Goal: Transaction & Acquisition: Purchase product/service

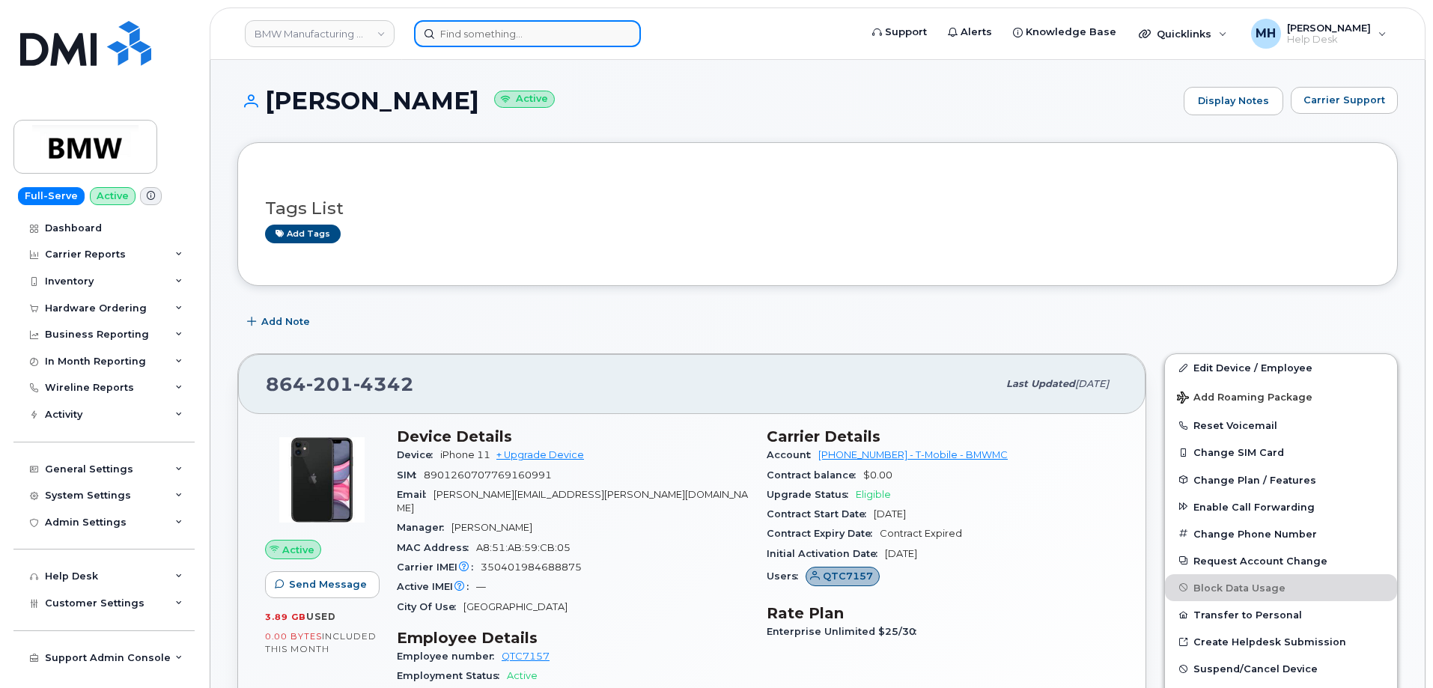
click at [568, 34] on input at bounding box center [527, 33] width 227 height 27
paste input "[PHONE_NUMBER]"
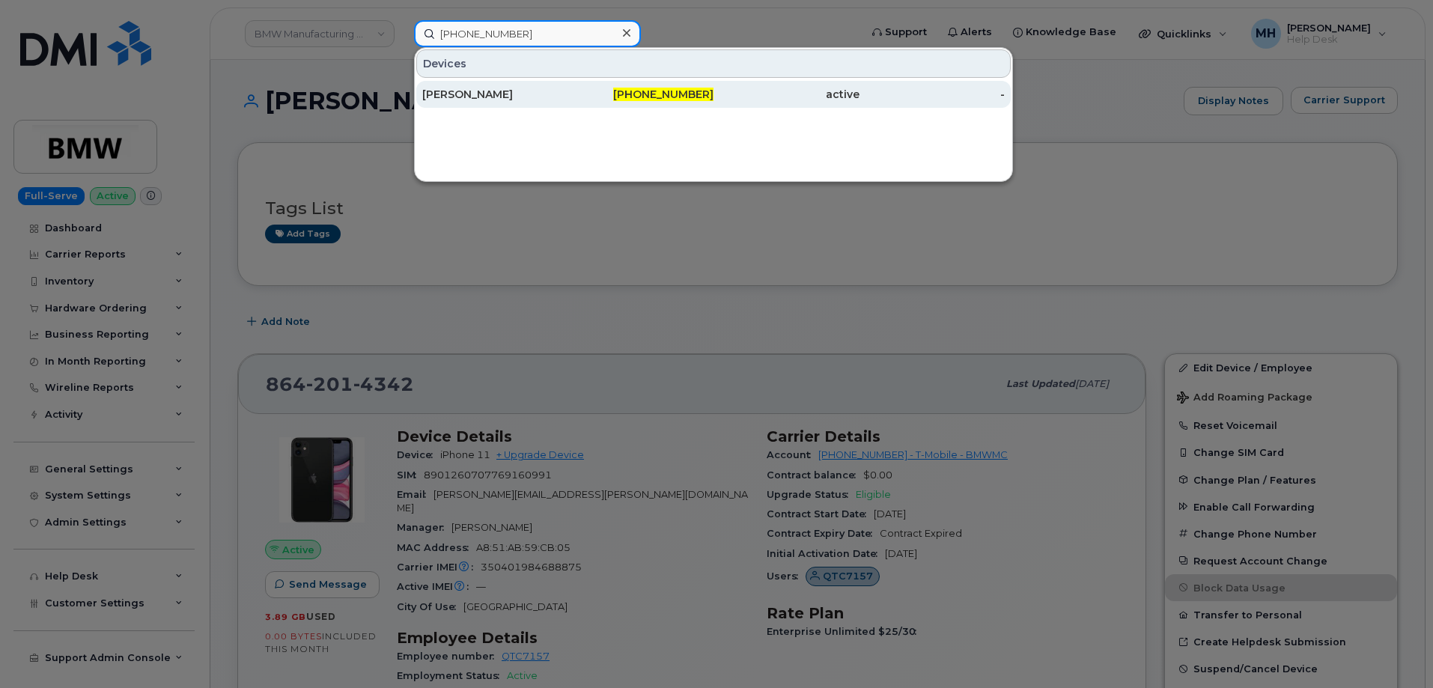
type input "[PHONE_NUMBER]"
click at [553, 97] on div "[PERSON_NAME]" at bounding box center [495, 94] width 146 height 15
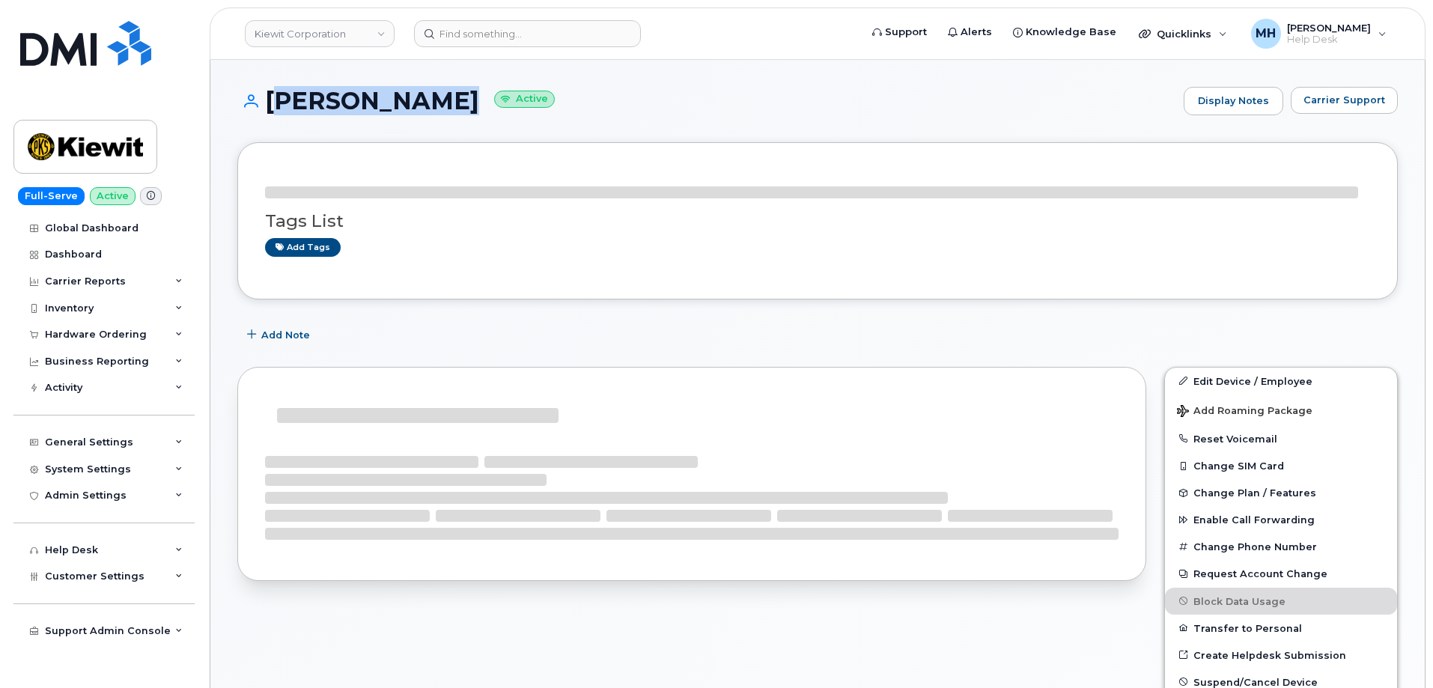
drag, startPoint x: 478, startPoint y: 103, endPoint x: 264, endPoint y: 115, distance: 214.4
click at [264, 115] on div "ZACHERY WOOD Active Display Notes Carrier Support" at bounding box center [817, 101] width 1160 height 28
copy h1 "[PERSON_NAME]"
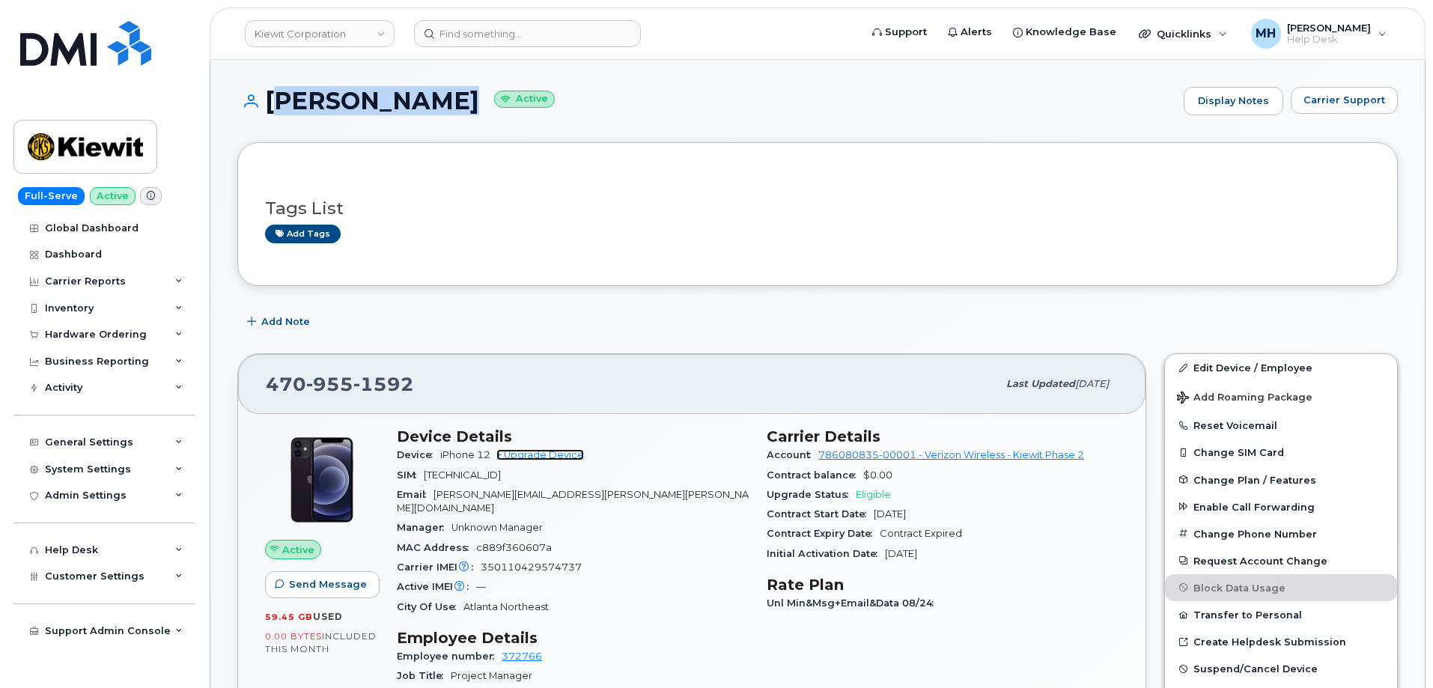
drag, startPoint x: 578, startPoint y: 457, endPoint x: 599, endPoint y: 445, distance: 24.1
click at [578, 457] on link "+ Upgrade Device" at bounding box center [540, 454] width 88 height 11
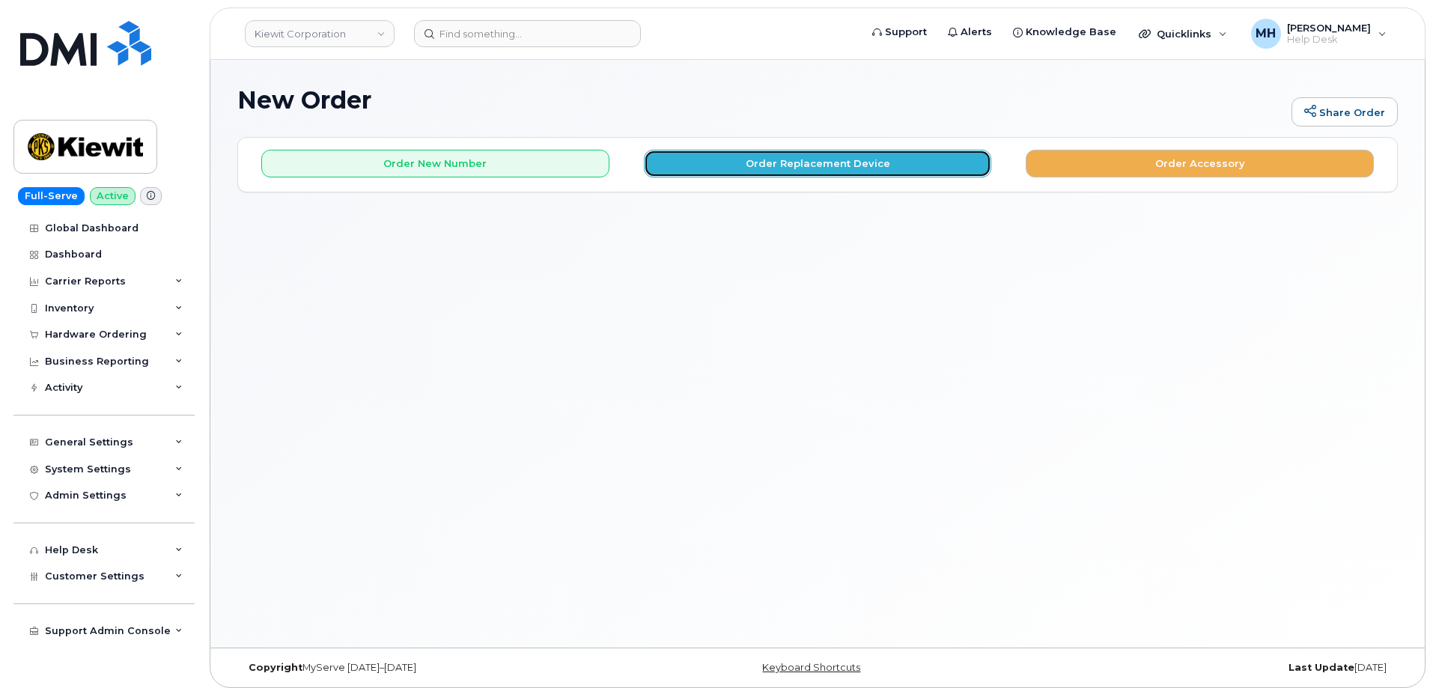
click at [942, 174] on button "Order Replacement Device" at bounding box center [818, 164] width 348 height 28
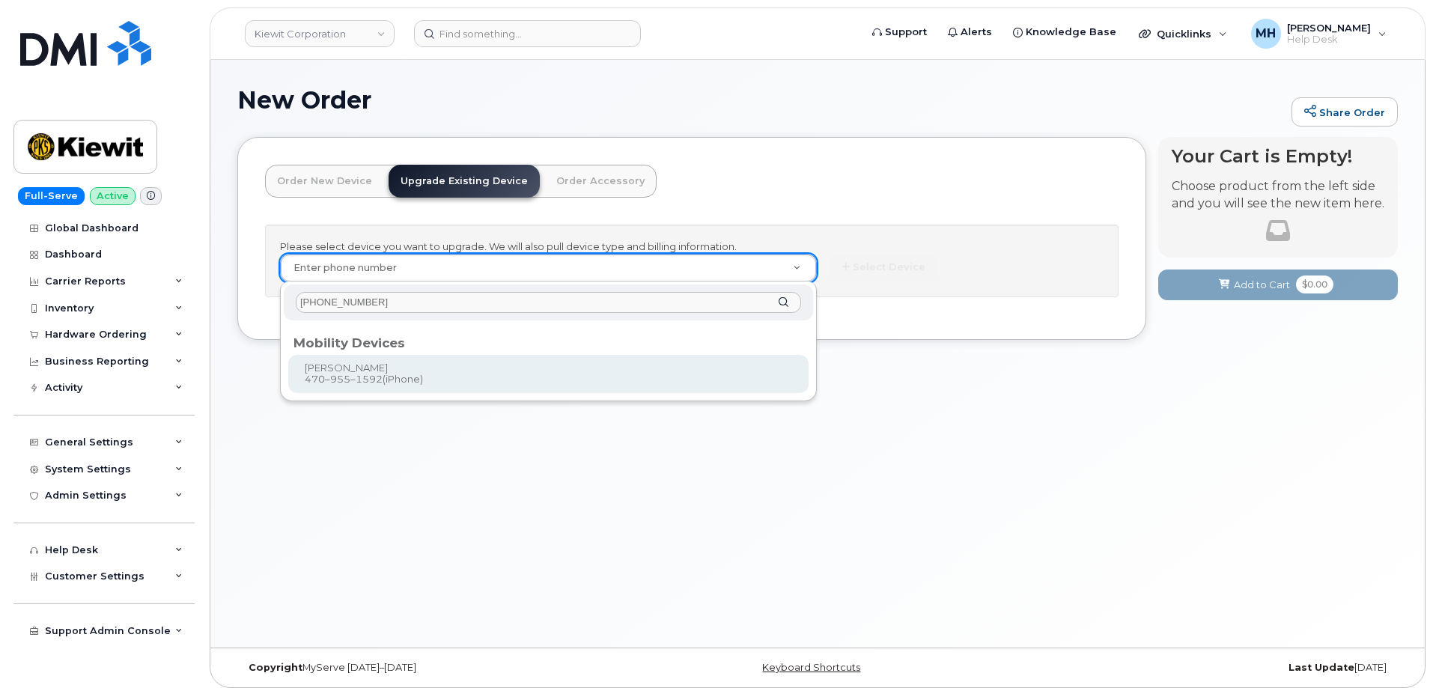
type input "[PHONE_NUMBER]"
type input "1168802"
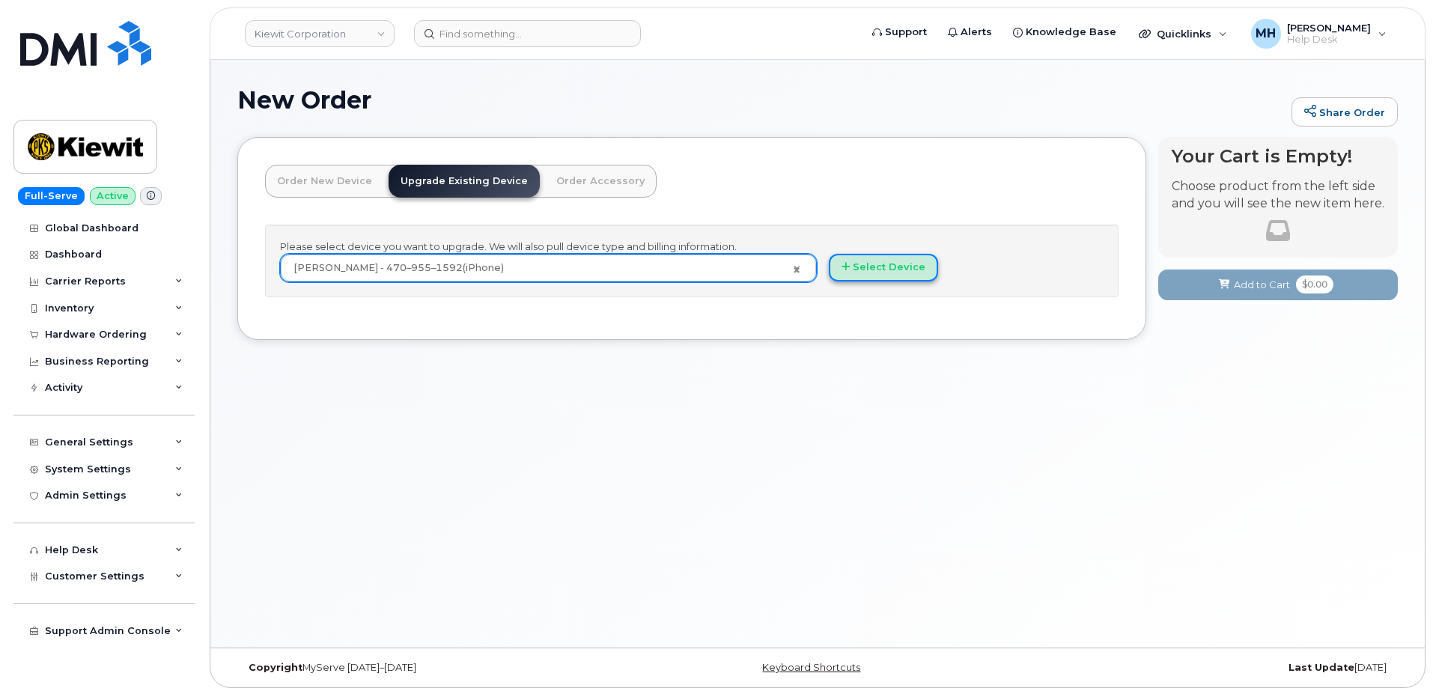
click at [872, 254] on button "Select Device" at bounding box center [883, 268] width 109 height 28
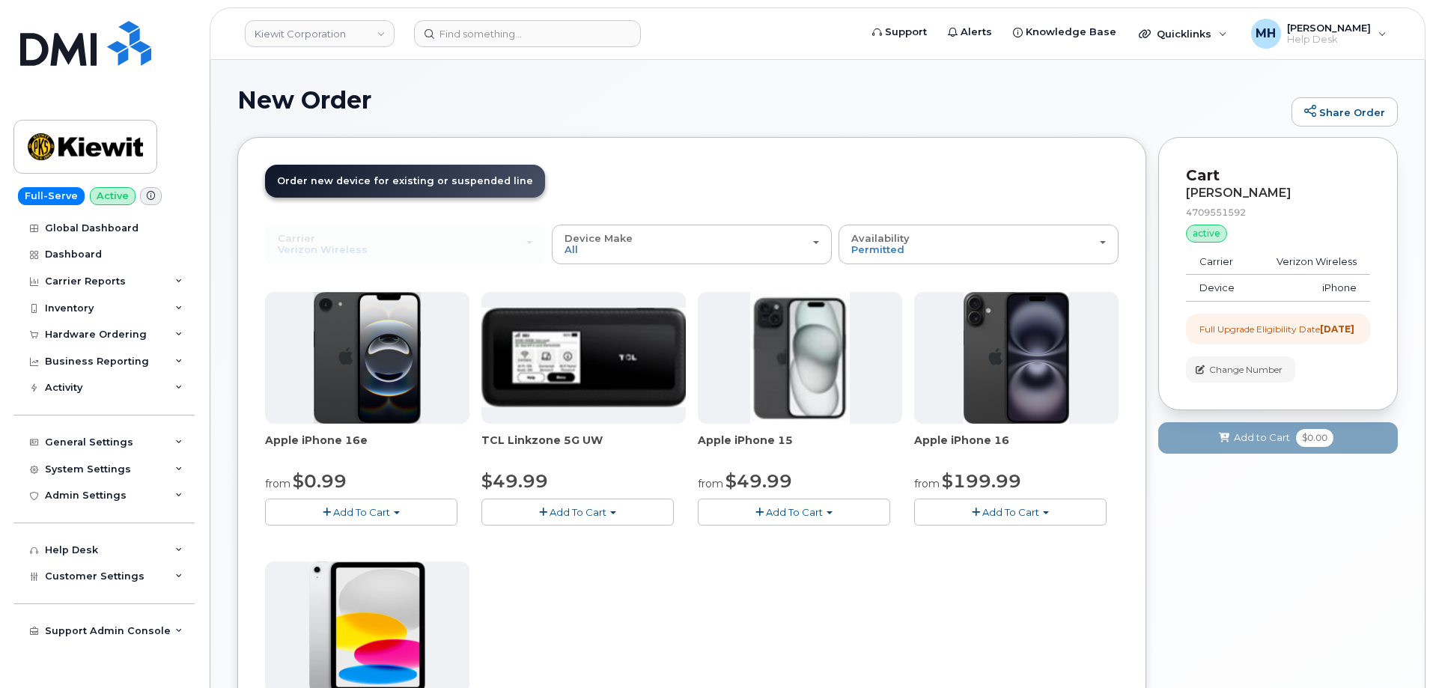
click at [800, 516] on span "Add To Cart" at bounding box center [794, 512] width 57 height 12
click at [772, 537] on link "$49.99 - 2 Year Upgrade (128GB)" at bounding box center [798, 540] width 195 height 19
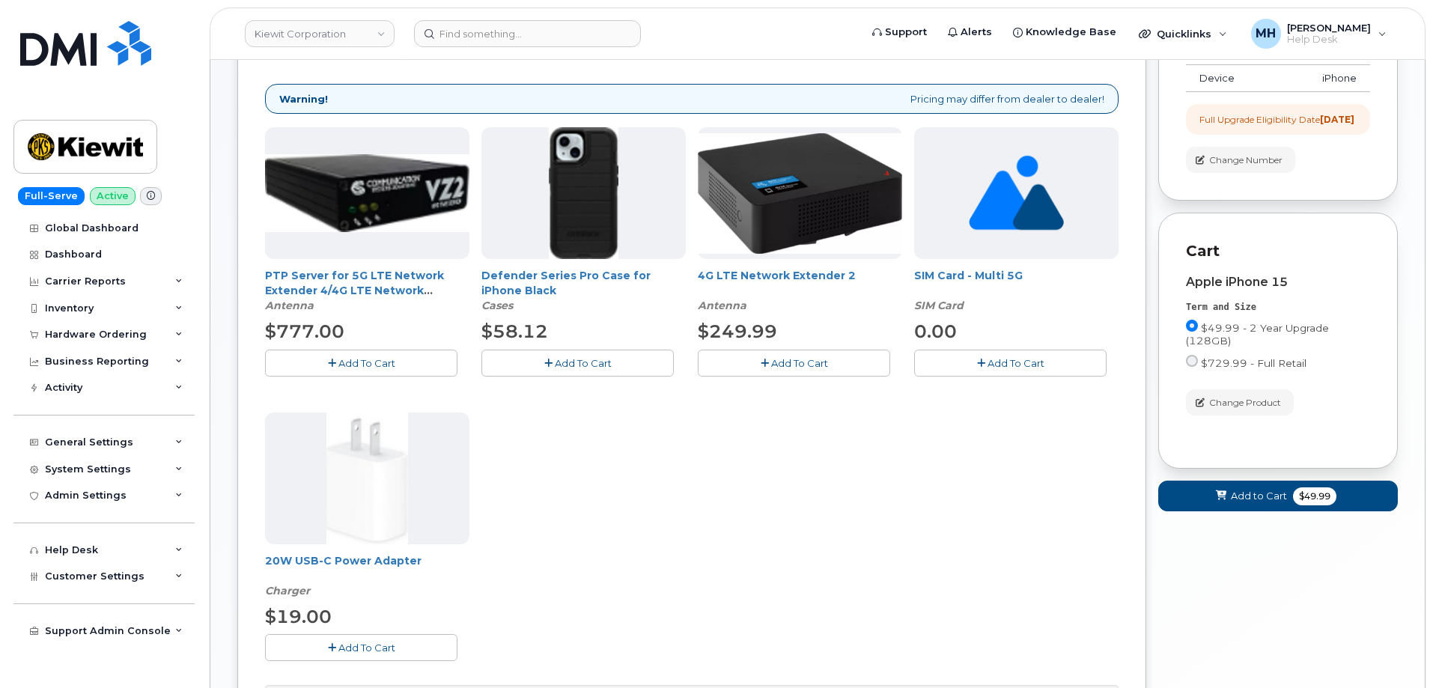
scroll to position [299, 0]
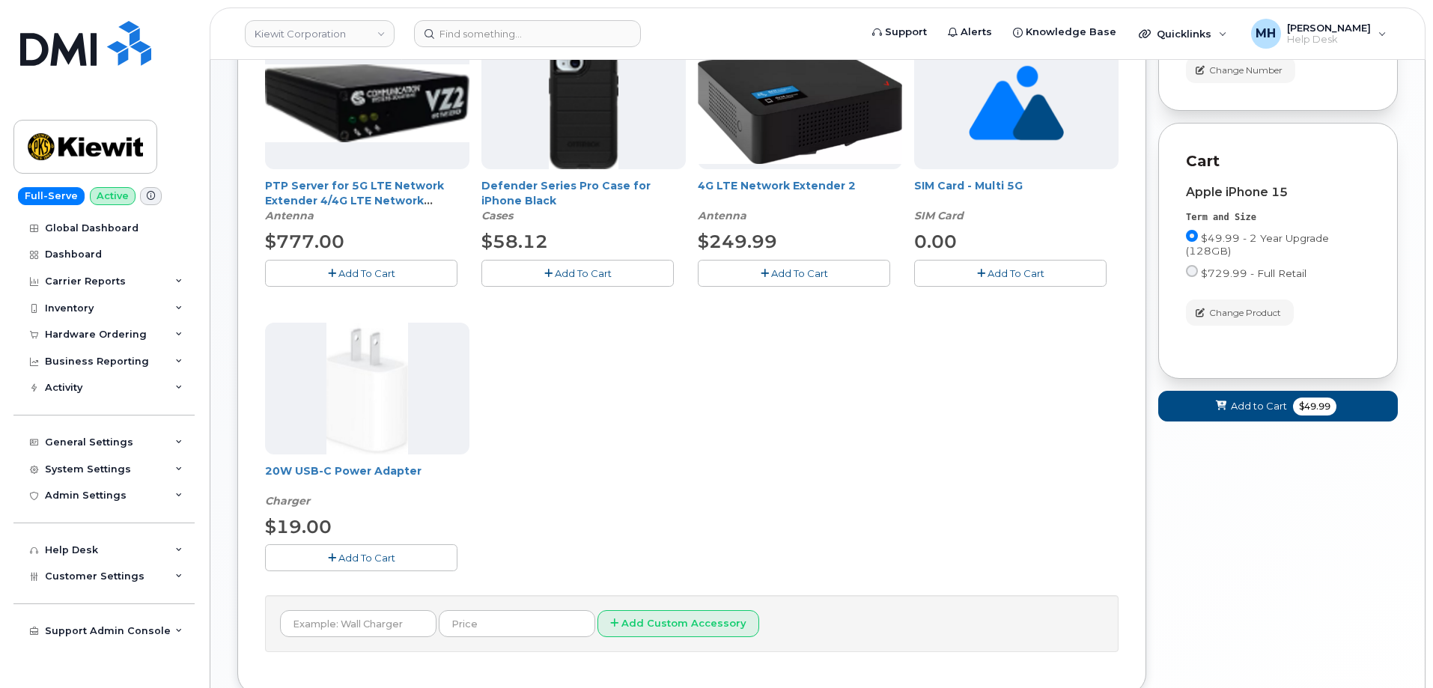
click at [430, 561] on button "Add To Cart" at bounding box center [361, 557] width 192 height 26
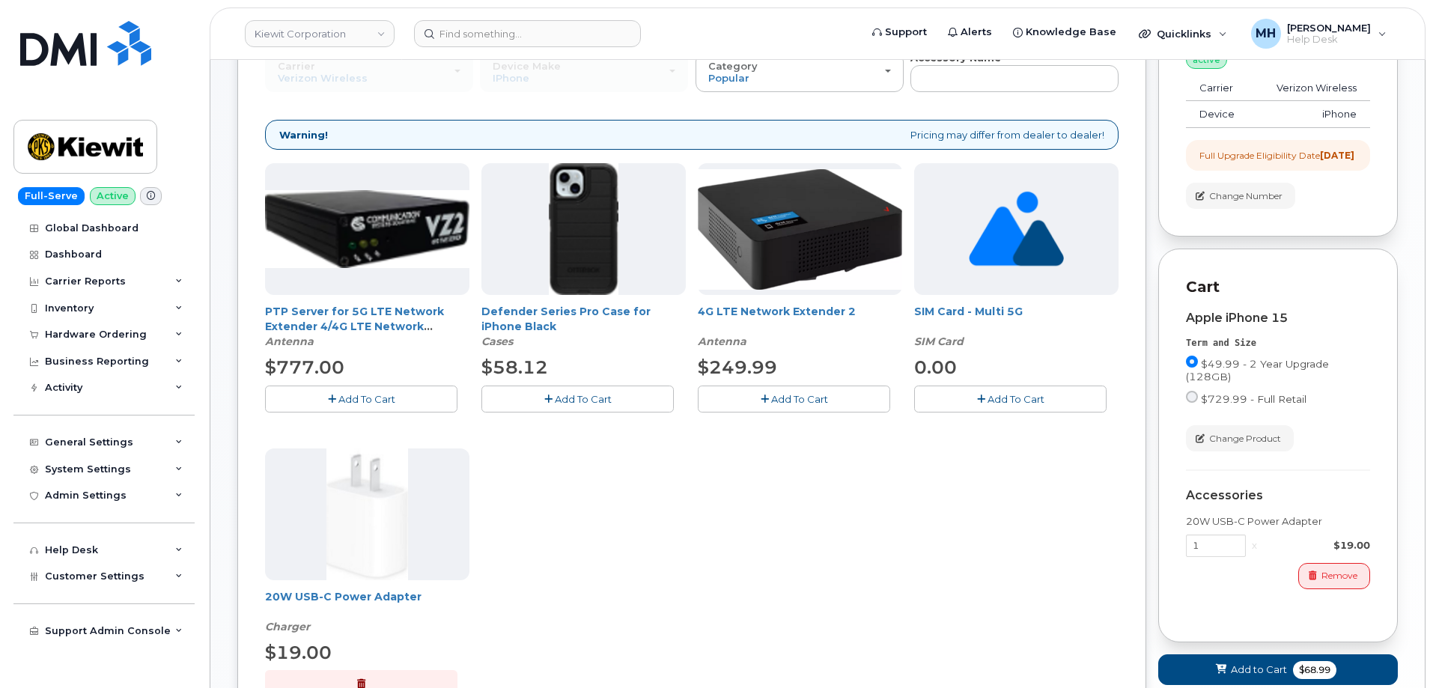
scroll to position [150, 0]
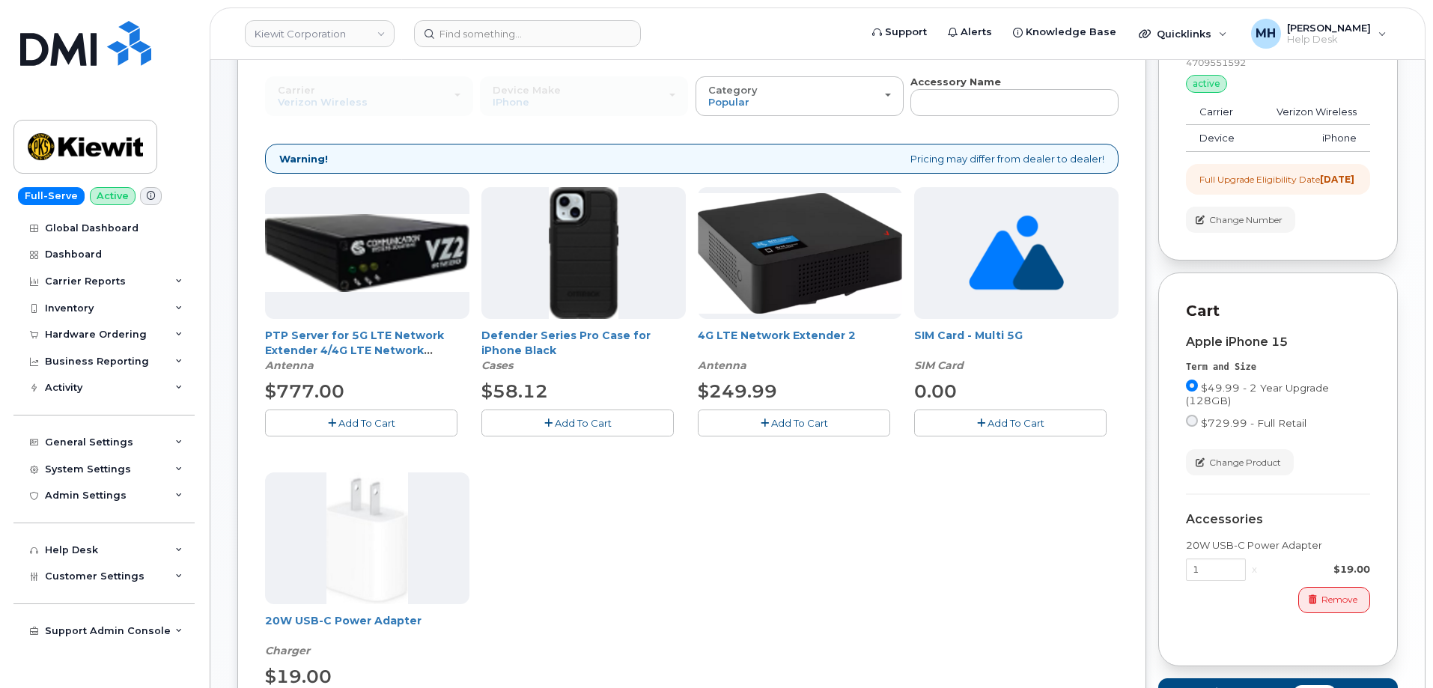
click at [611, 423] on span "Add To Cart" at bounding box center [583, 423] width 57 height 12
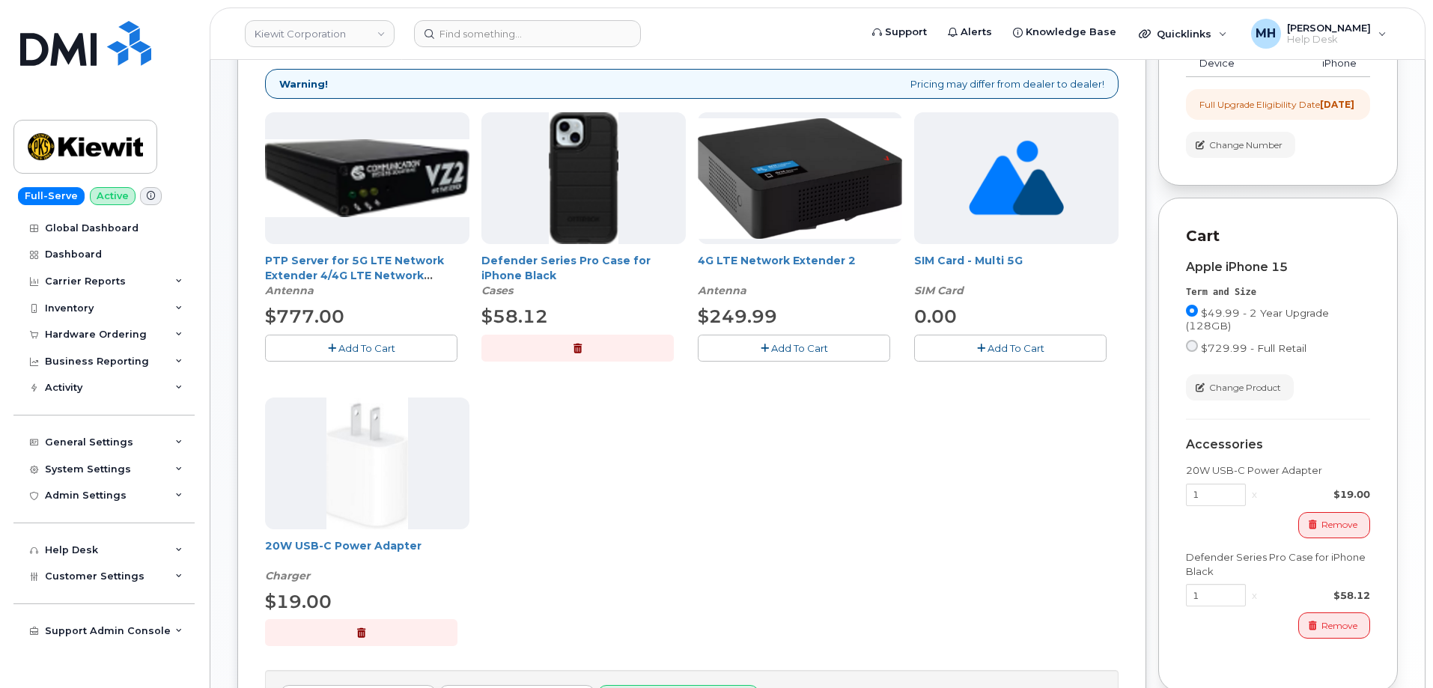
scroll to position [299, 0]
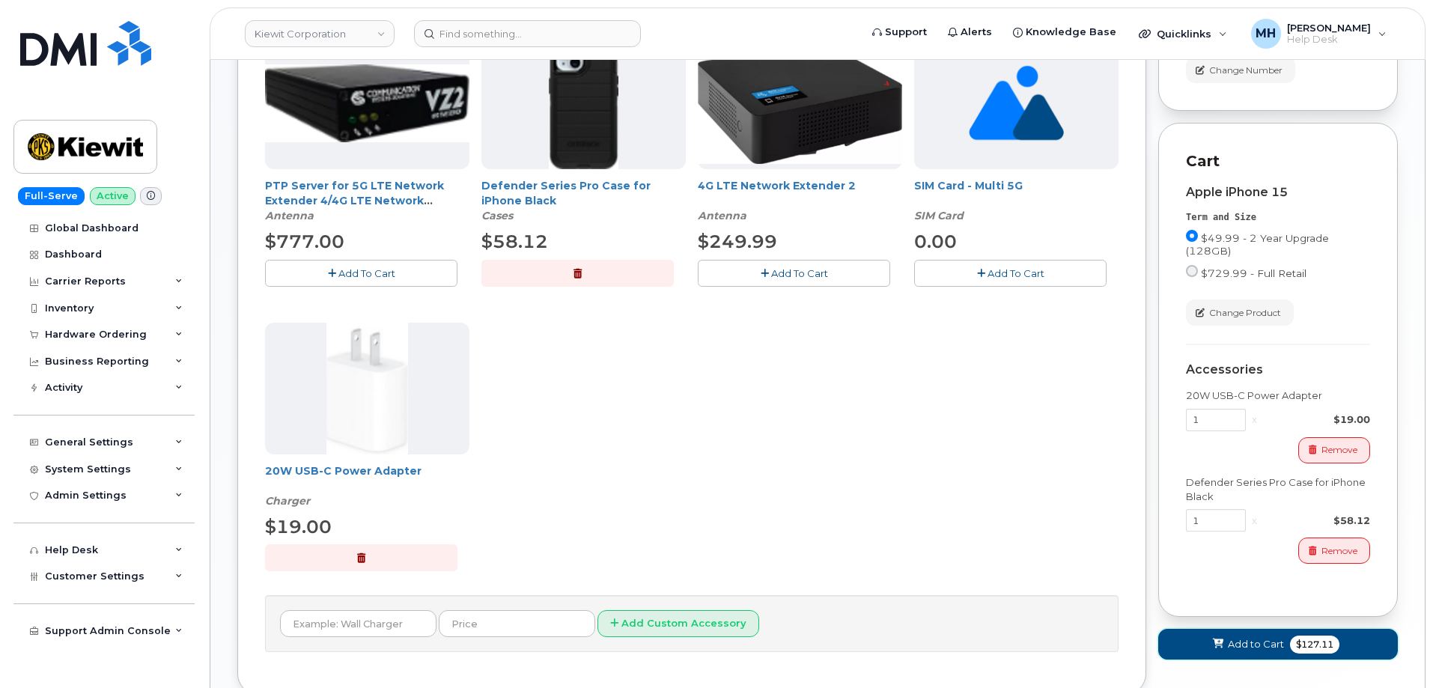
click at [1241, 651] on span "Add to Cart" at bounding box center [1256, 644] width 56 height 14
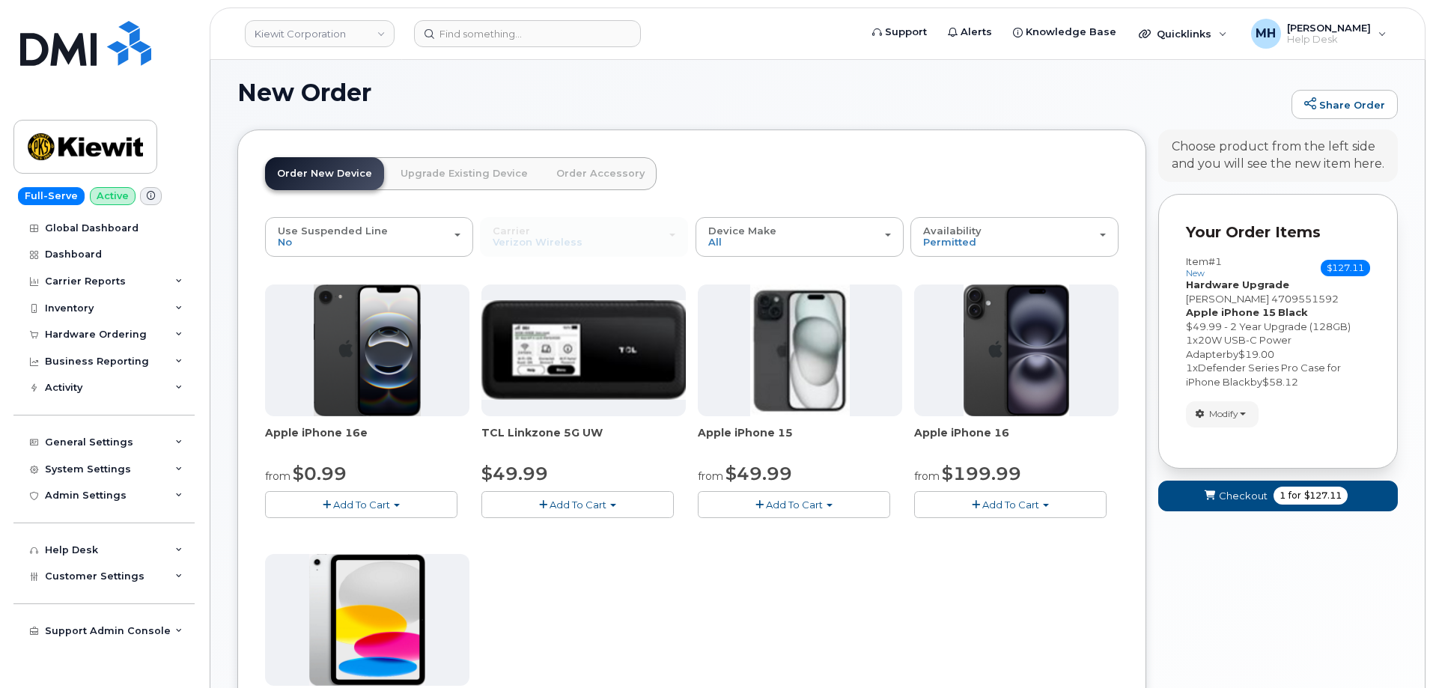
scroll to position [412, 0]
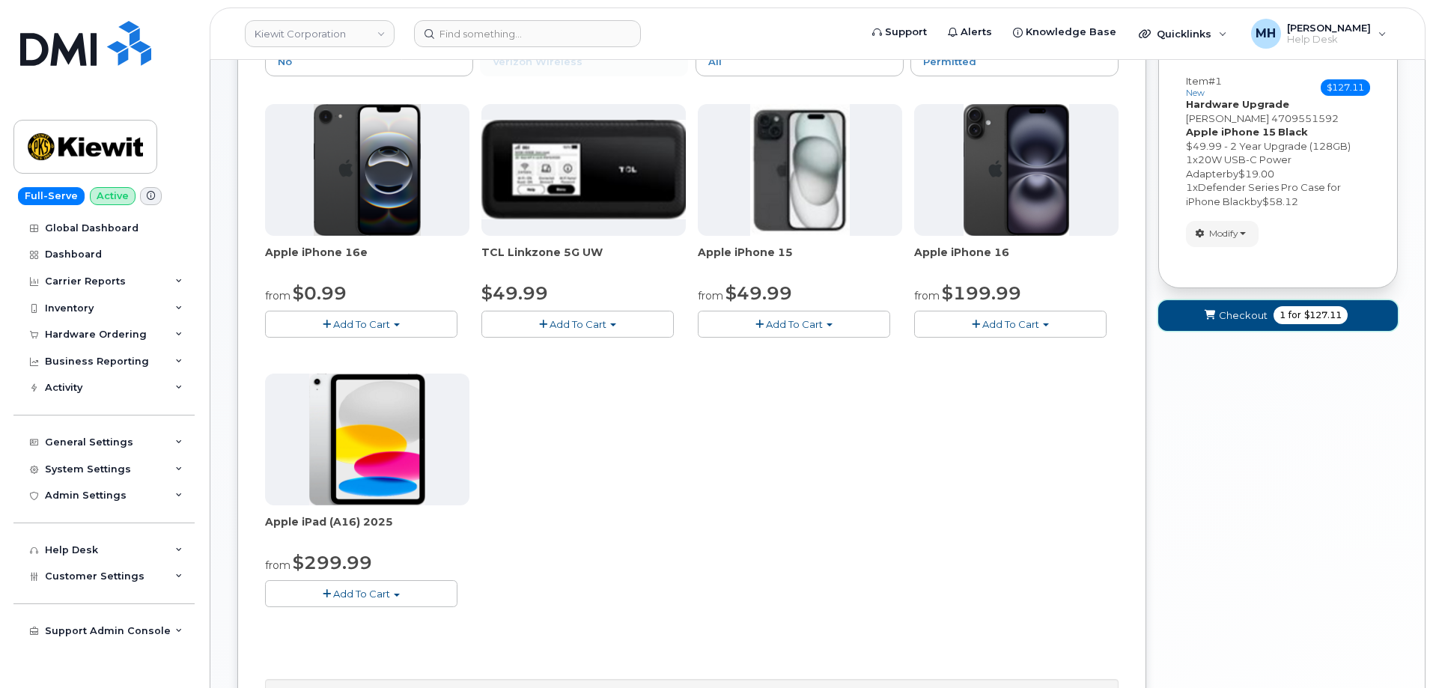
click at [1244, 311] on span "Checkout" at bounding box center [1243, 315] width 49 height 14
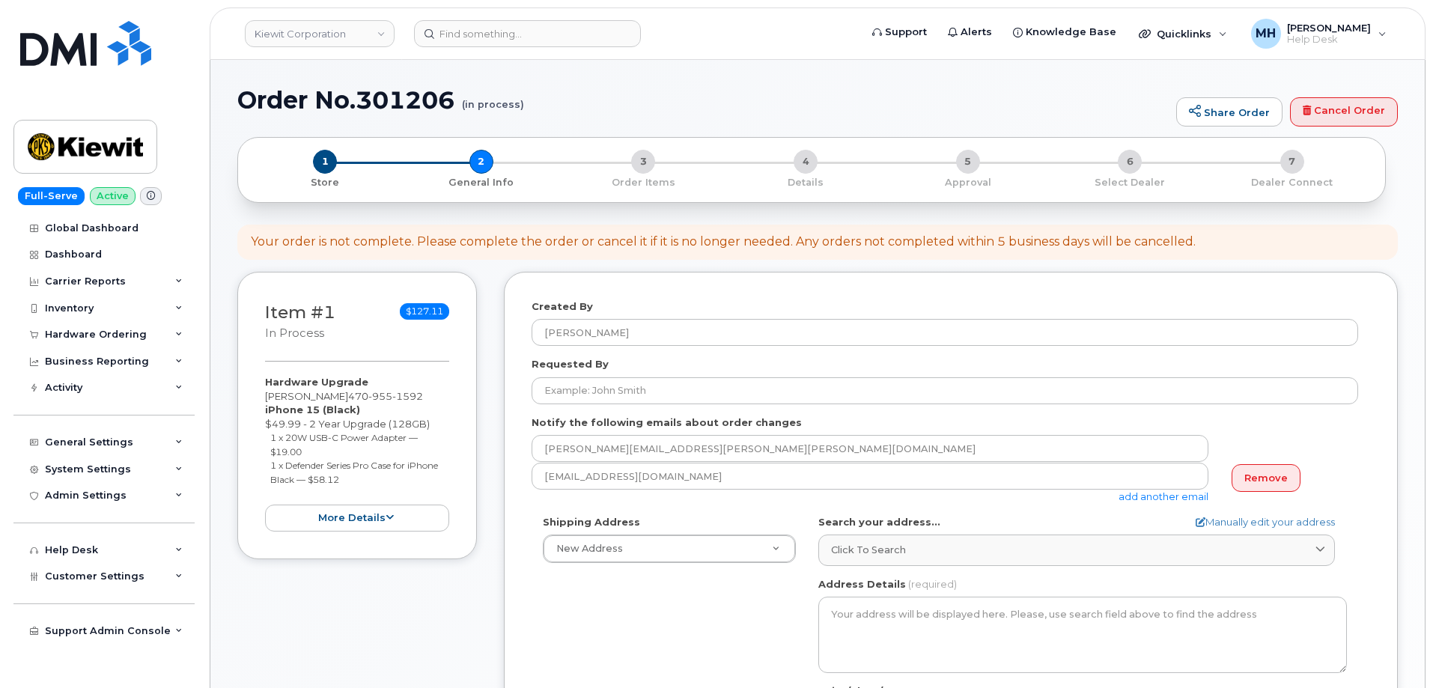
select select
click at [916, 533] on div "Search your address... Manually edit your address Click to search No available …" at bounding box center [1082, 540] width 529 height 51
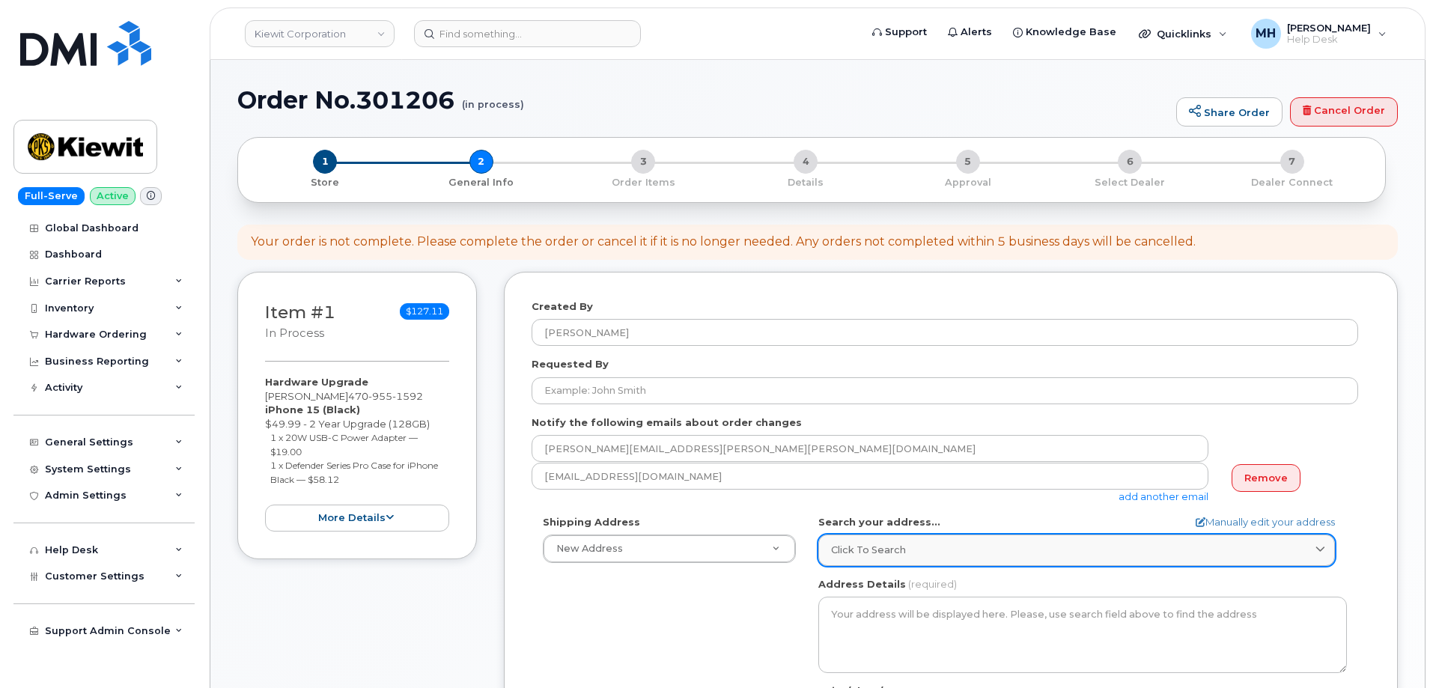
click at [913, 558] on link "Click to search" at bounding box center [1076, 549] width 517 height 31
paste input "1100 5th Ave S. Naples, FL 341012"
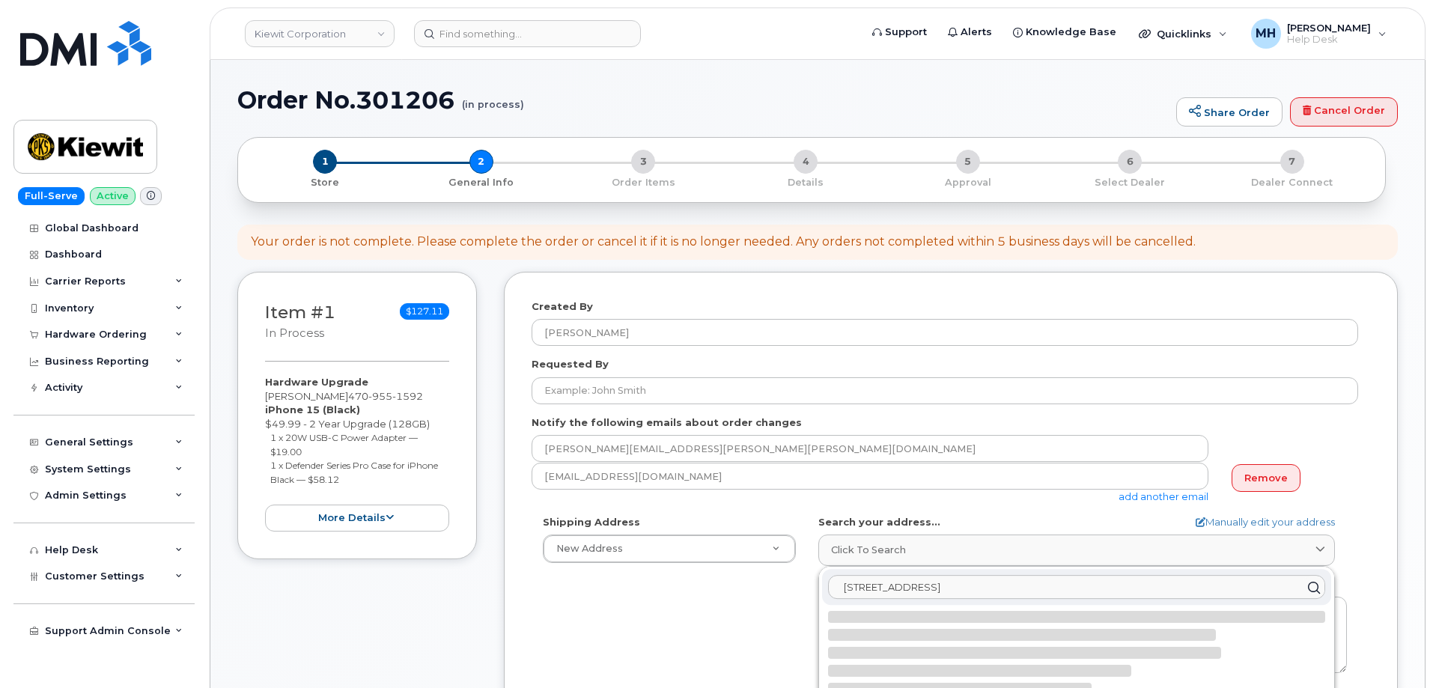
scroll to position [75, 0]
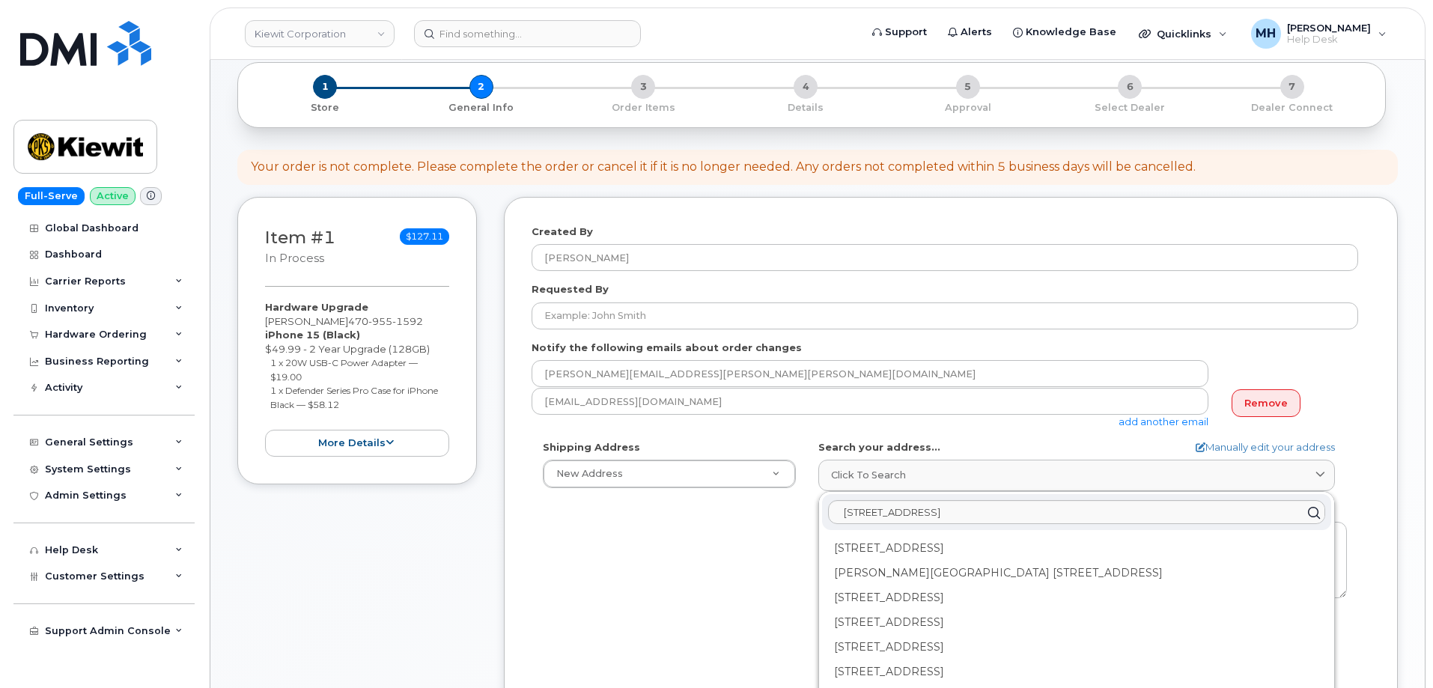
click at [659, 536] on div "Shipping Address New Address New Address 1031 country lane 4113 Mount Zion rd, …" at bounding box center [944, 612] width 826 height 344
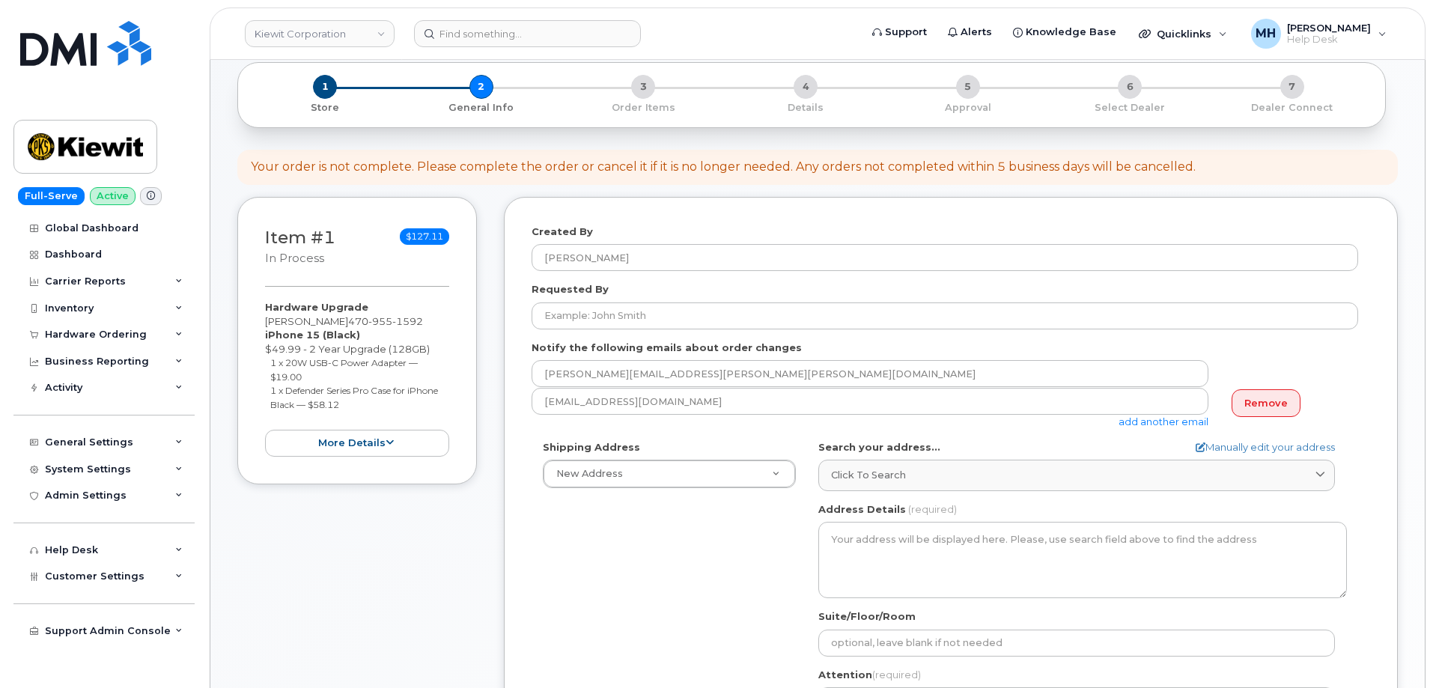
click at [1028, 451] on div "Search your address... Manually edit your address Click to search 1100 5th Ave …" at bounding box center [1082, 465] width 529 height 51
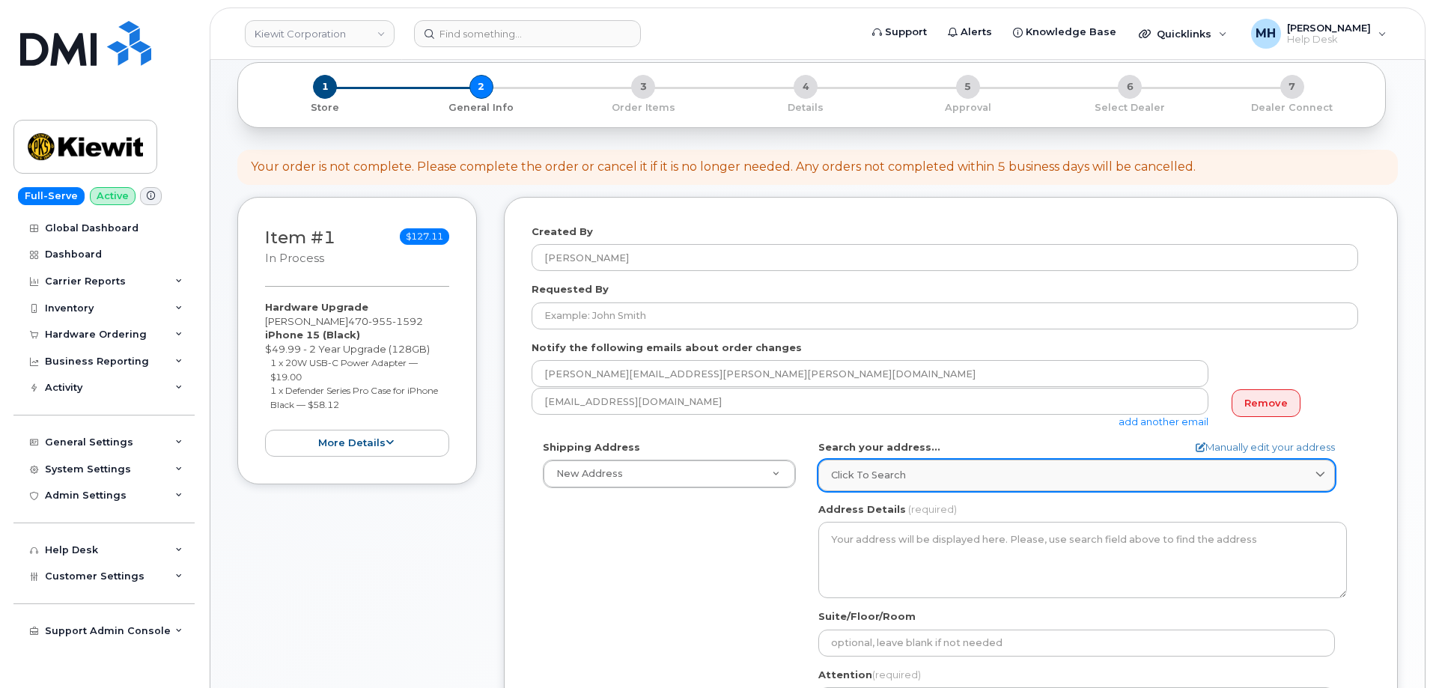
click at [1005, 468] on div "Click to search" at bounding box center [1076, 475] width 491 height 14
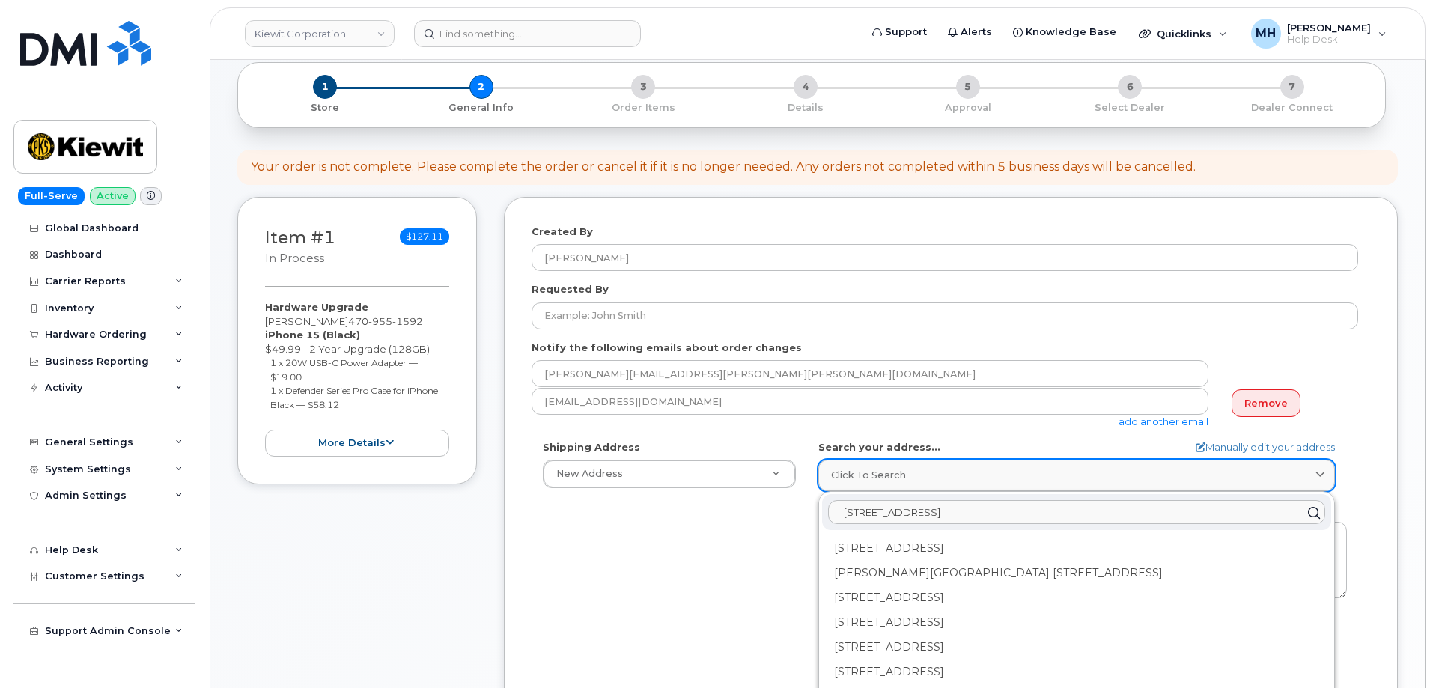
paste input "1100 5th Ave S. Naples, FL 341012"
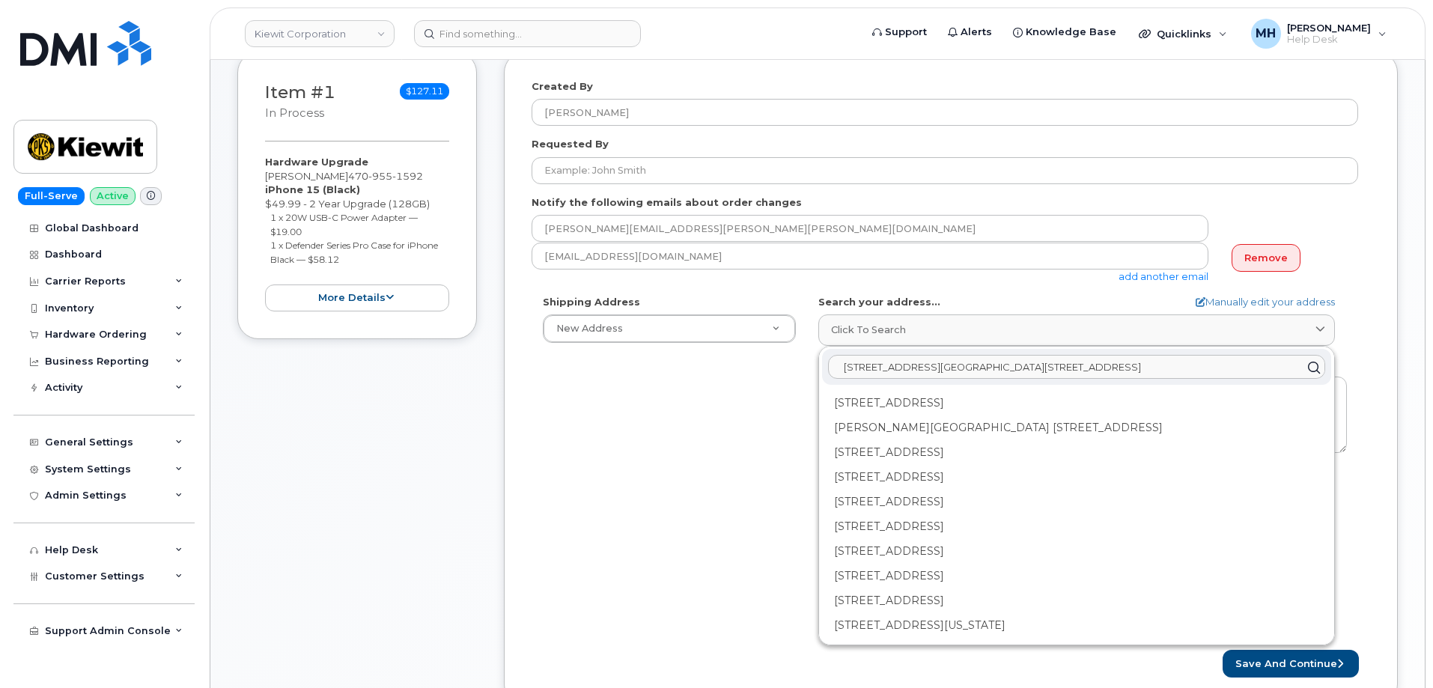
scroll to position [225, 0]
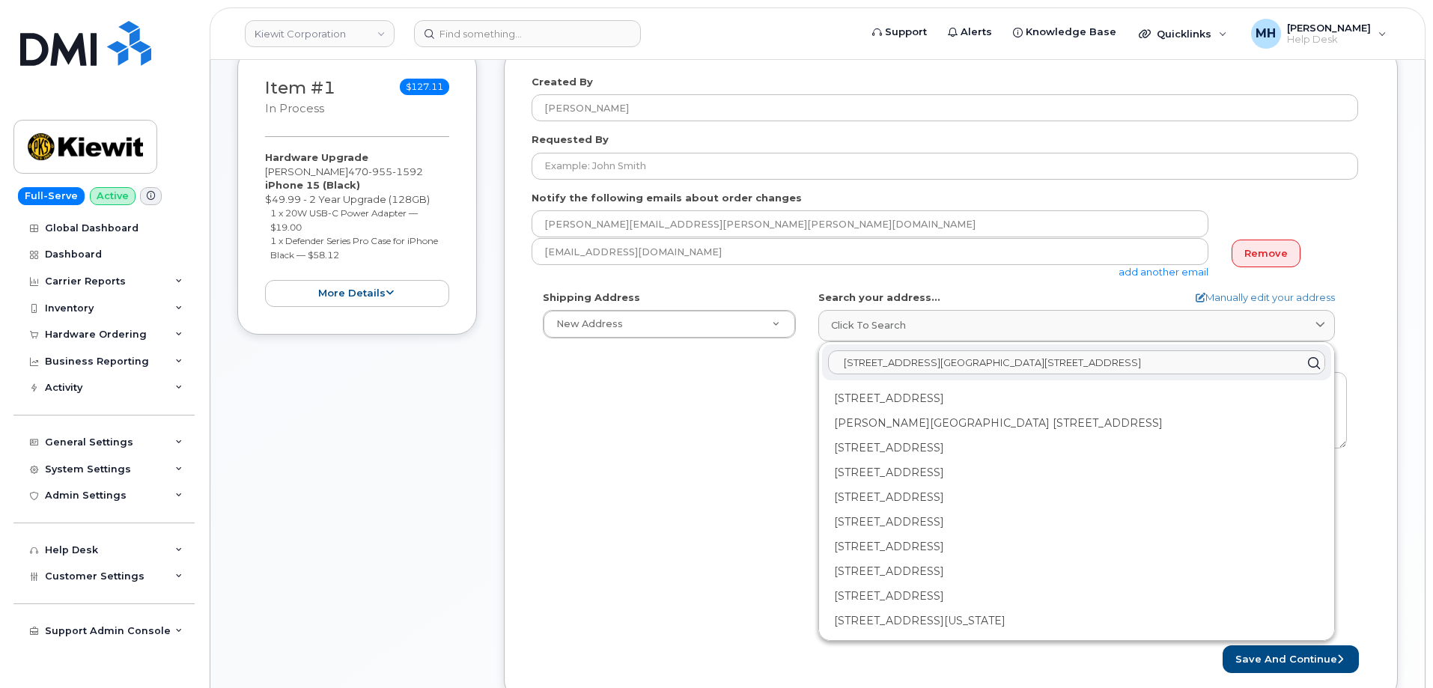
type input "1100 5th Ave S. Naples, FL 3410121100 5th Ave S. Naples, FL 341012"
click at [752, 529] on div "Shipping Address New Address New Address 1031 country lane 4113 Mount Zion rd, …" at bounding box center [944, 462] width 826 height 344
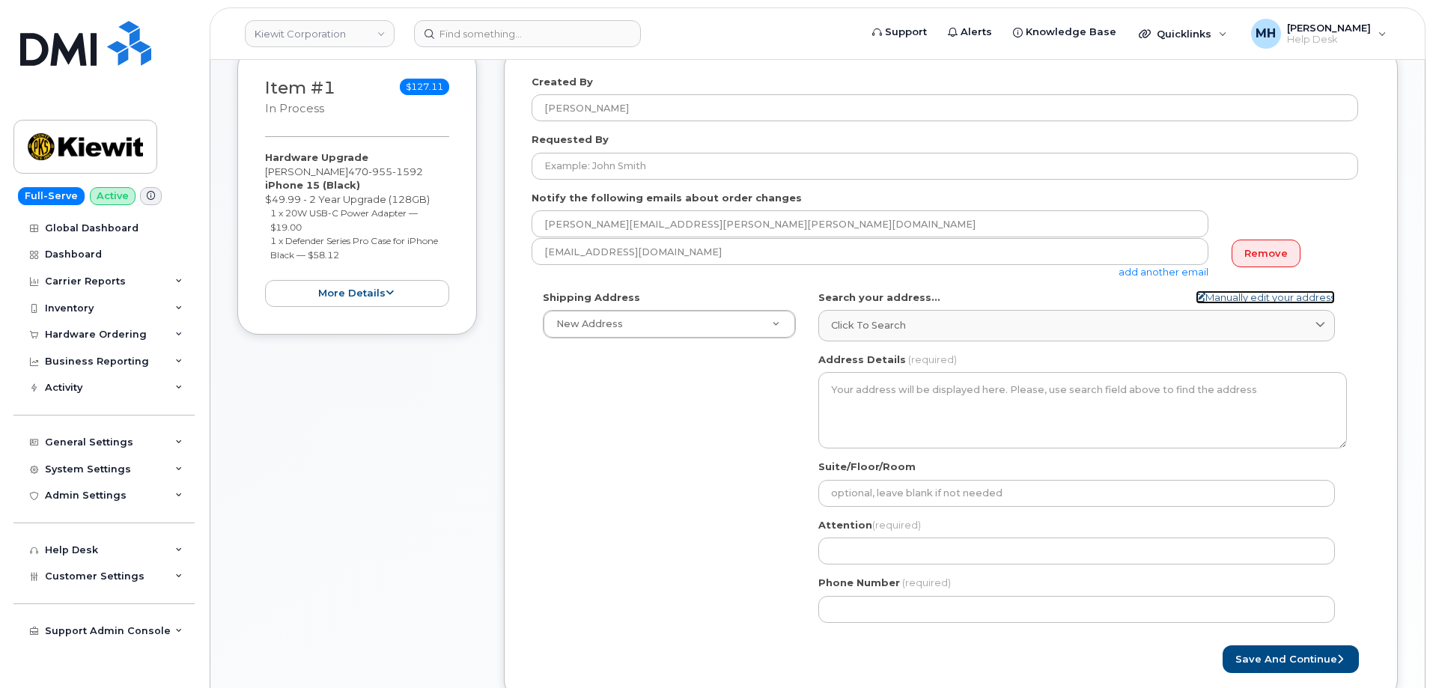
click at [1258, 301] on link "Manually edit your address" at bounding box center [1264, 297] width 139 height 14
select select
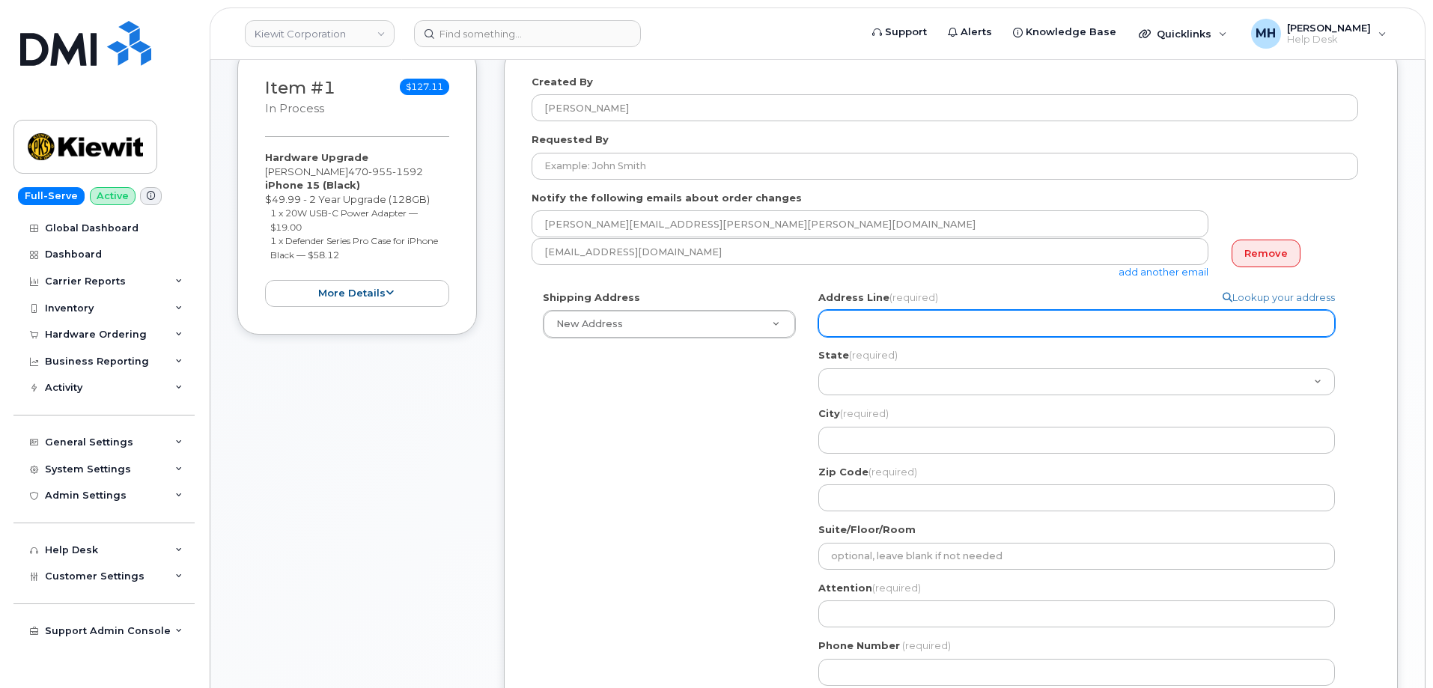
click at [1017, 321] on input "Address Line (required)" at bounding box center [1076, 323] width 517 height 27
paste input "1100 5th Ave S. Naples, FL 341012"
type input "1100 5th Ave S. Naples, FL 341012"
click at [992, 323] on input "1100 5th Ave S. Naples, FL 341012" at bounding box center [1076, 323] width 517 height 27
drag, startPoint x: 992, startPoint y: 323, endPoint x: 990, endPoint y: 336, distance: 13.7
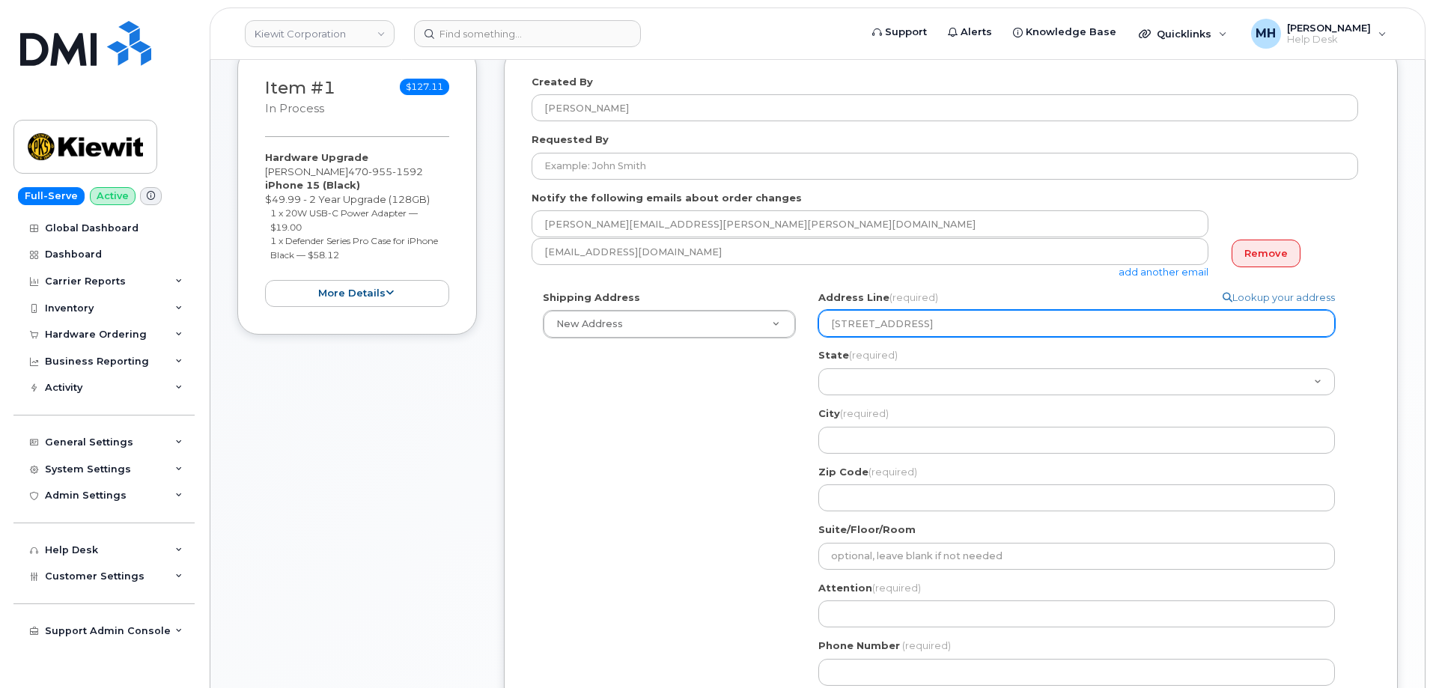
click at [992, 323] on input "1100 5th Ave S. Naples, FL 341012" at bounding box center [1076, 323] width 517 height 27
select select
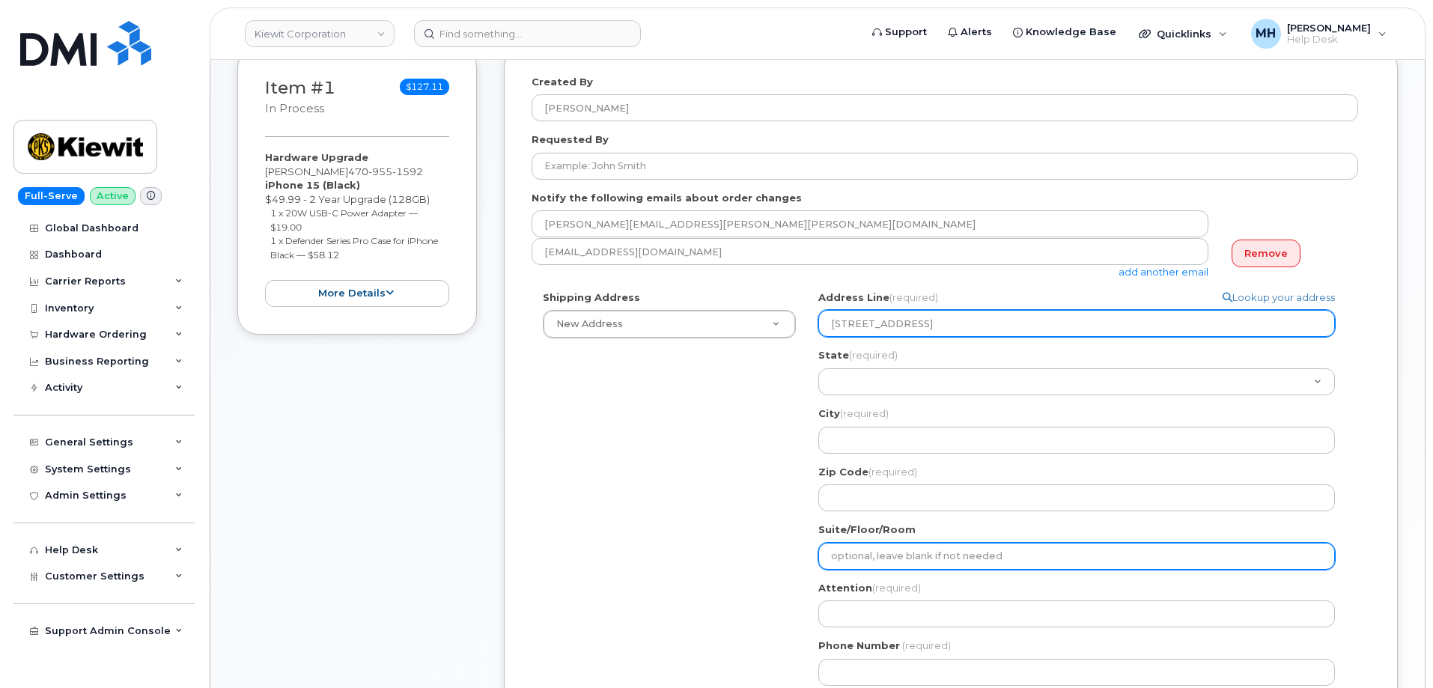
type input "1100 5th Ave S. Naples, FL"
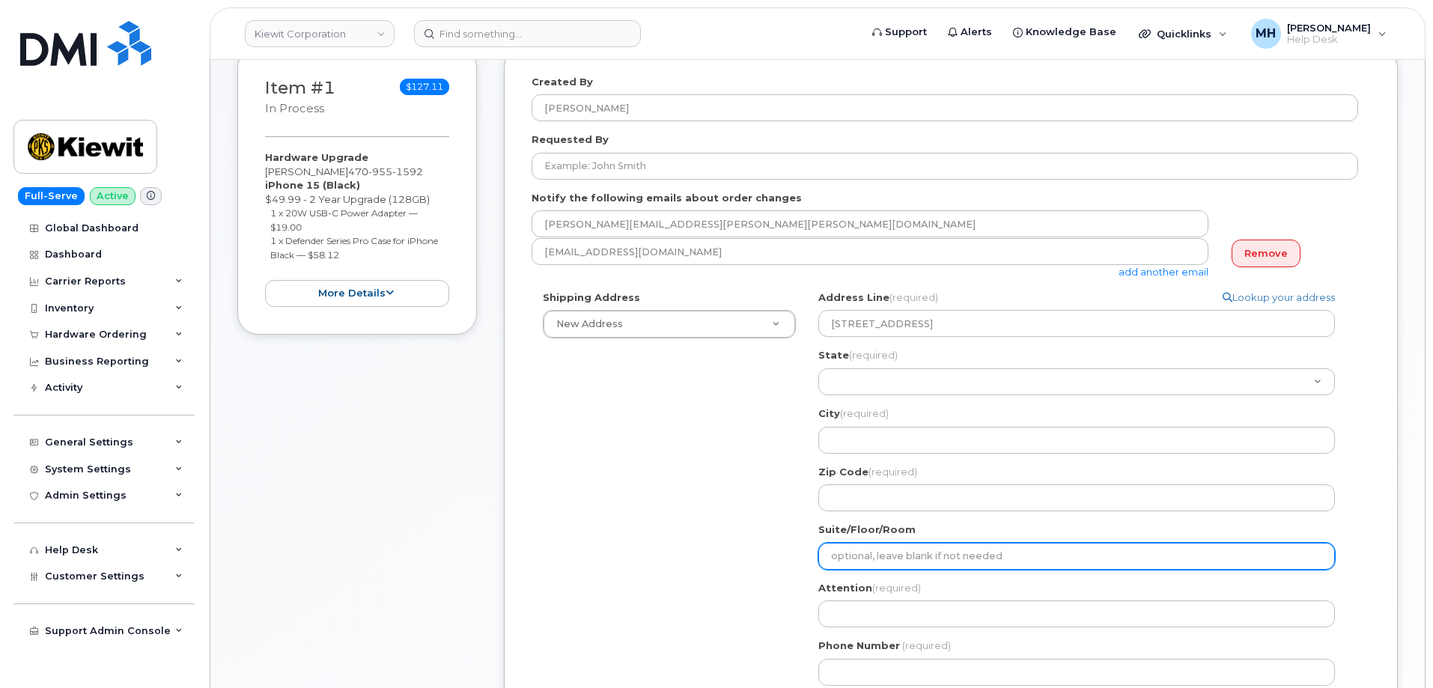
click at [869, 561] on input "Suite/Floor/Room" at bounding box center [1076, 556] width 517 height 27
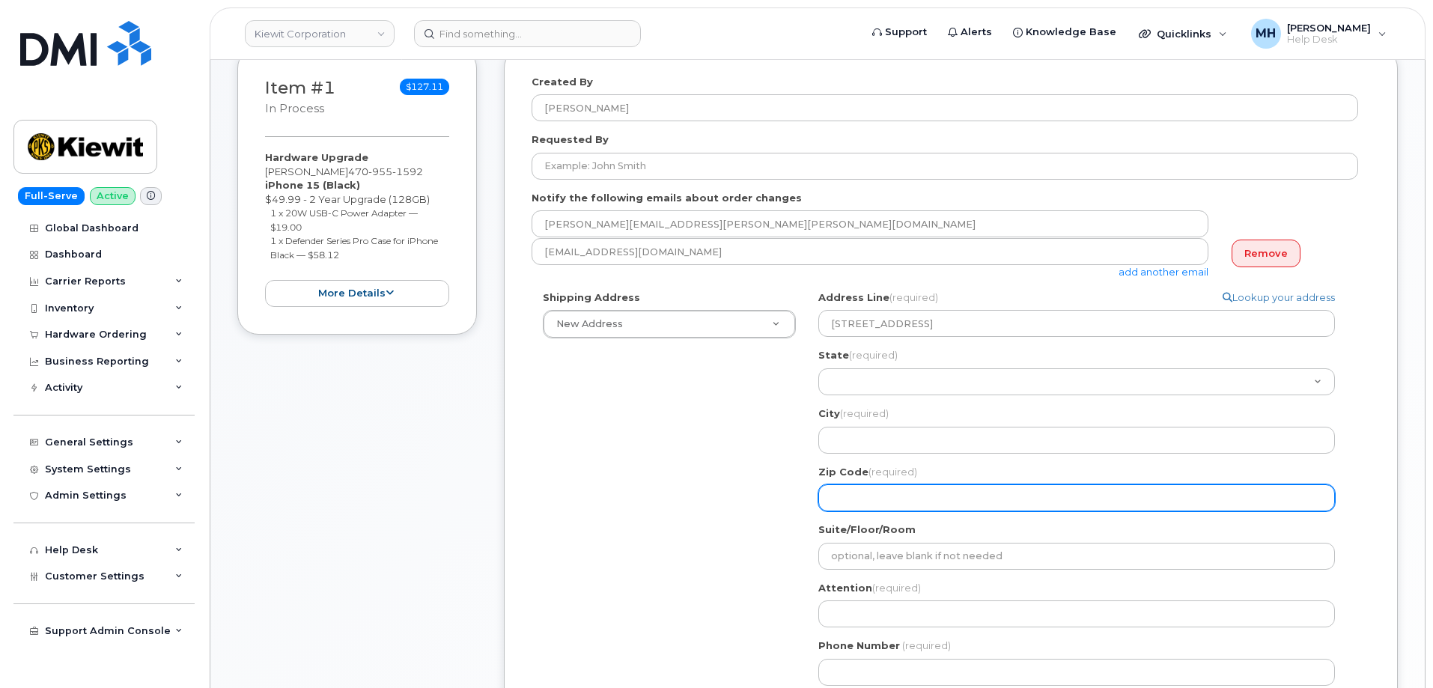
click at [859, 506] on input "Zip Code (required)" at bounding box center [1076, 497] width 517 height 27
paste input "341012"
select select
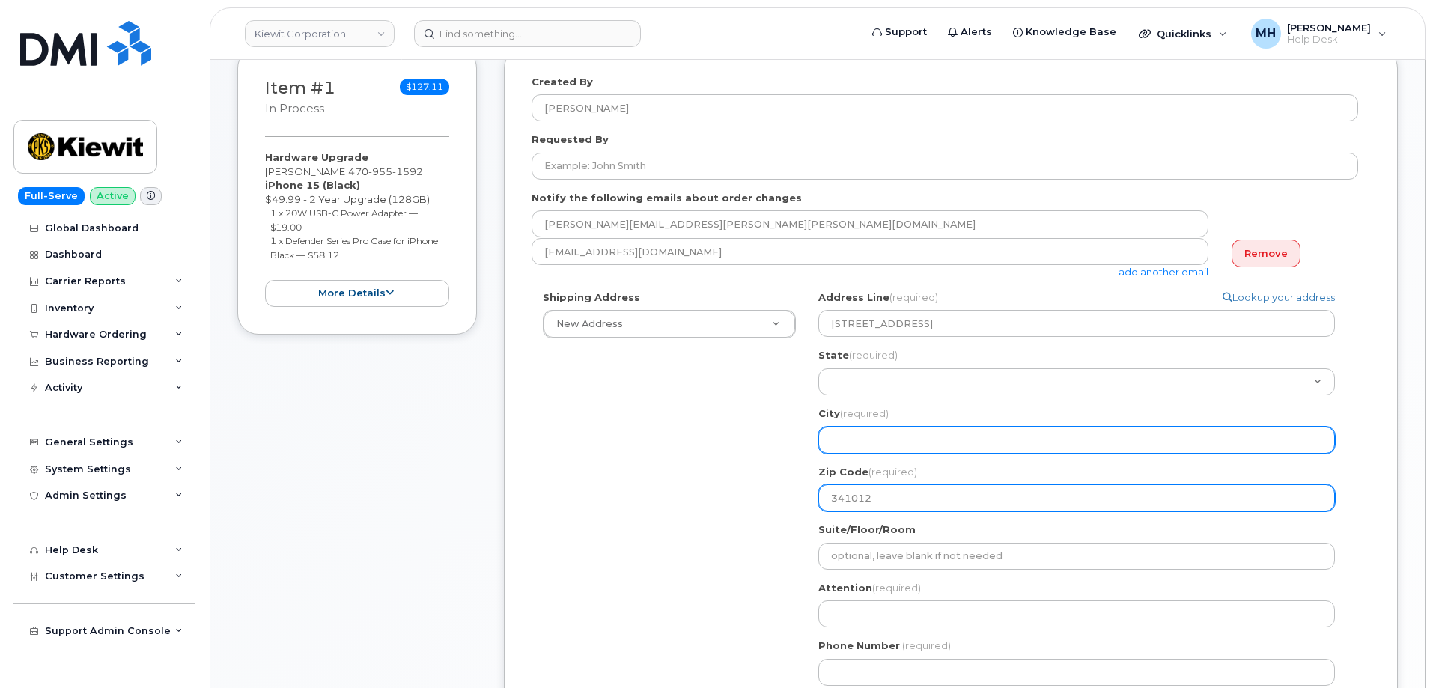
type input "341012"
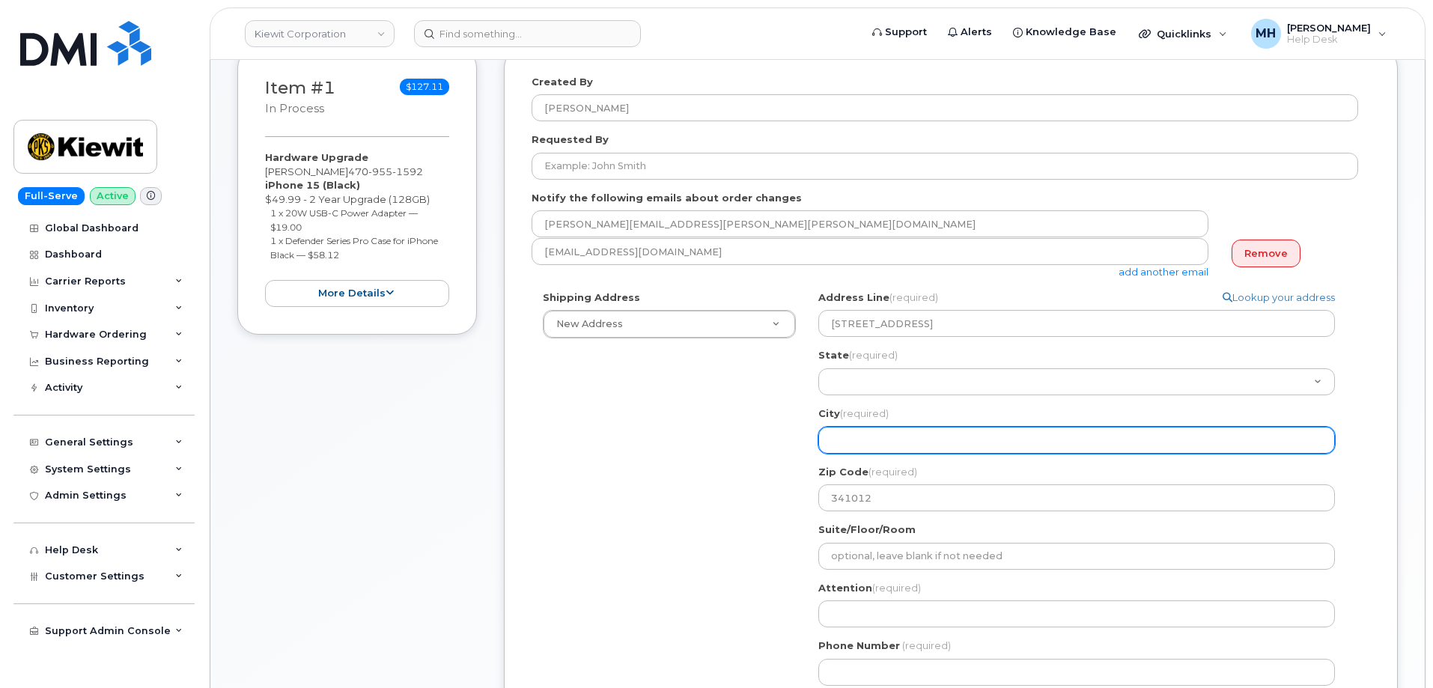
click at [852, 431] on input "City (required)" at bounding box center [1076, 440] width 517 height 27
select select
type input "N"
select select
type input "Na"
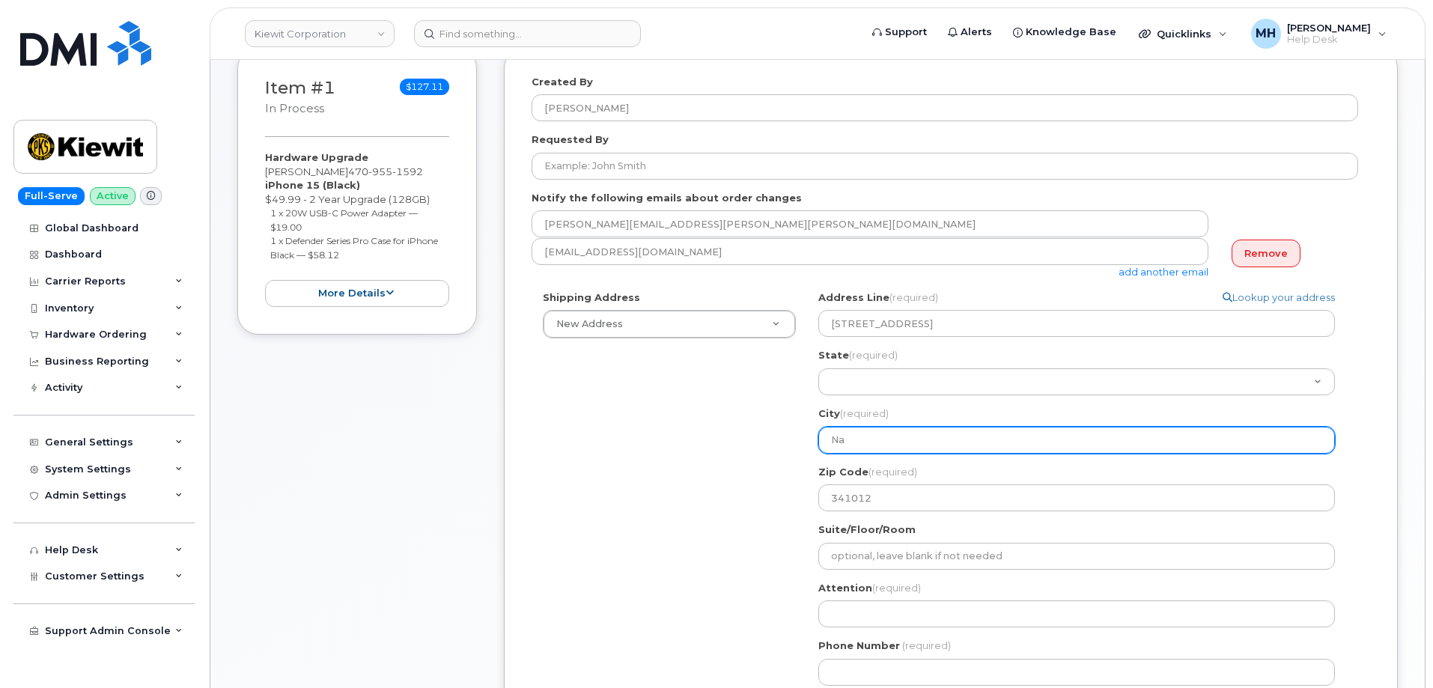
select select
type input "Nap"
select select
type input "Napl"
select select
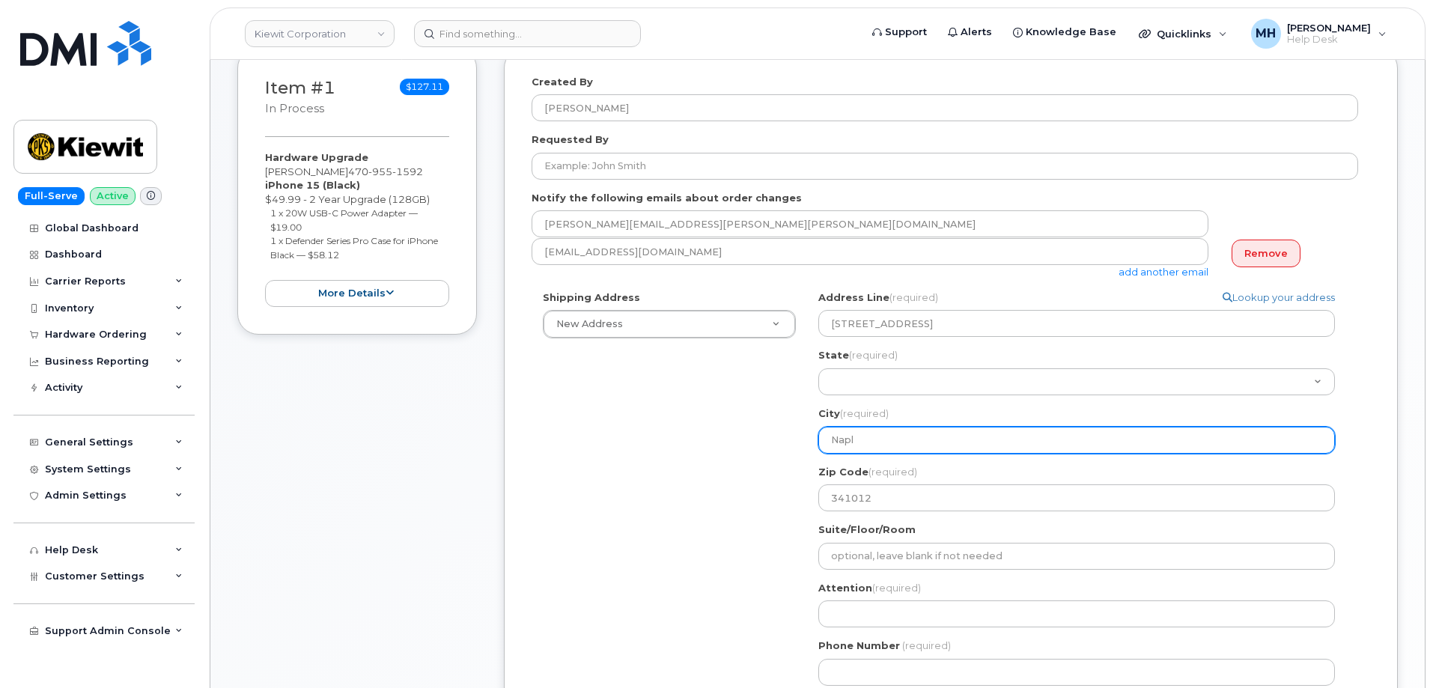
type input "Naple"
select select
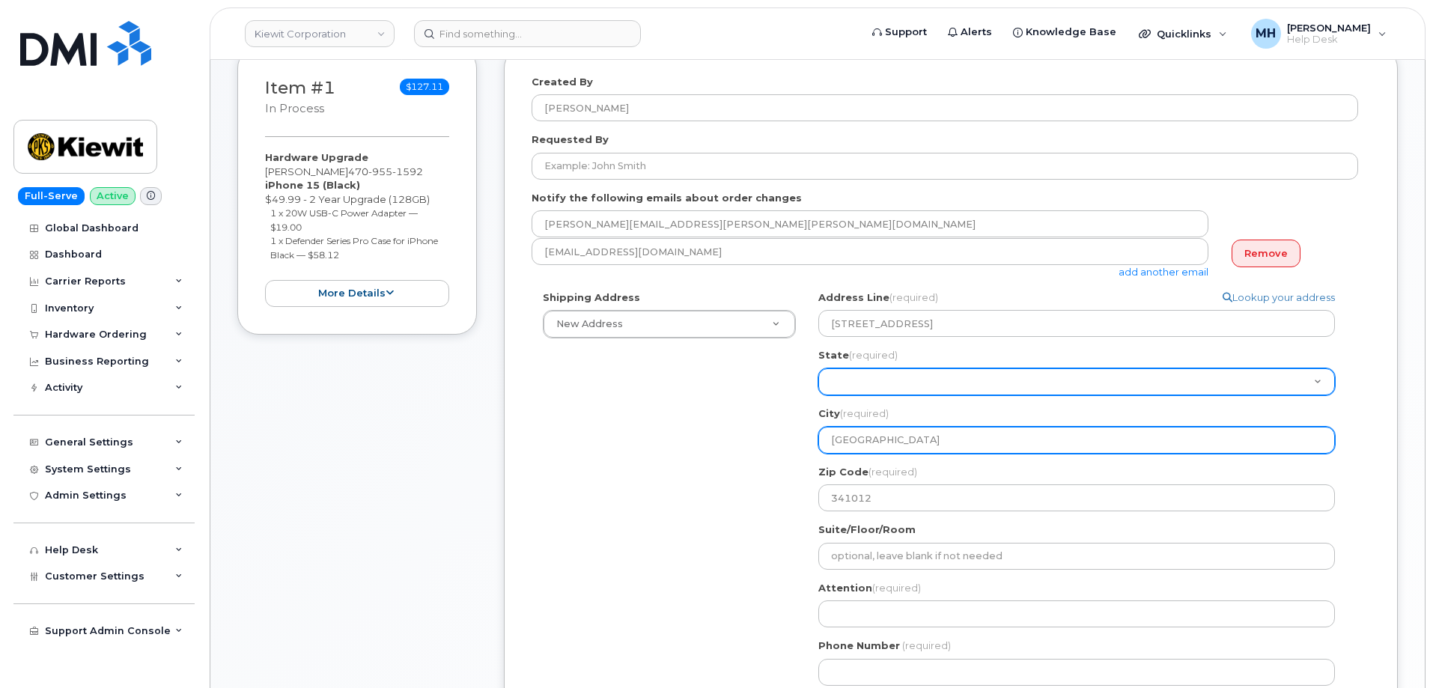
type input "Naples"
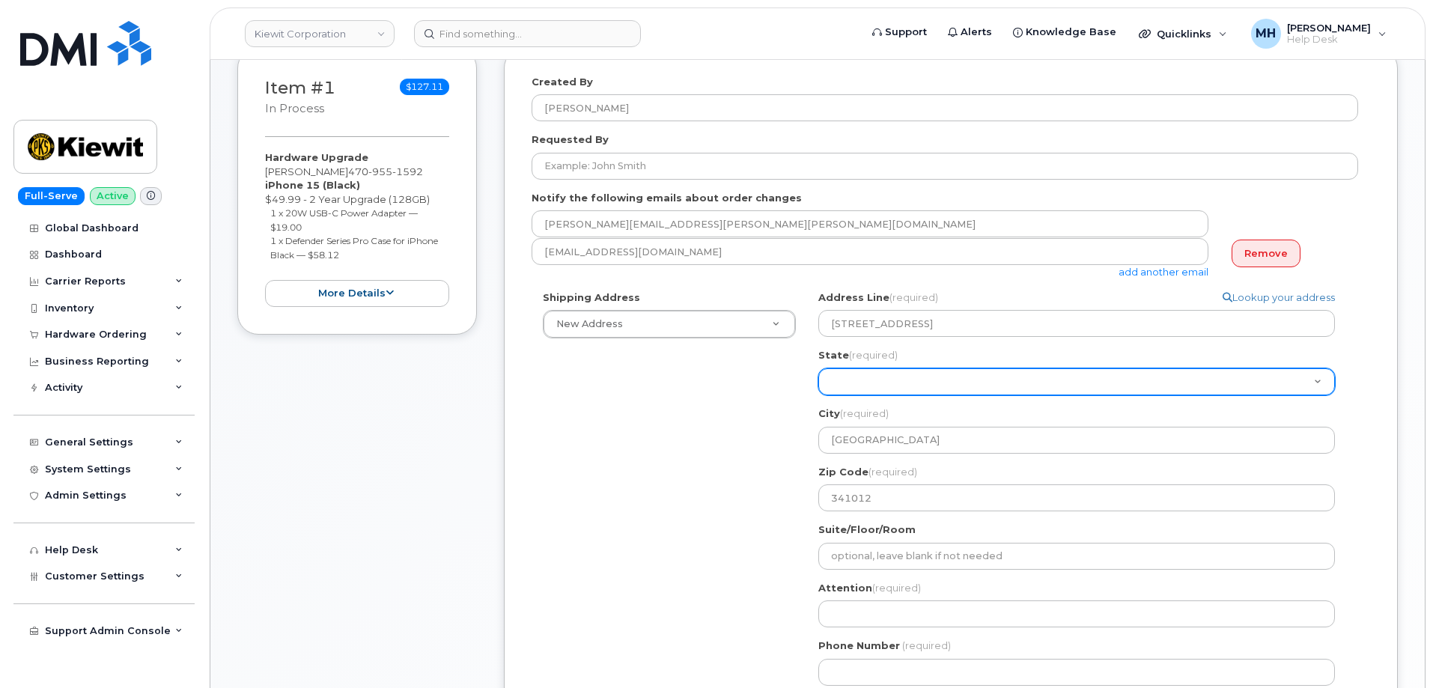
click at [852, 389] on select "Alabama Alaska American Samoa Arizona Arkansas California Colorado Connecticut …" at bounding box center [1076, 381] width 517 height 27
select select "FL"
click at [852, 389] on select "Alabama Alaska American Samoa Arizona Arkansas California Colorado Connecticut …" at bounding box center [1076, 381] width 517 height 27
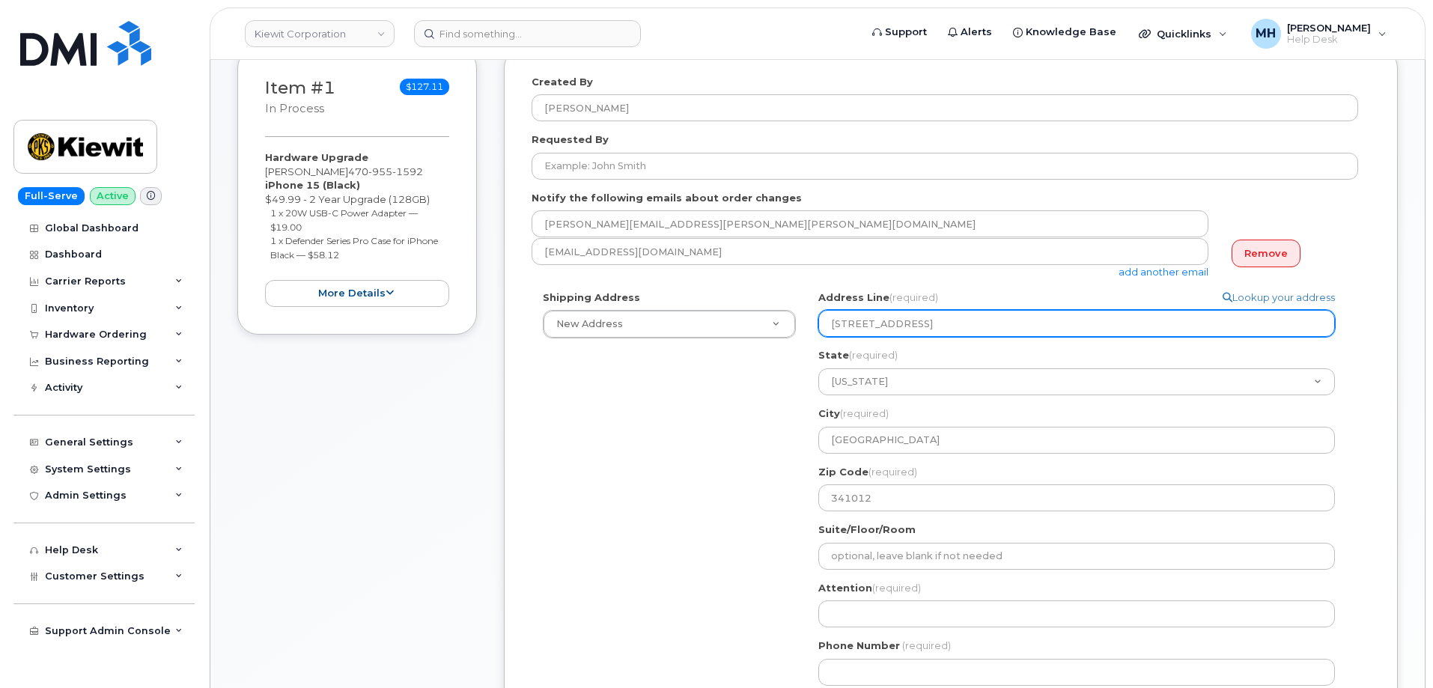
drag, startPoint x: 965, startPoint y: 326, endPoint x: 922, endPoint y: 321, distance: 43.0
click at [922, 321] on input "1100 5th Ave S. Naples, FL" at bounding box center [1076, 323] width 517 height 27
select select
type input "1100 5th Ave S. Na"
select select
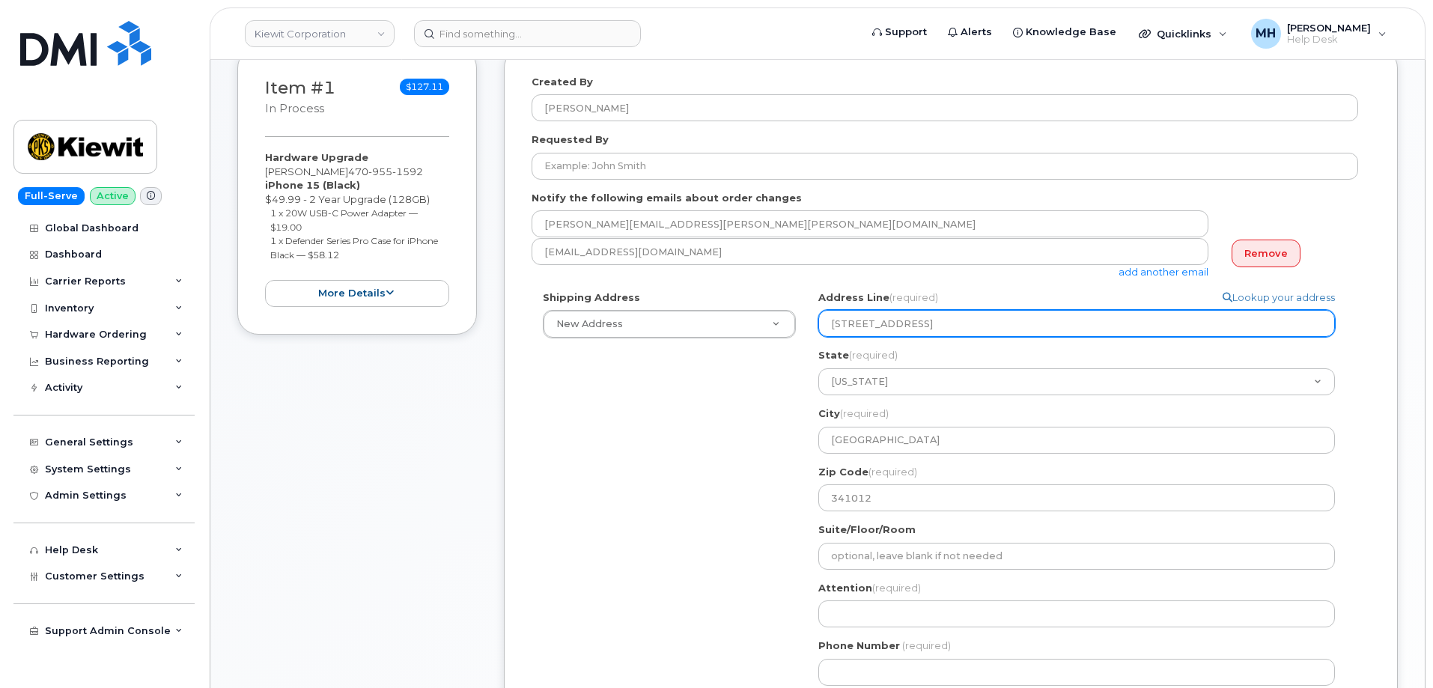
type input "1100 5th Ave S. N"
select select
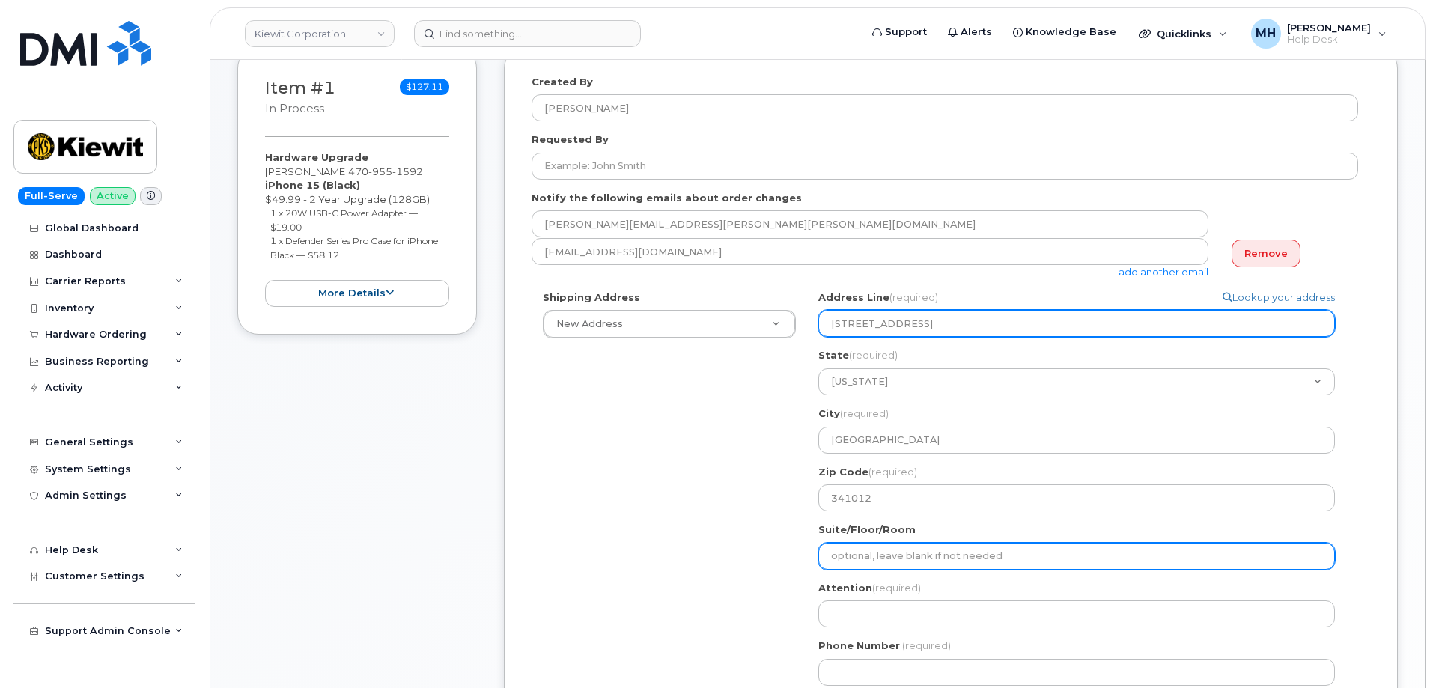
type input "1100 5th Ave S."
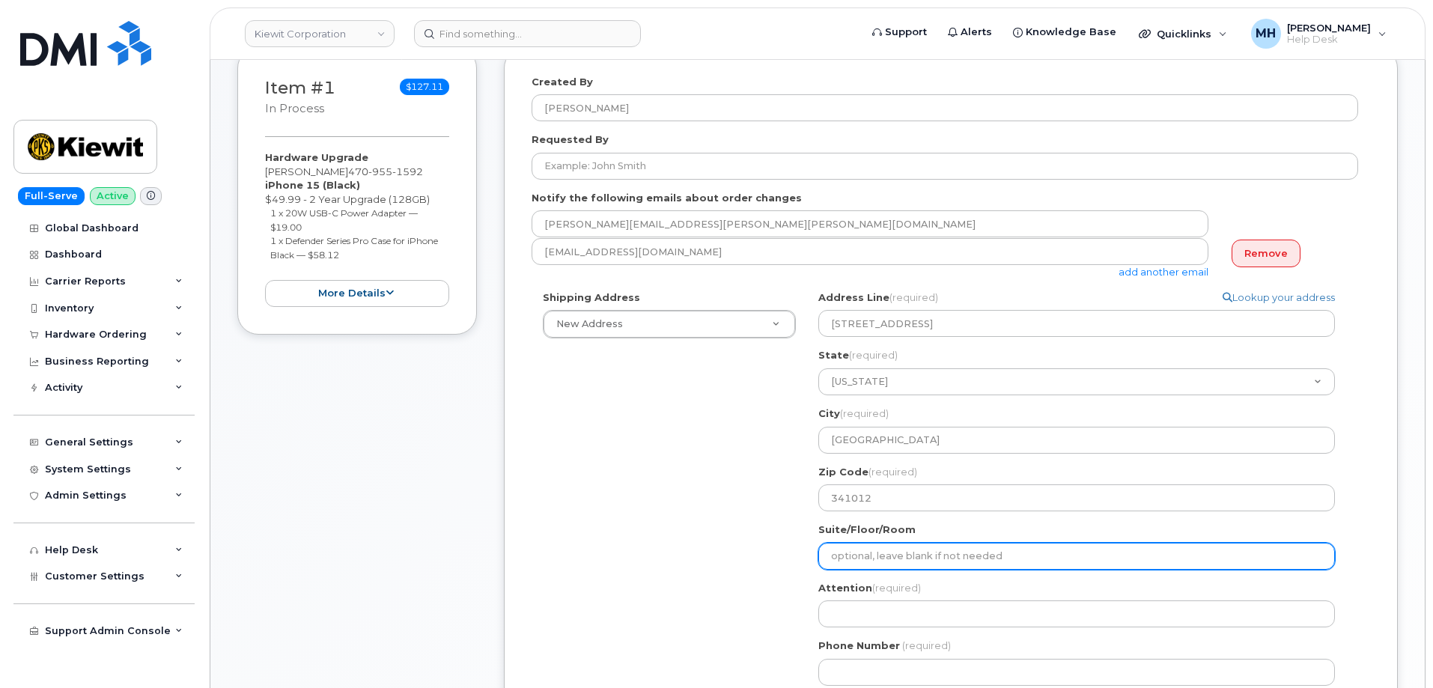
click at [958, 551] on input "Suite/Floor/Room" at bounding box center [1076, 556] width 517 height 27
select select
type input "S"
select select
type input "St"
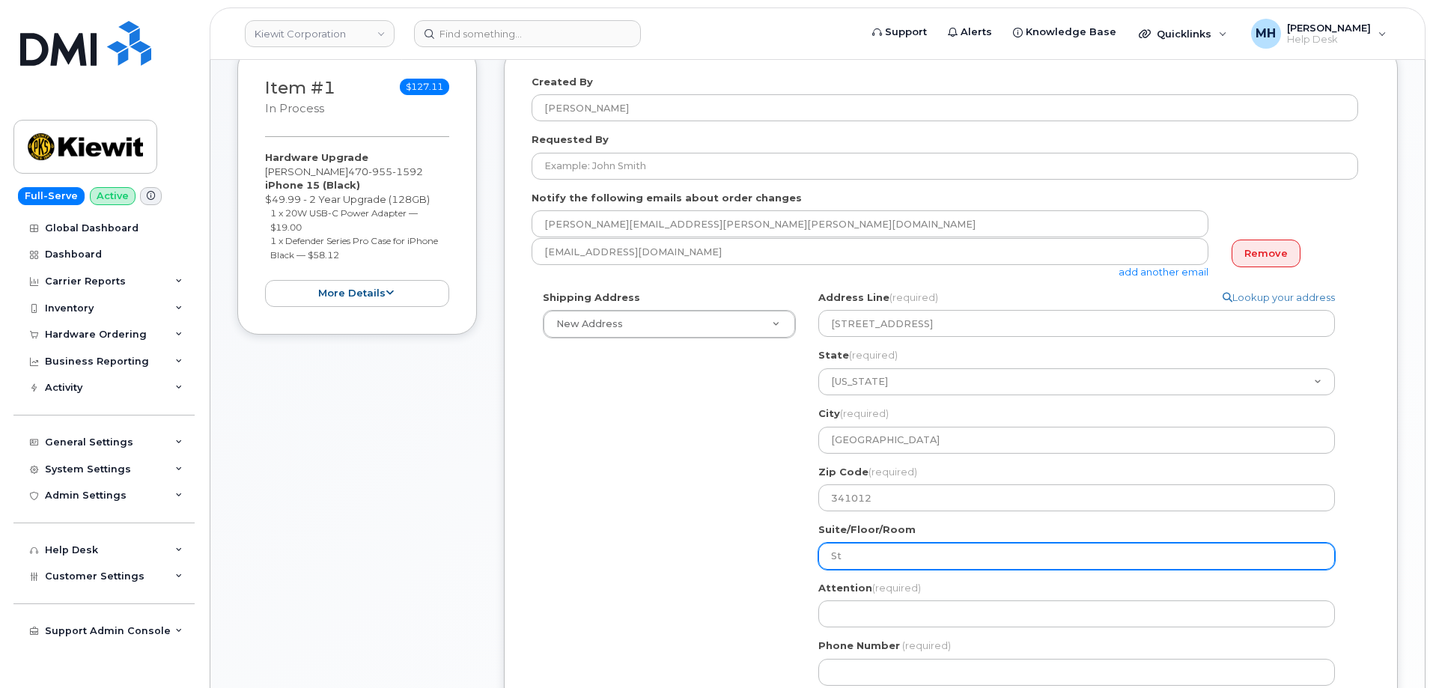
select select
type input "Ste"
select select
type input "Ste 2"
select select
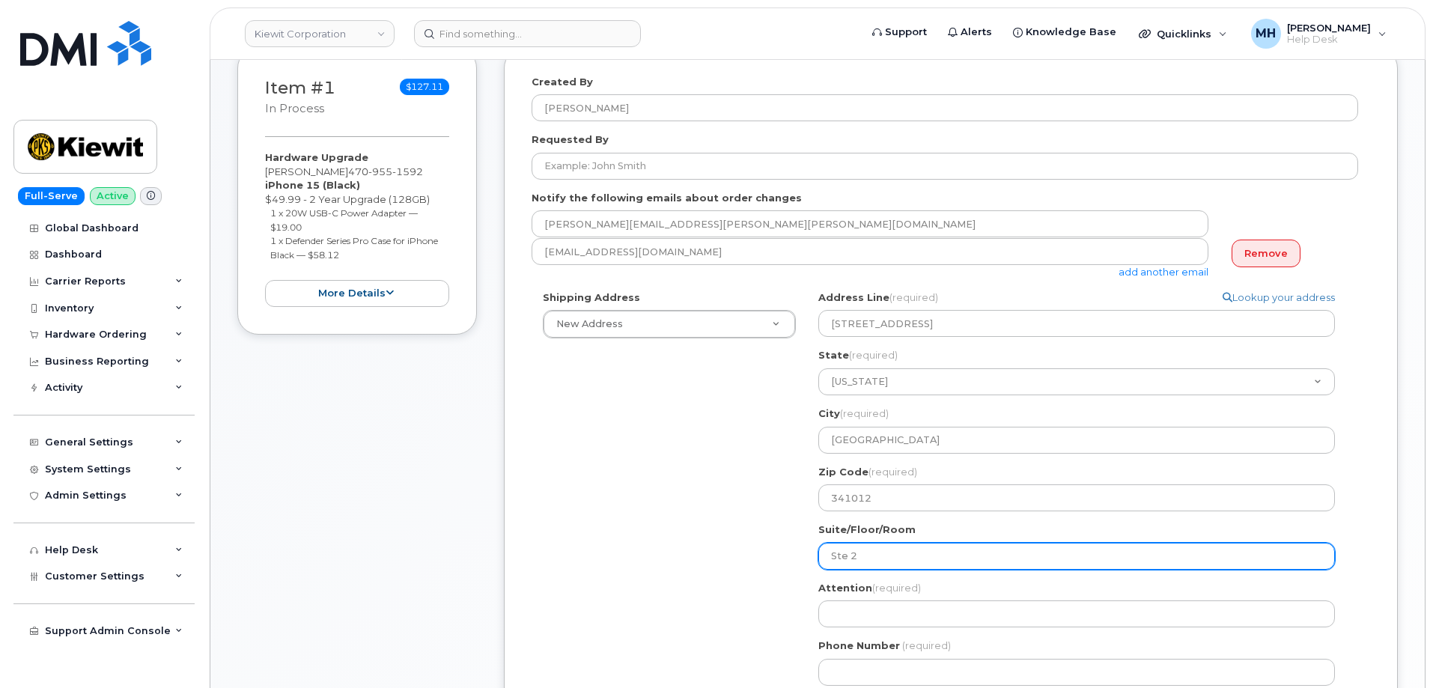
type input "Ste 21"
select select
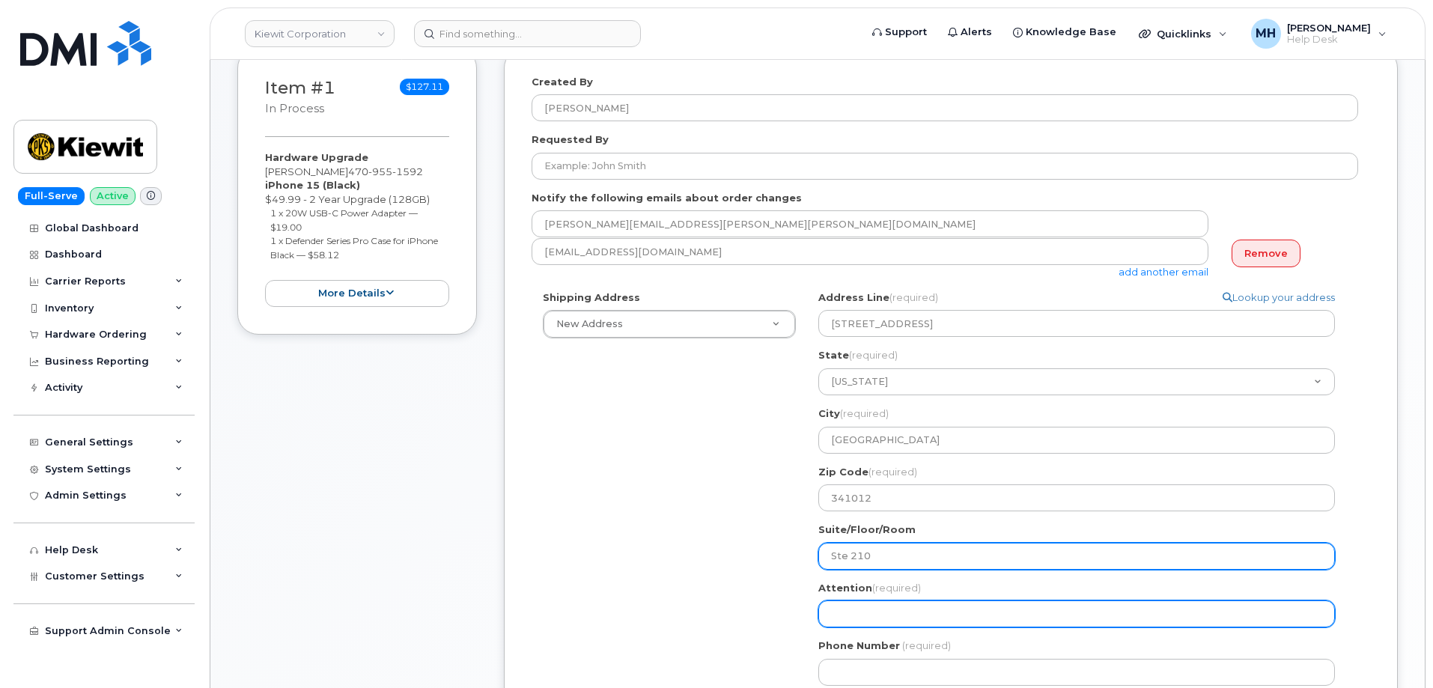
type input "Ste 210"
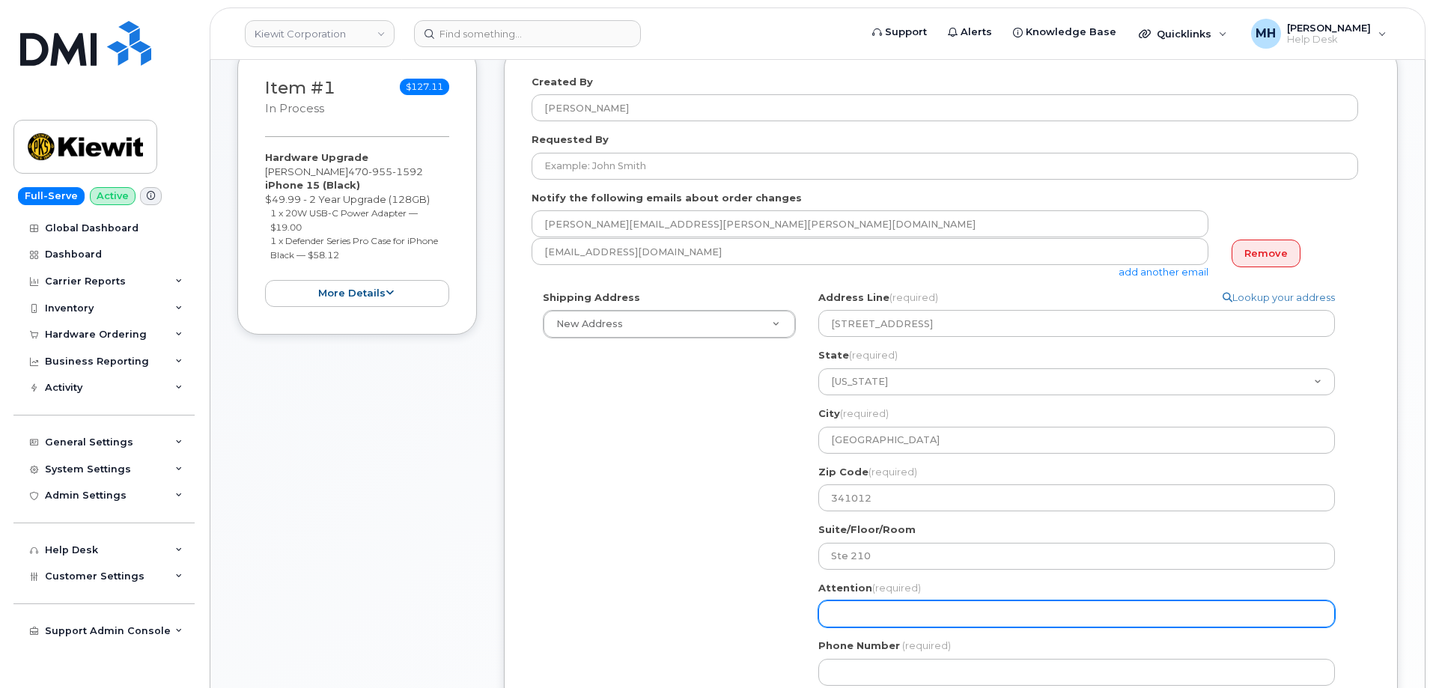
click at [853, 610] on input "Attention (required)" at bounding box center [1076, 613] width 517 height 27
paste input "[PERSON_NAME]"
type input "[PERSON_NAME]"
select select
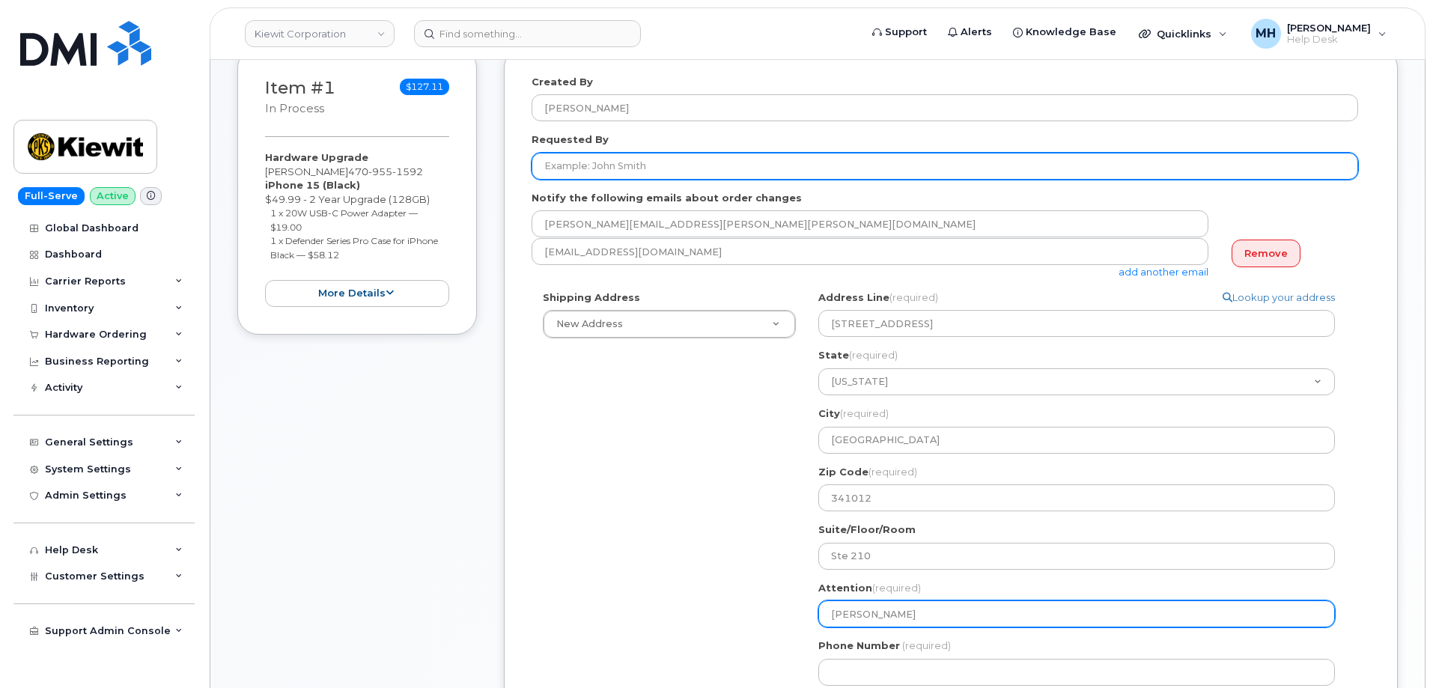
type input "[PERSON_NAME]"
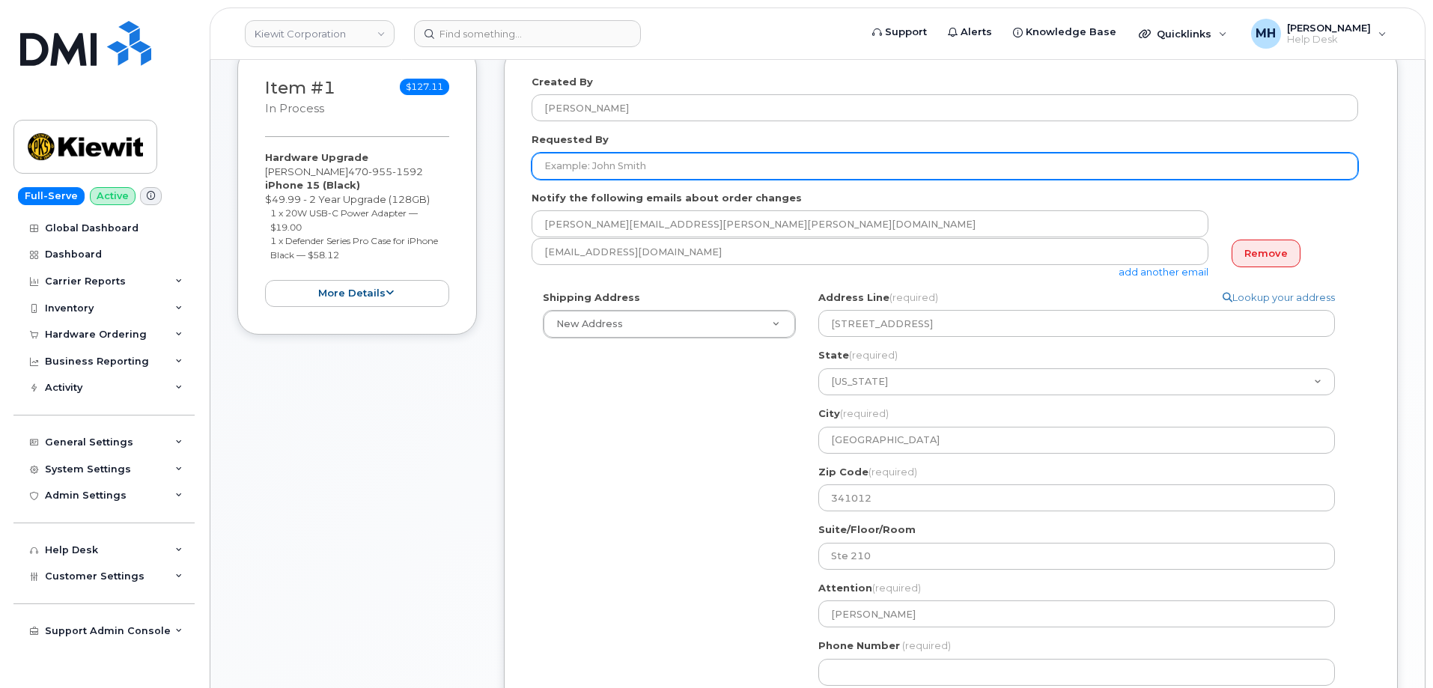
click at [618, 166] on input "Requested By" at bounding box center [944, 166] width 826 height 27
paste input "[PERSON_NAME]"
type input "[PERSON_NAME]"
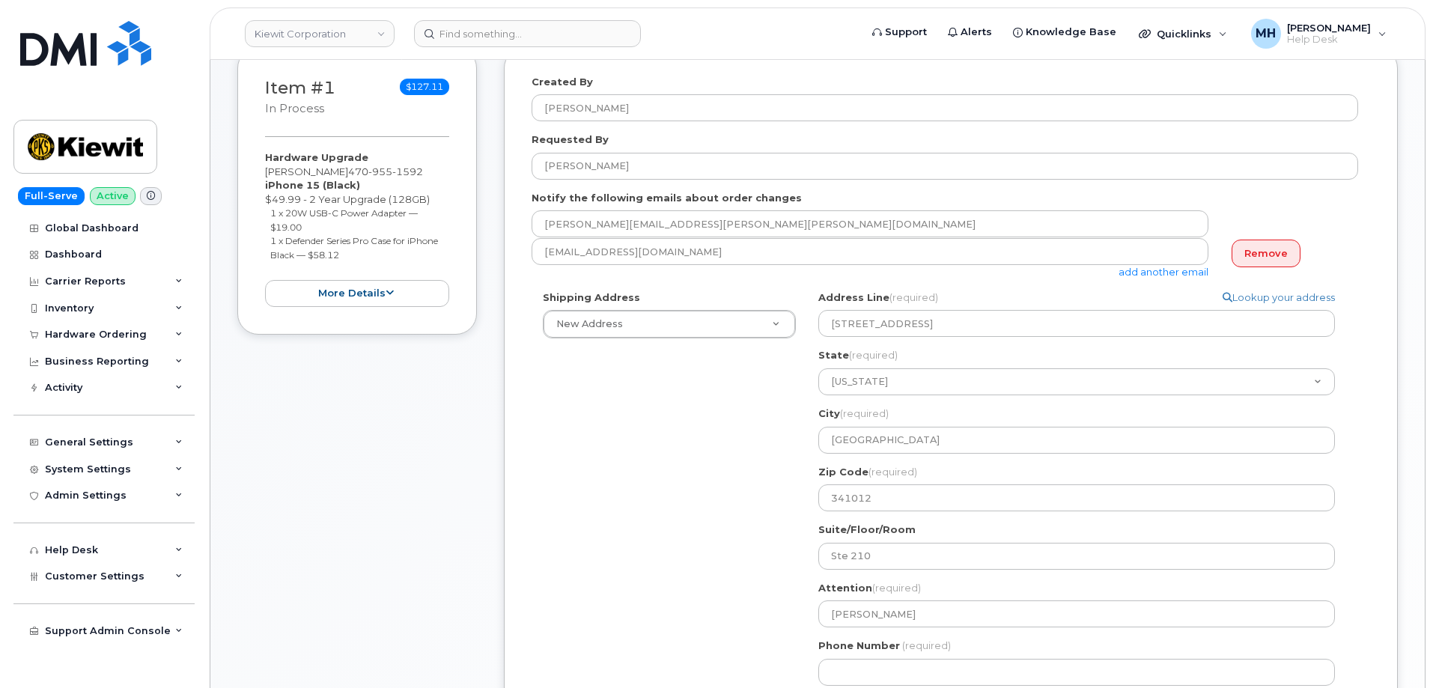
click at [659, 497] on div "Shipping Address New Address New Address 1031 country lane 4113 Mount Zion rd, …" at bounding box center [944, 493] width 826 height 406
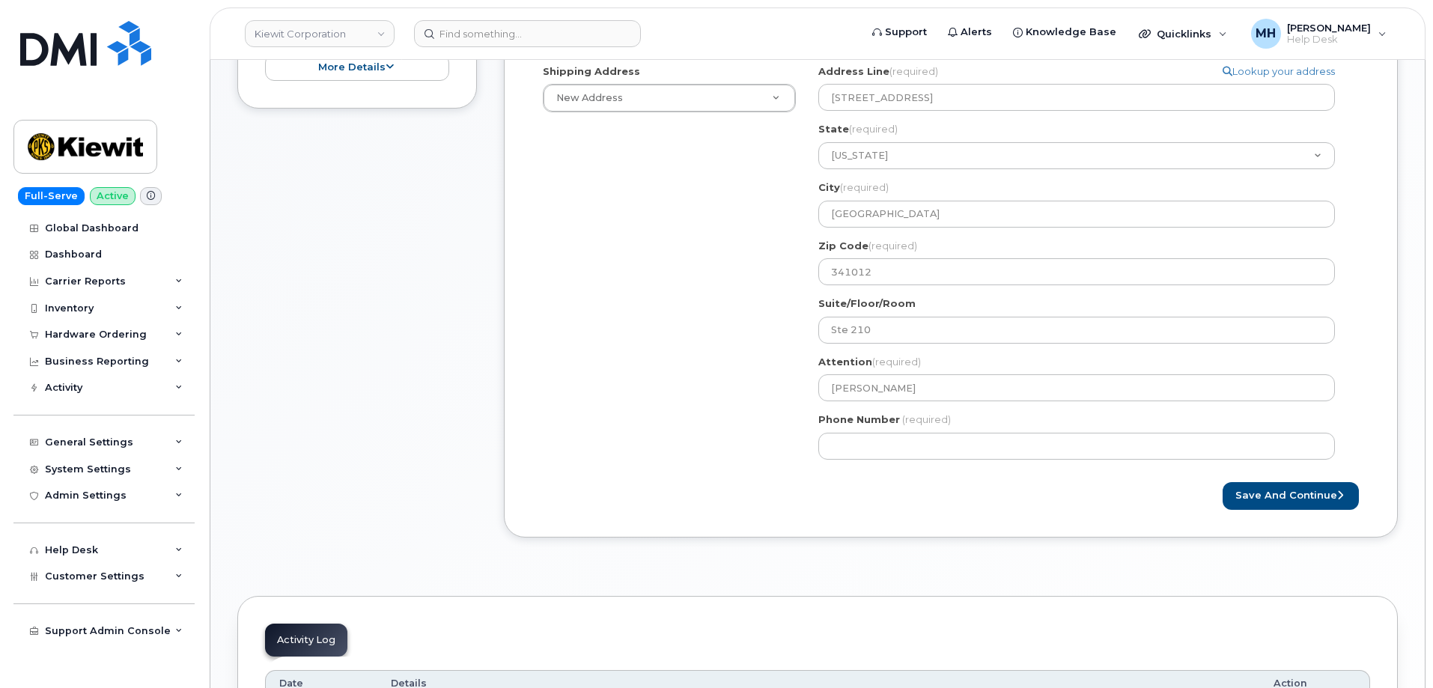
scroll to position [524, 0]
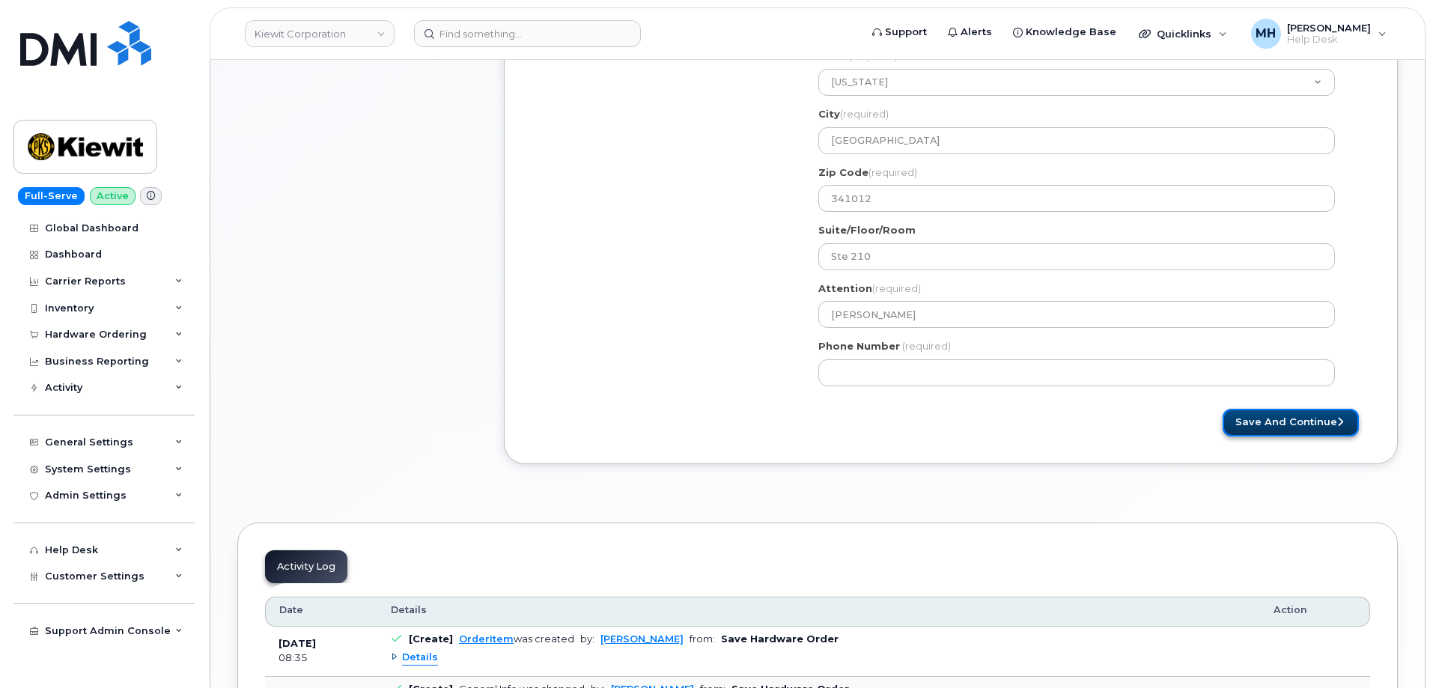
click at [1268, 416] on button "Save and Continue" at bounding box center [1290, 423] width 136 height 28
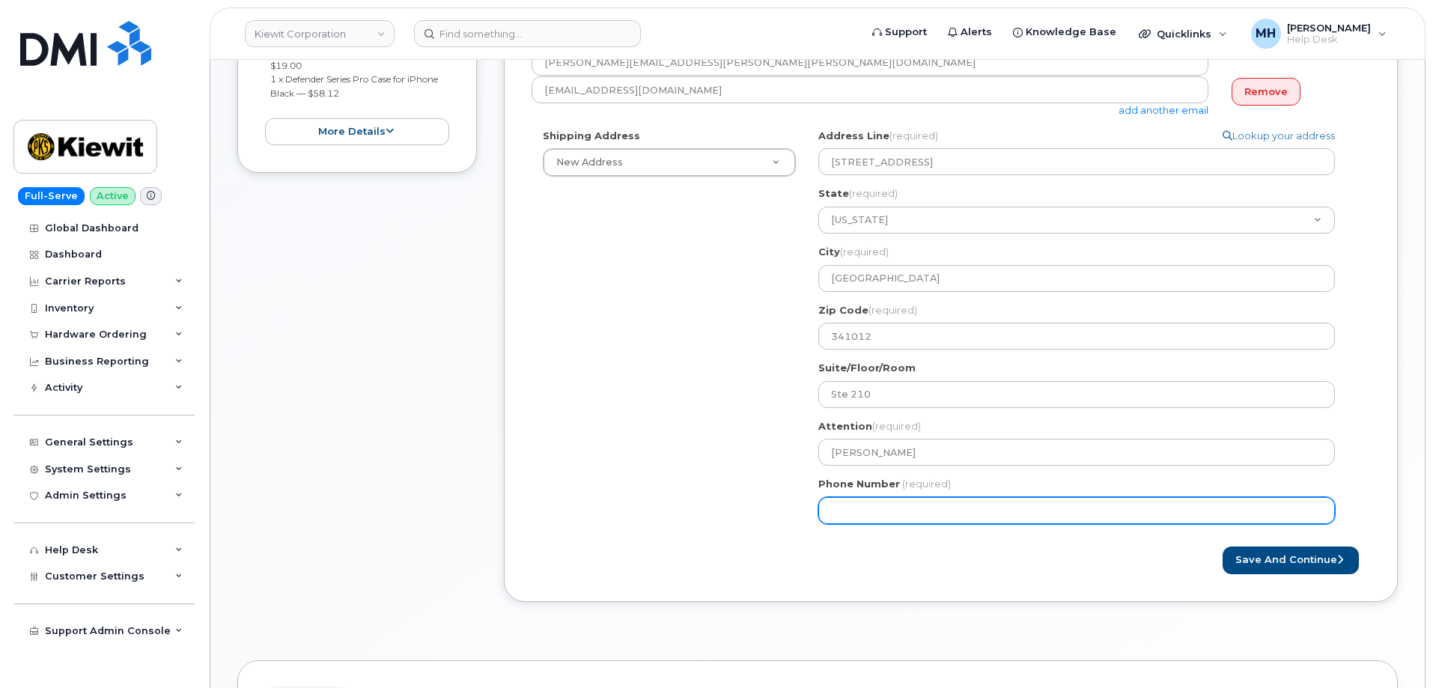
scroll to position [374, 0]
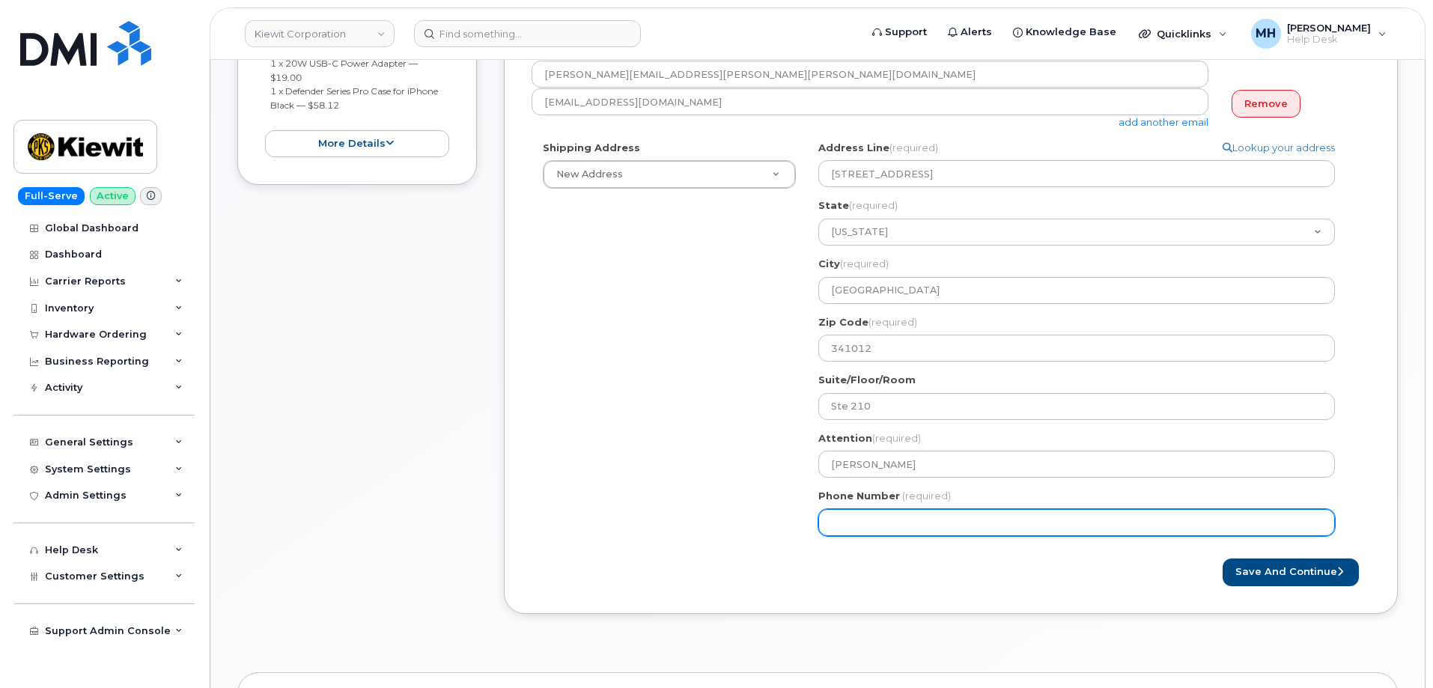
click at [964, 533] on input "Phone Number" at bounding box center [1076, 522] width 517 height 27
paste input "4709551592"
click at [880, 521] on input "Phone Number" at bounding box center [1076, 522] width 517 height 27
select select
type input "4709551592"
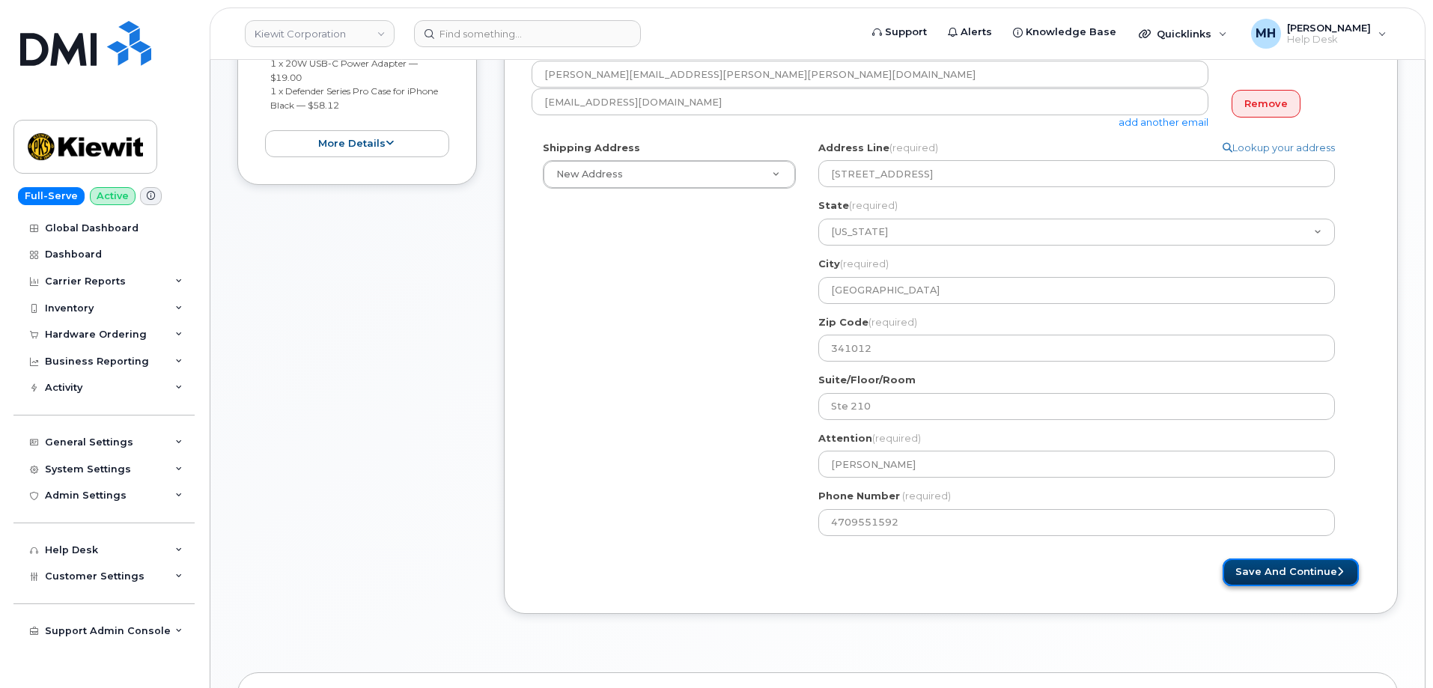
click at [1282, 570] on button "Save and Continue" at bounding box center [1290, 572] width 136 height 28
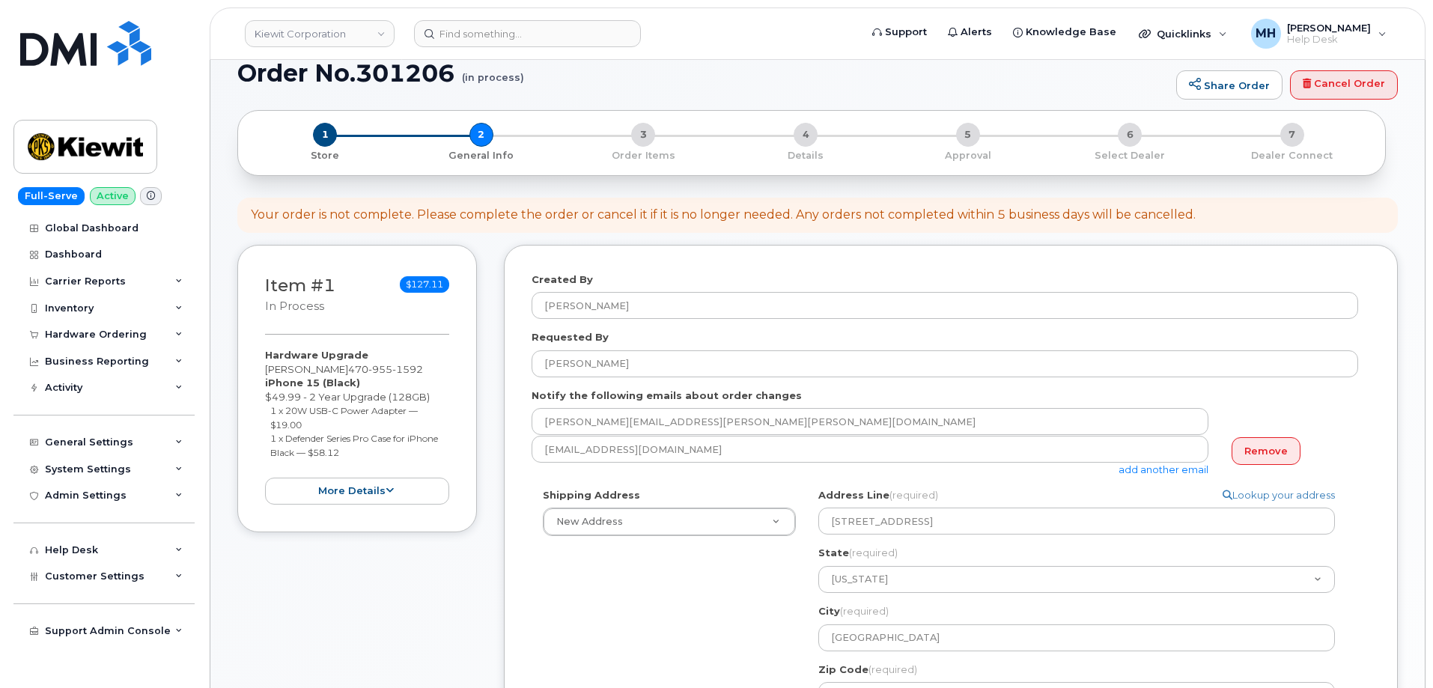
scroll to position [0, 0]
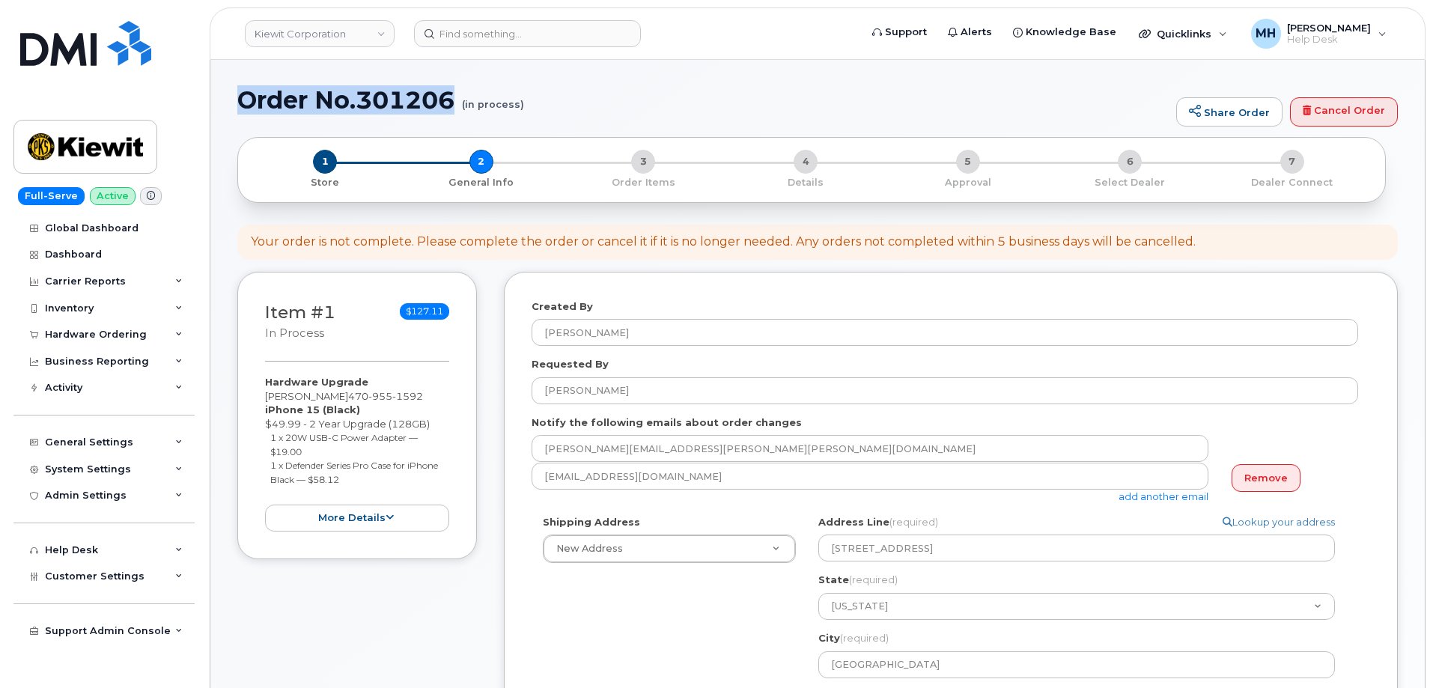
drag, startPoint x: 460, startPoint y: 101, endPoint x: 243, endPoint y: 96, distance: 216.4
click at [243, 96] on h1 "Order No.301206 (in process)" at bounding box center [702, 100] width 931 height 26
copy h1 "Order No.301206"
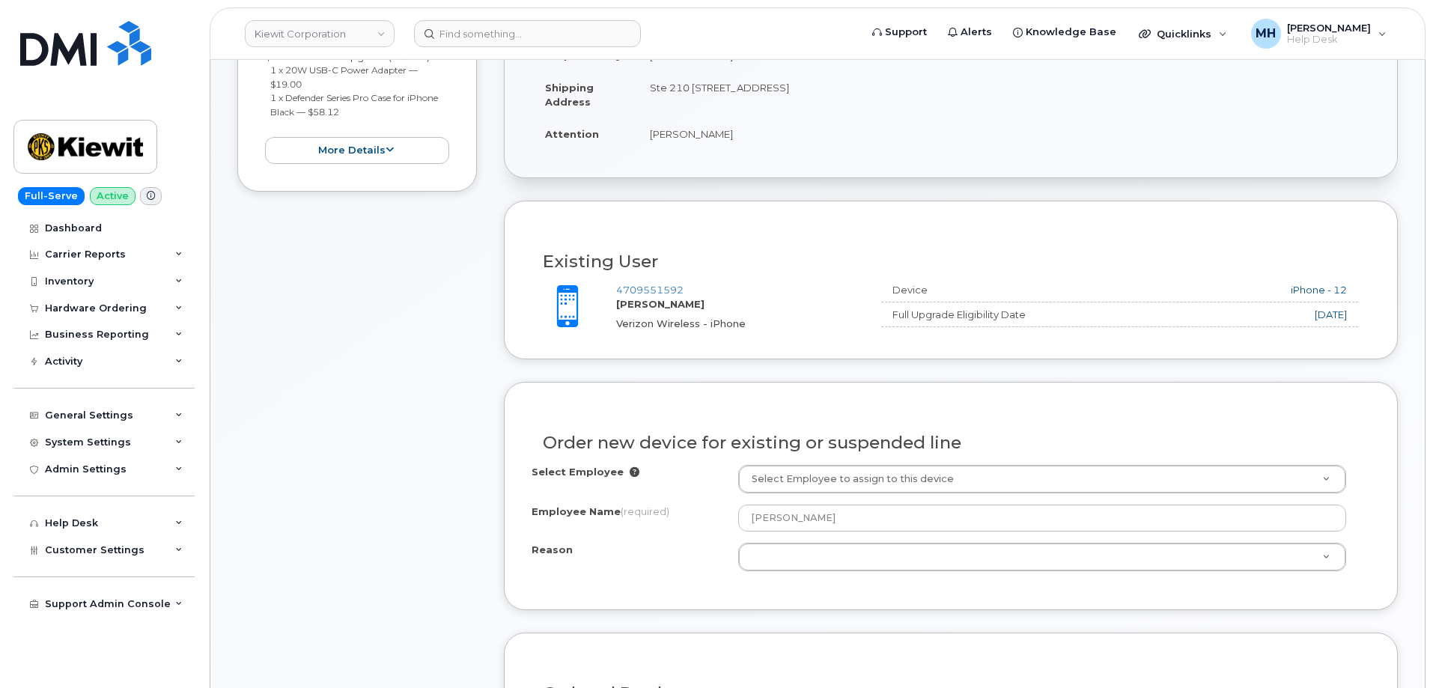
scroll to position [374, 0]
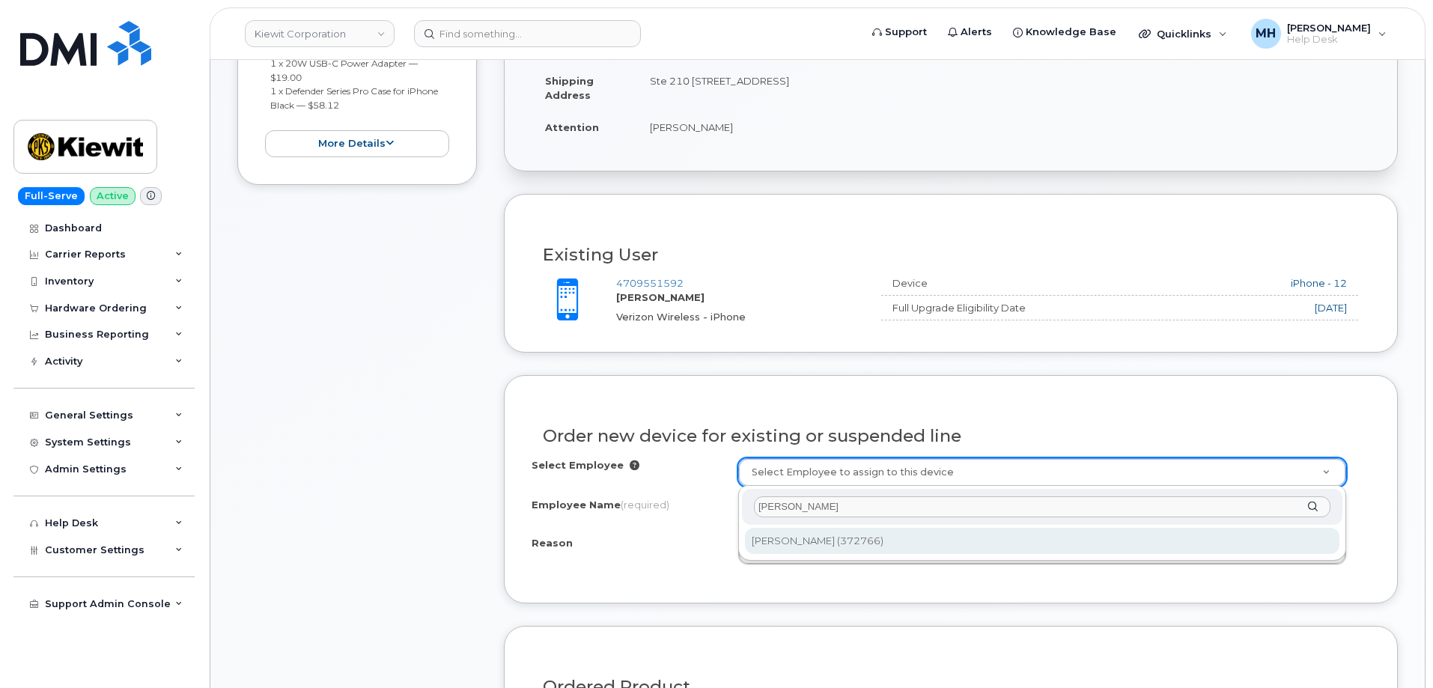
type input "[PERSON_NAME]"
type input "2154028"
type input "[PERSON_NAME]"
select select
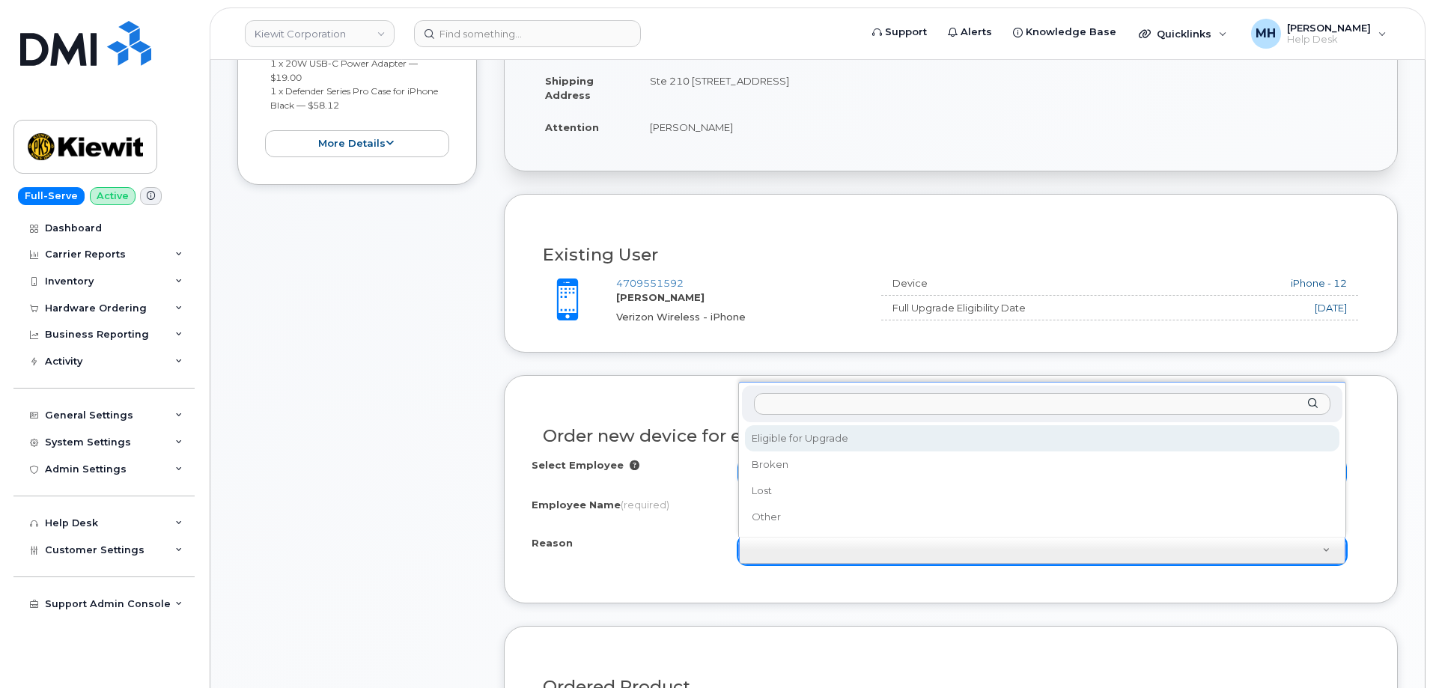
select select "eligible_for_upgrade"
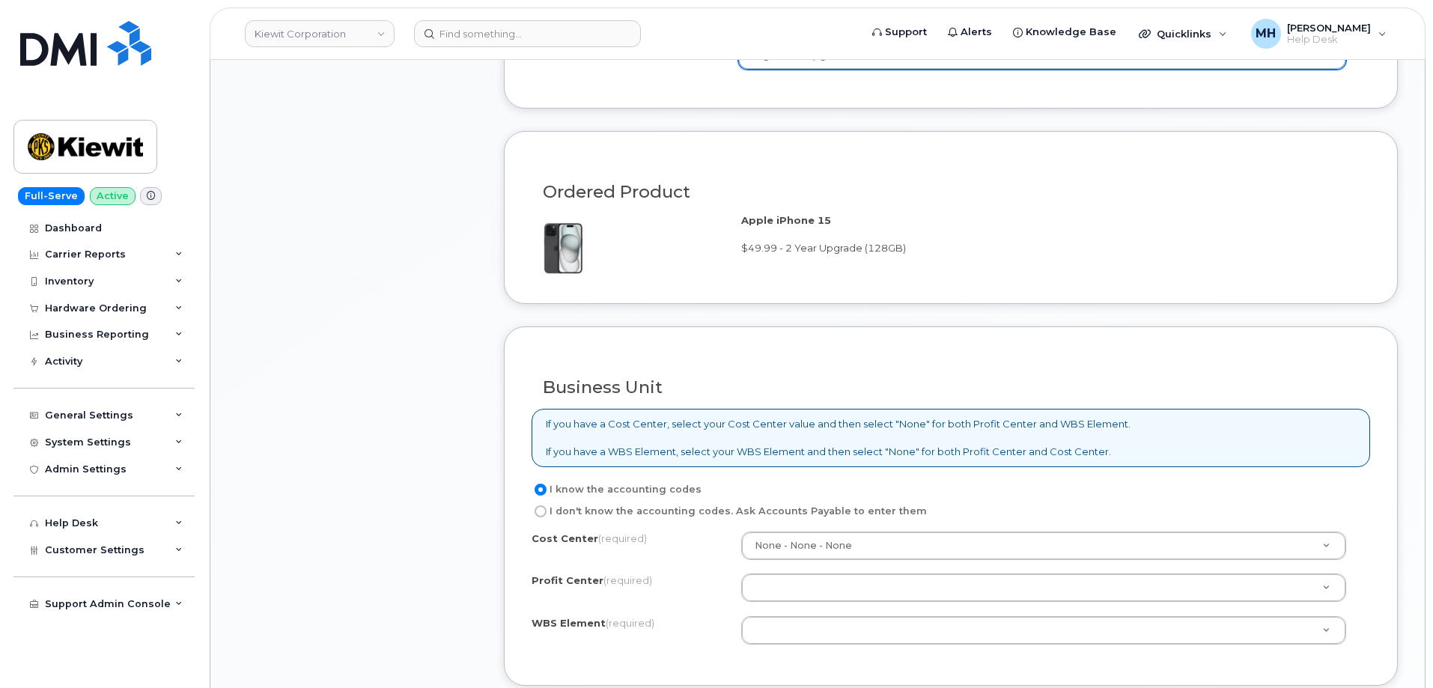
scroll to position [1048, 0]
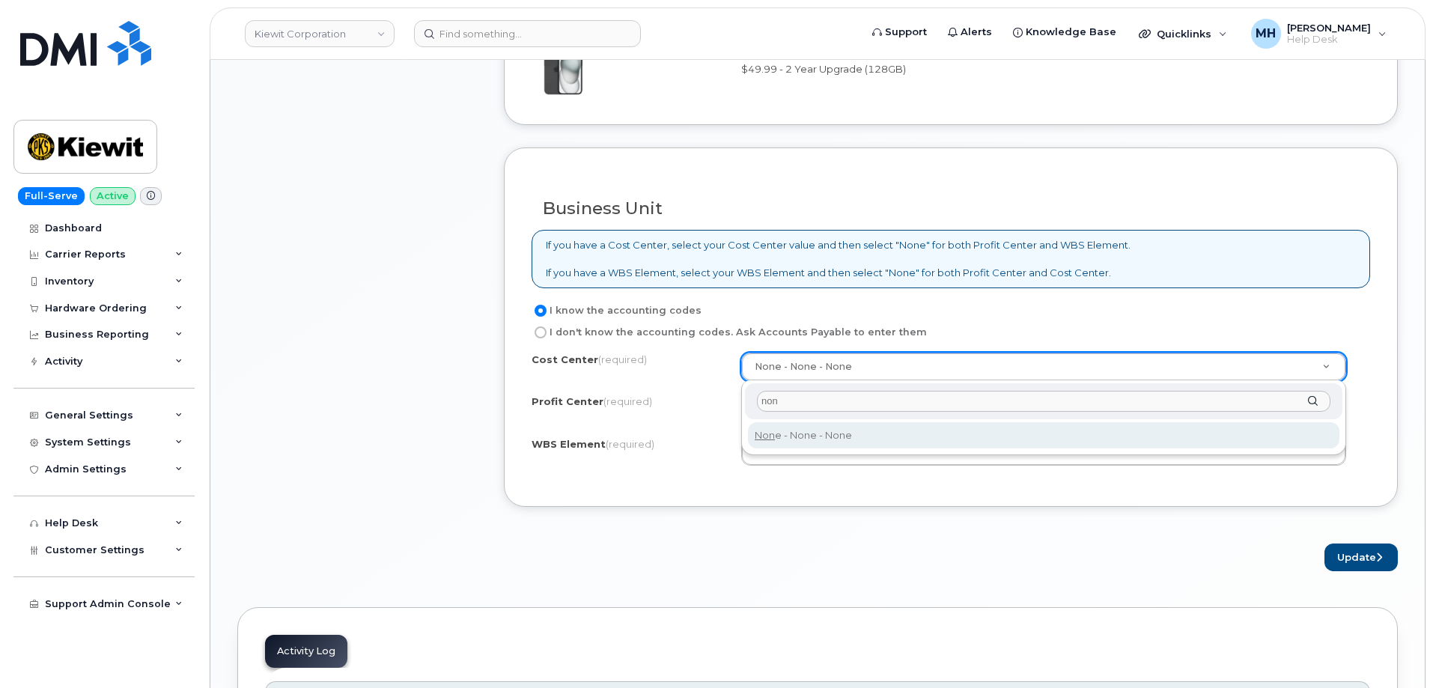
type input "non"
type input "None"
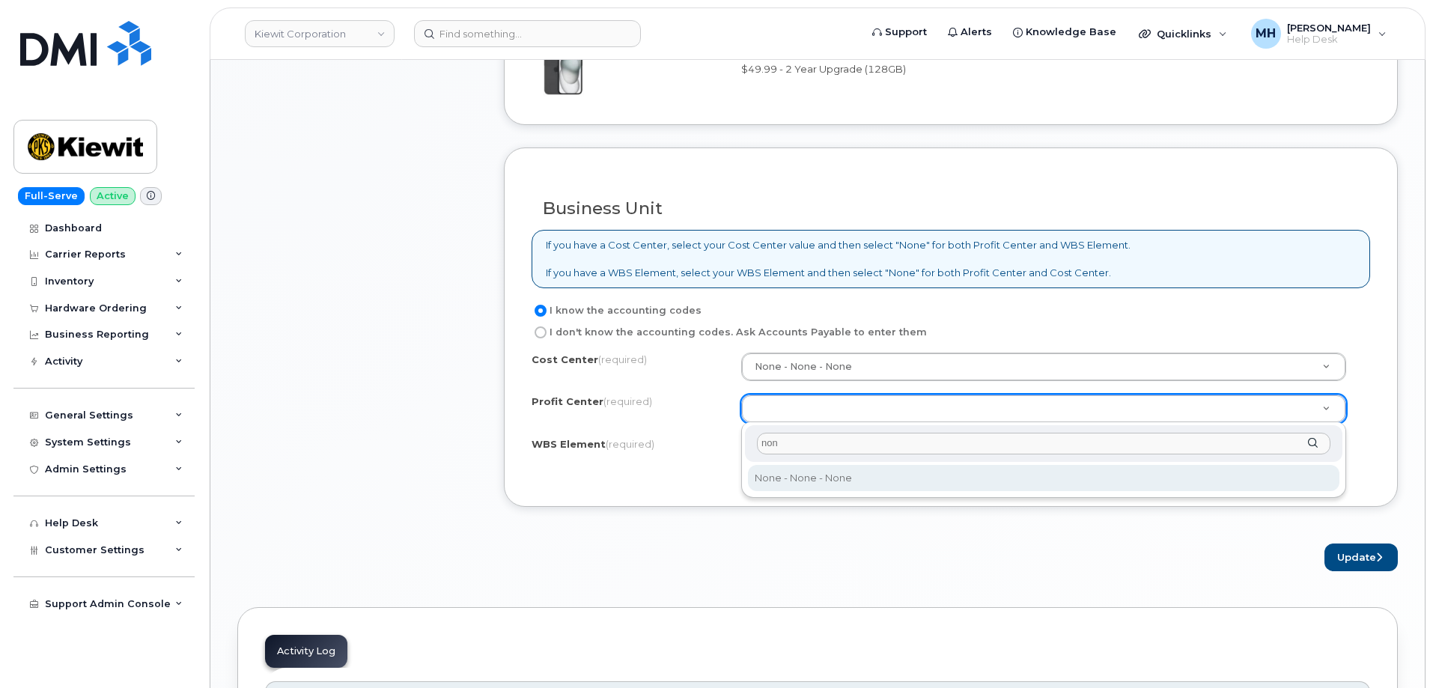
type input "non"
select select "None"
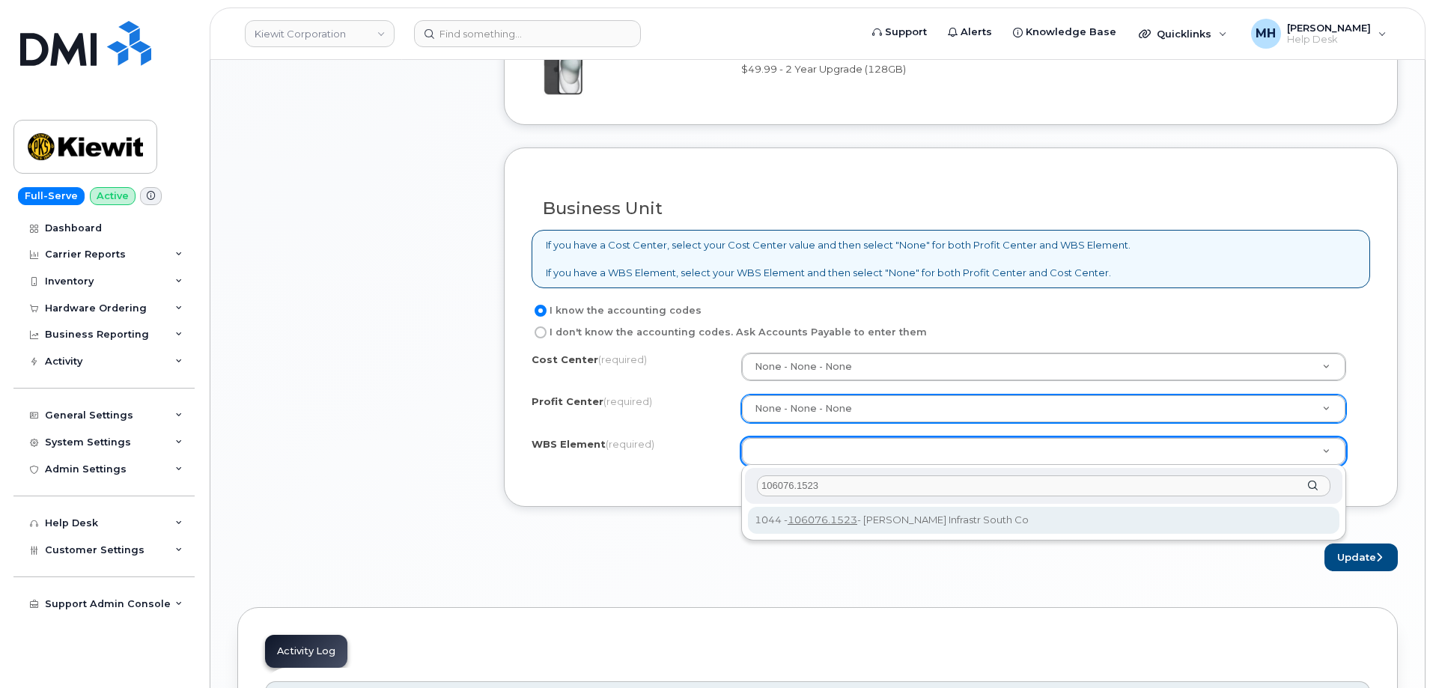
type input "106076.1523"
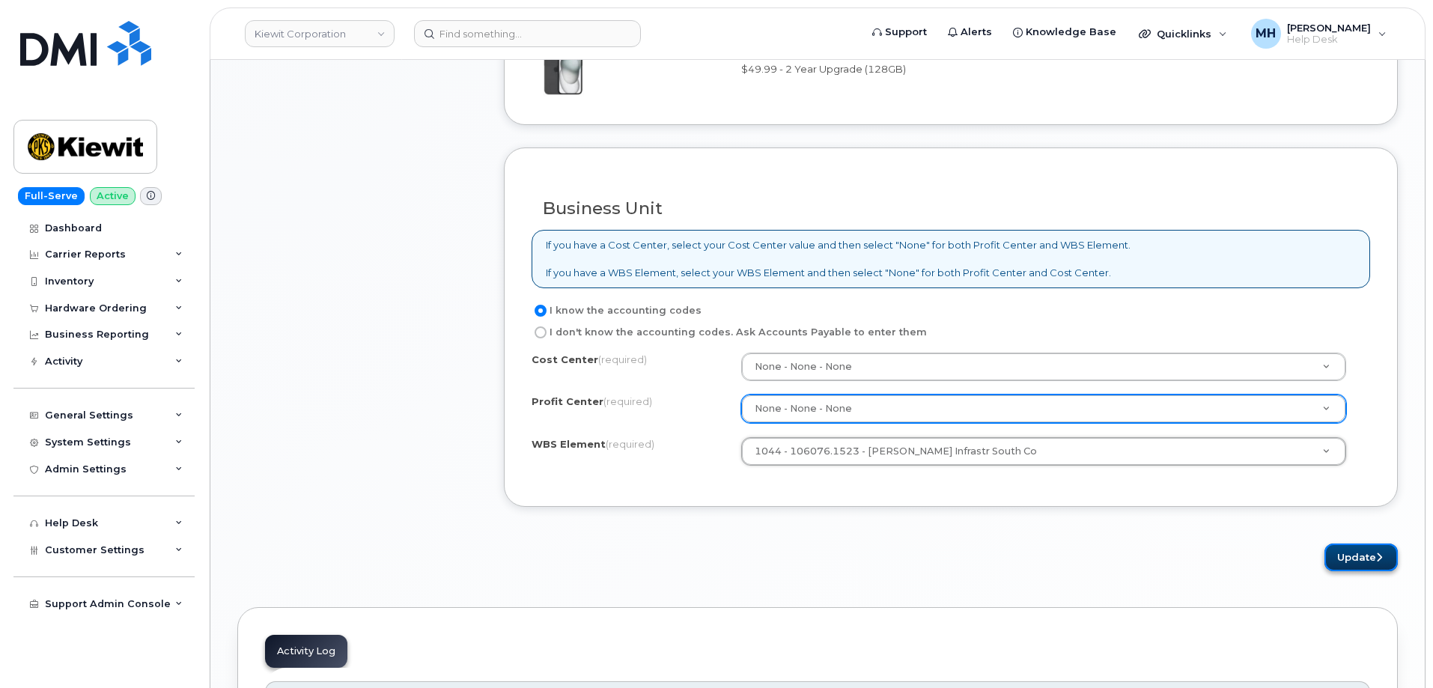
click at [1341, 557] on button "Update" at bounding box center [1360, 557] width 73 height 28
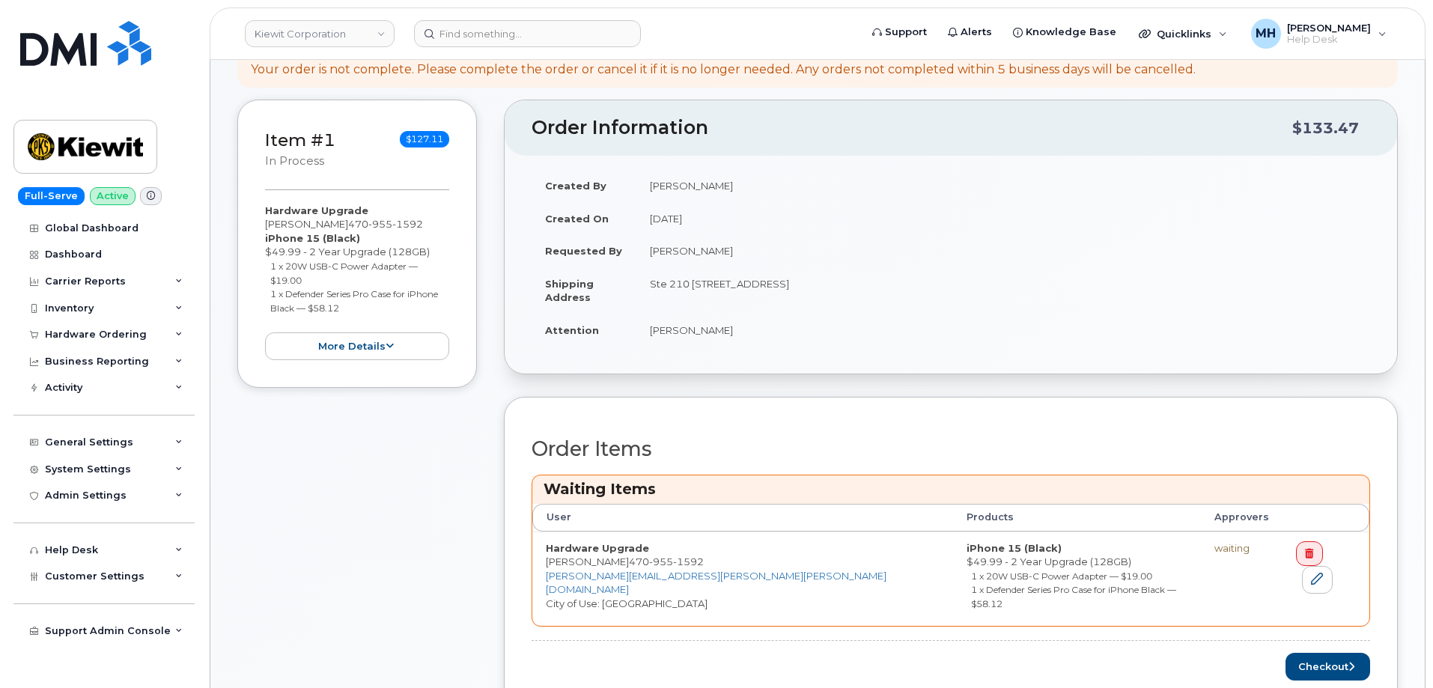
scroll to position [374, 0]
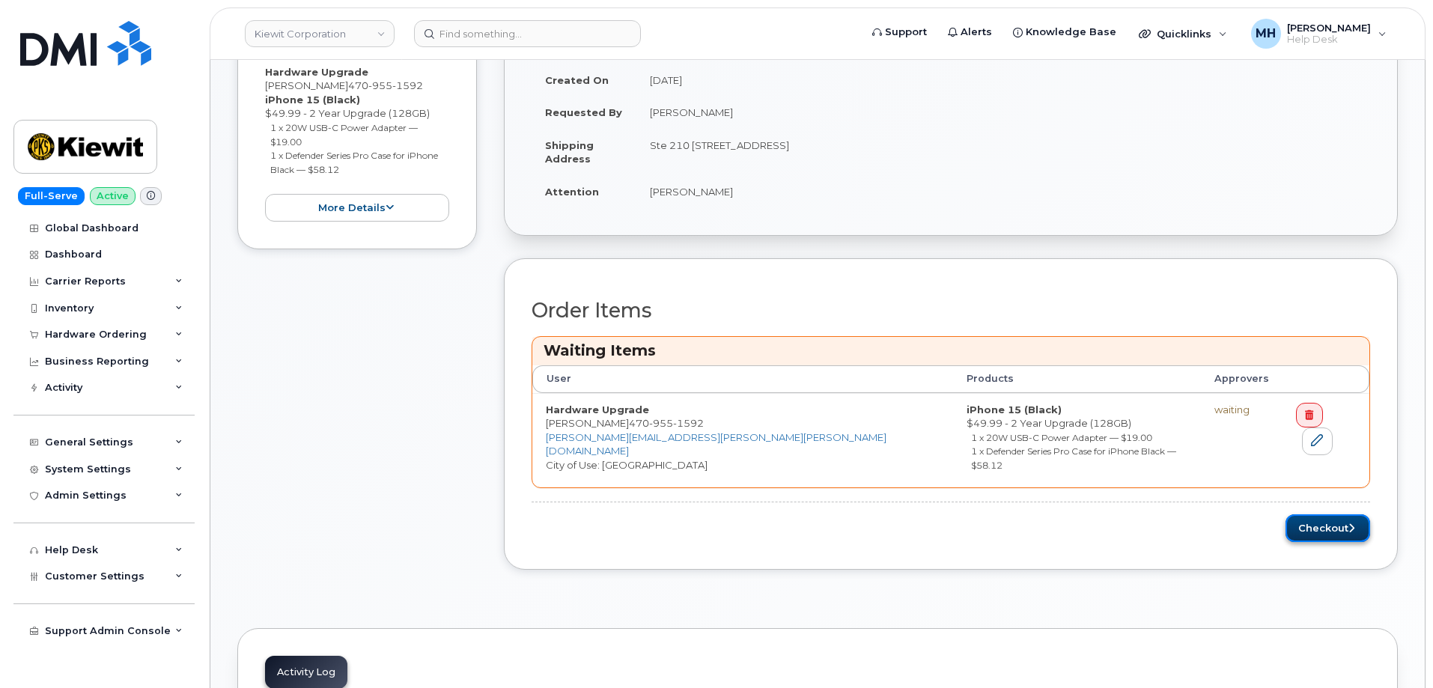
click at [1321, 523] on button "Checkout" at bounding box center [1327, 528] width 85 height 28
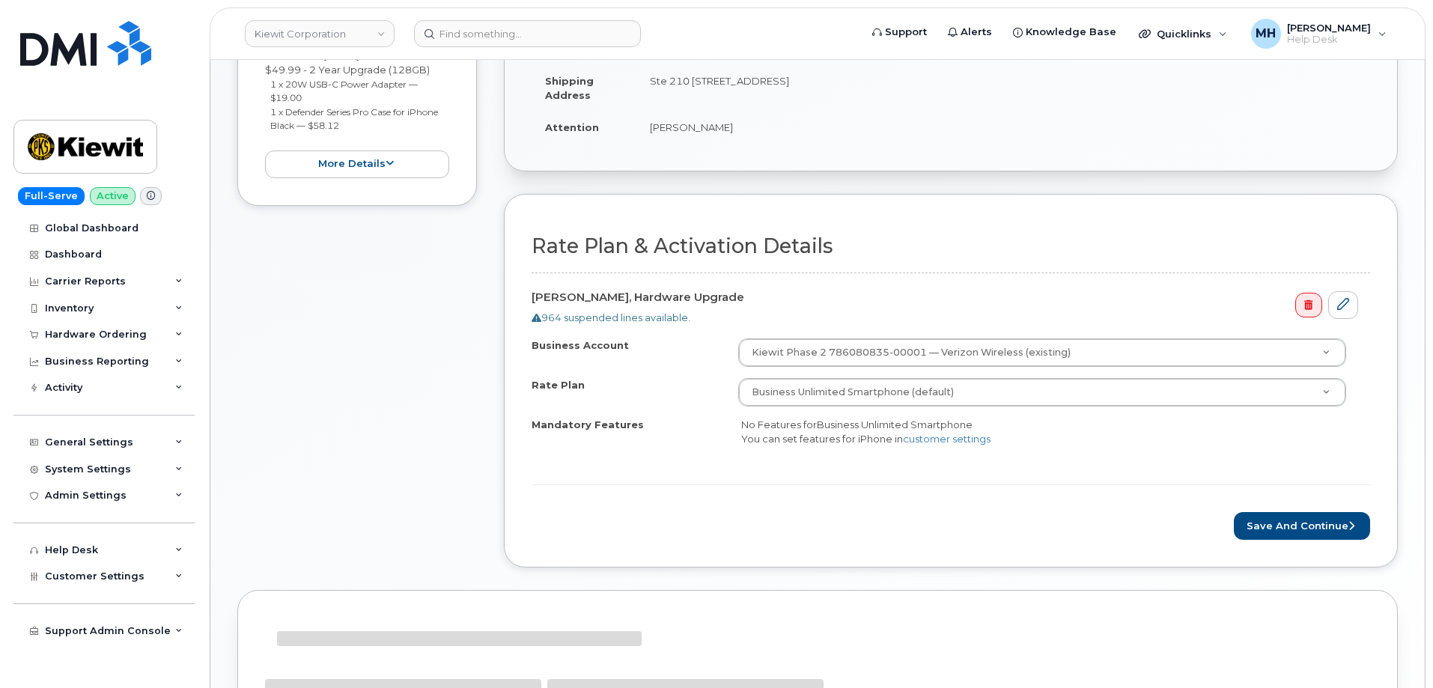
scroll to position [524, 0]
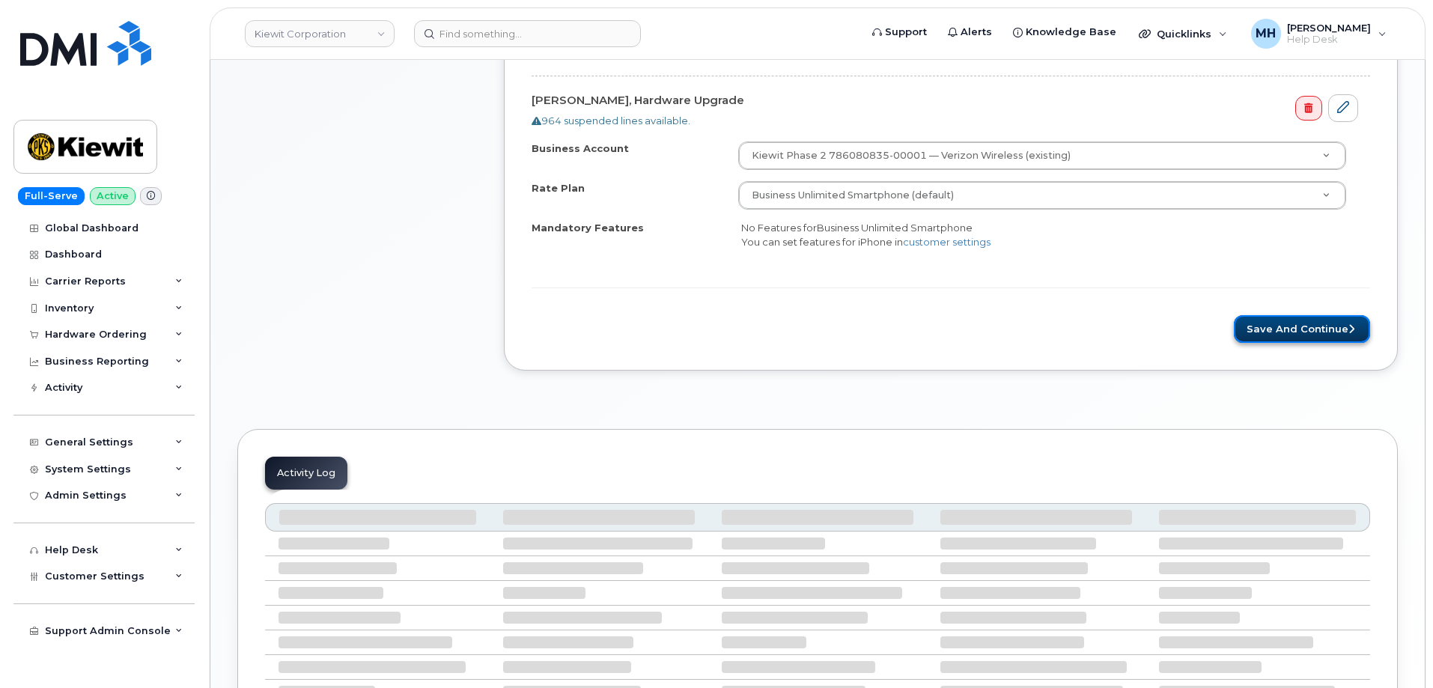
click at [1260, 328] on button "Save and Continue" at bounding box center [1302, 329] width 136 height 28
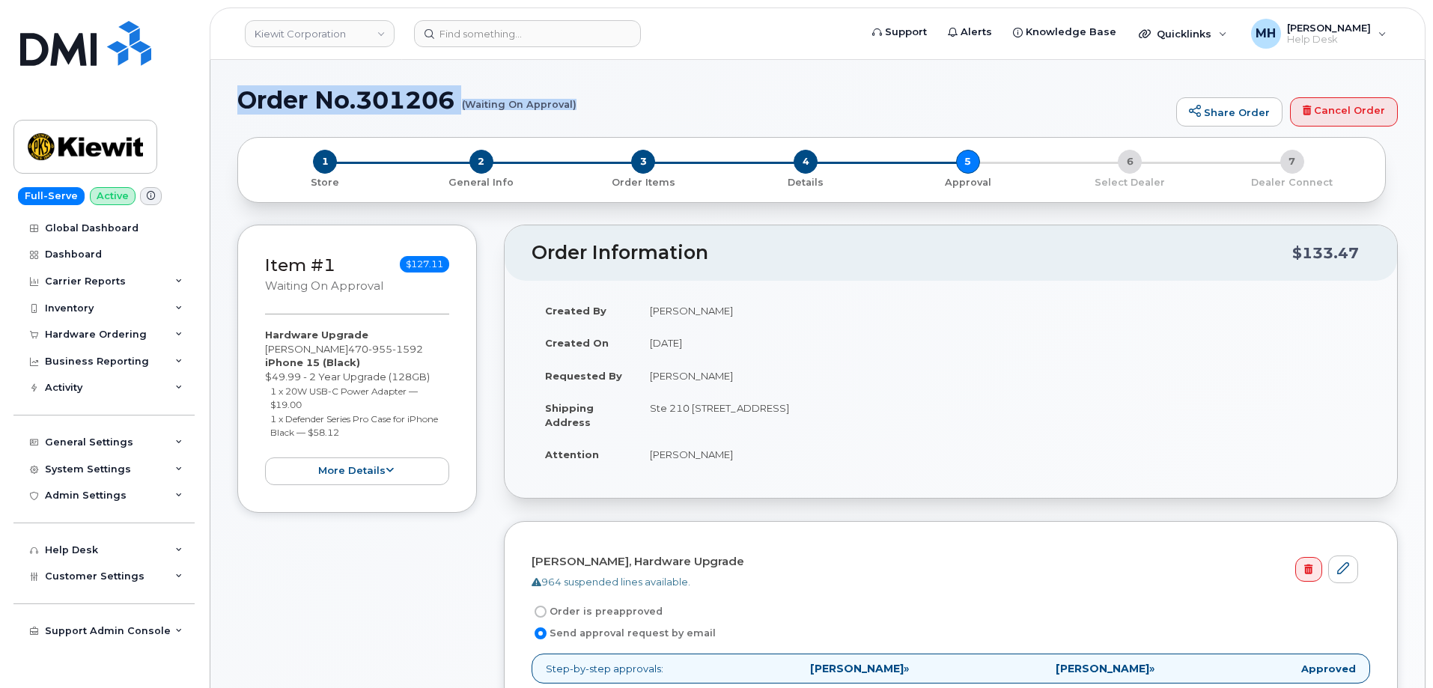
drag, startPoint x: 253, startPoint y: 102, endPoint x: 575, endPoint y: 102, distance: 321.9
click at [575, 102] on h1 "Order No.301206 (Waiting On Approval)" at bounding box center [702, 100] width 931 height 26
copy h1 "Order No.301206 (Waiting On Approval)"
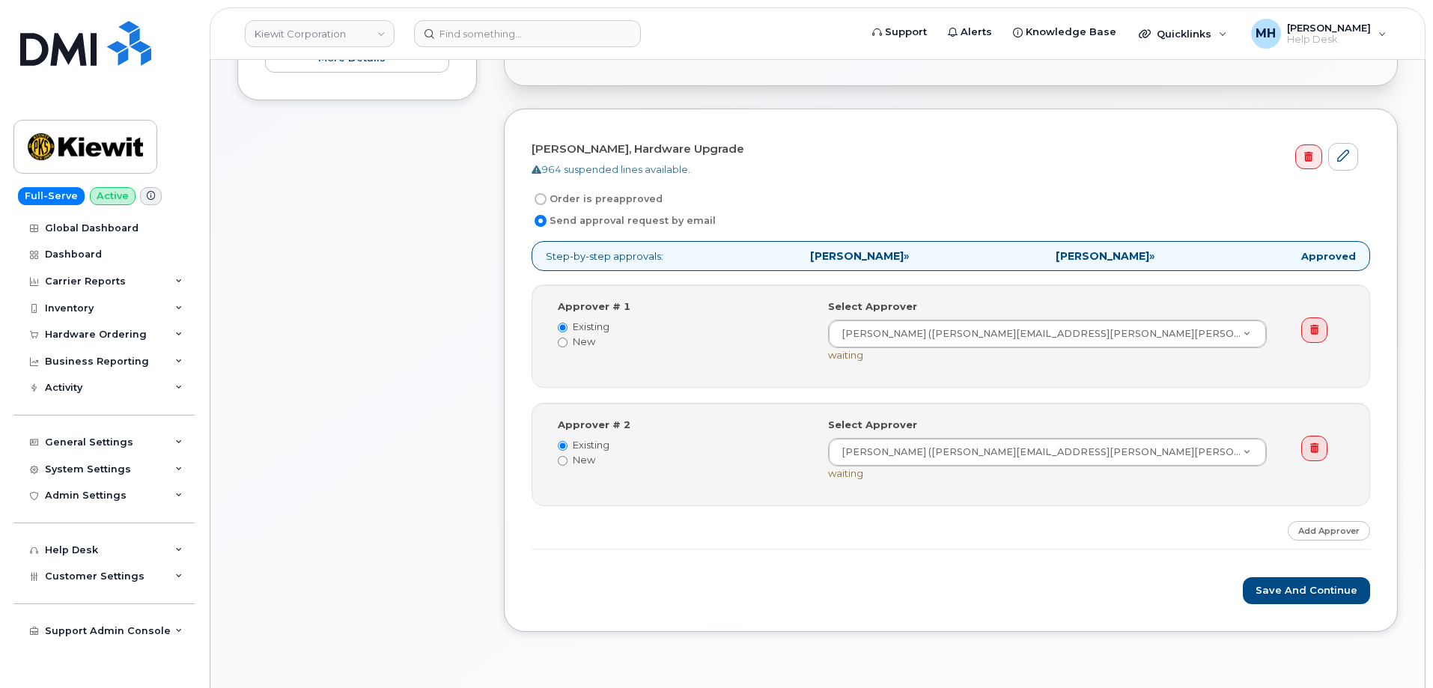
scroll to position [524, 0]
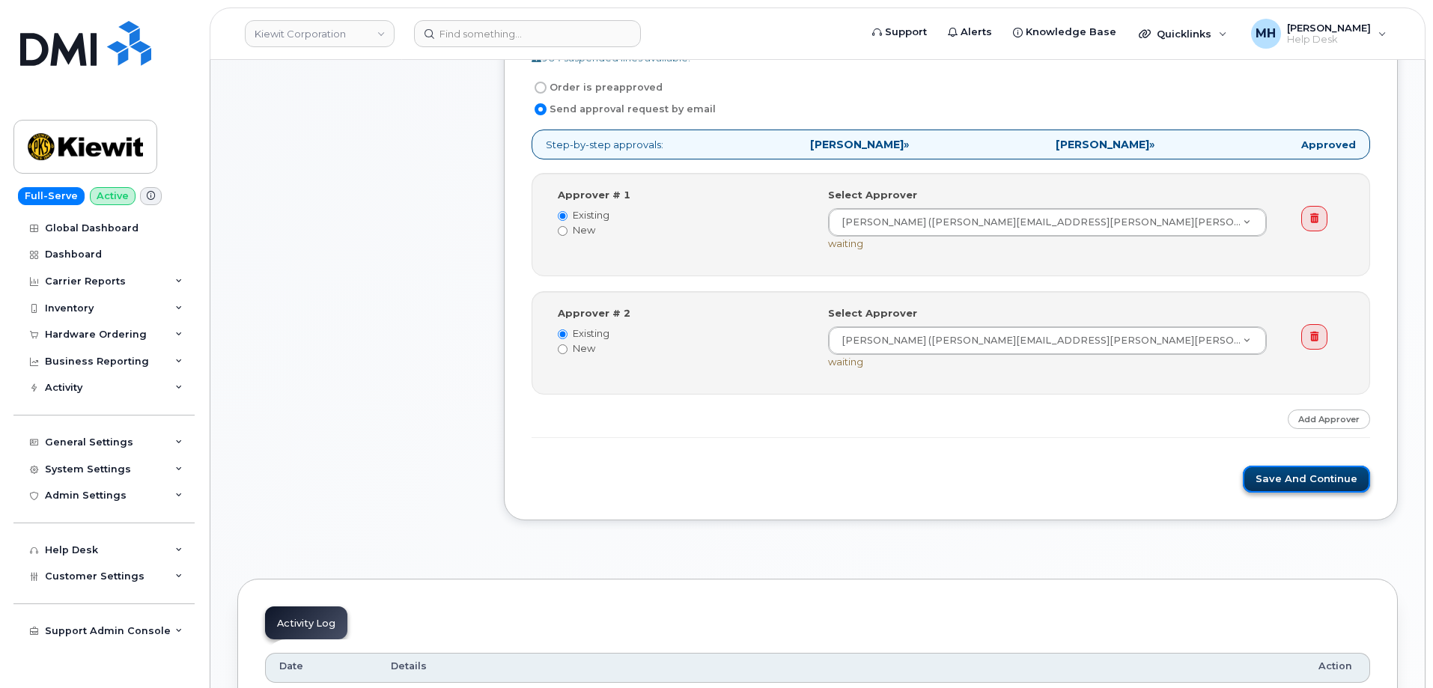
click at [1277, 478] on button "Save and Continue" at bounding box center [1306, 480] width 127 height 28
